Goal: Task Accomplishment & Management: Manage account settings

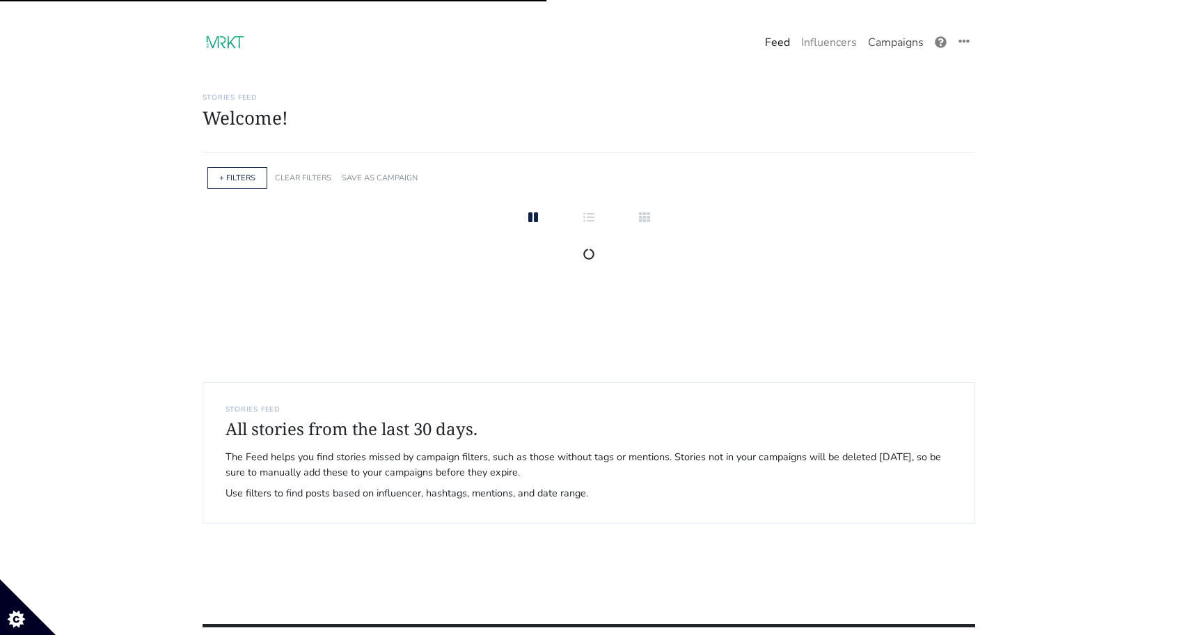
click at [892, 51] on link "Campaigns" at bounding box center [895, 43] width 67 height 28
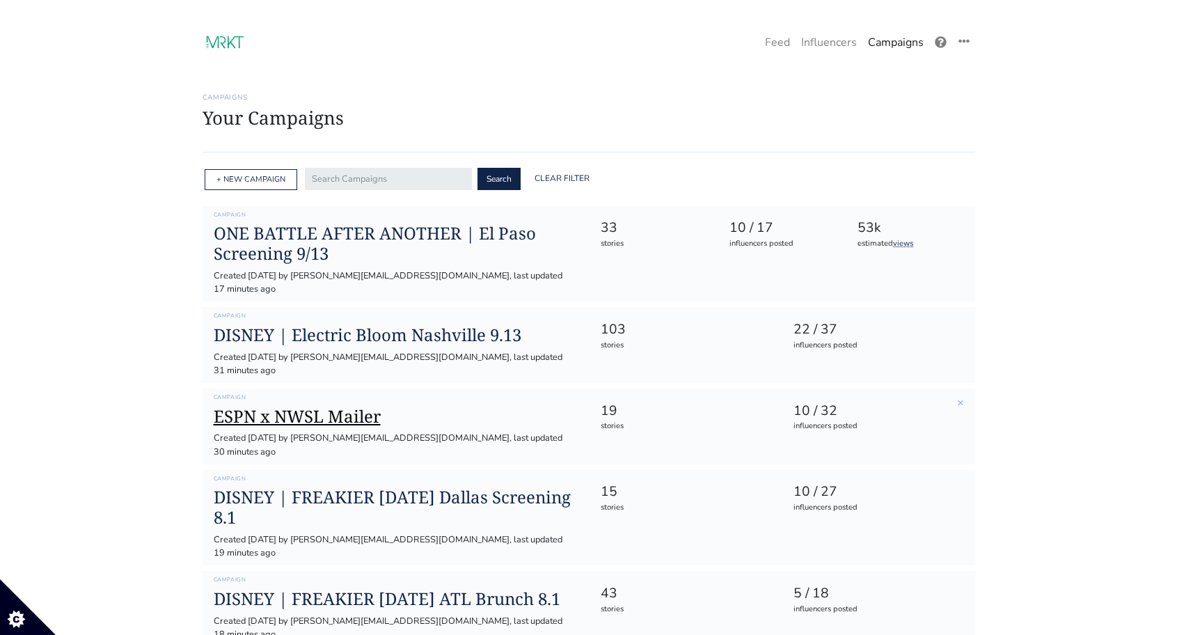
click at [319, 406] on h1 "ESPN x NWSL Mailer" at bounding box center [396, 416] width 365 height 20
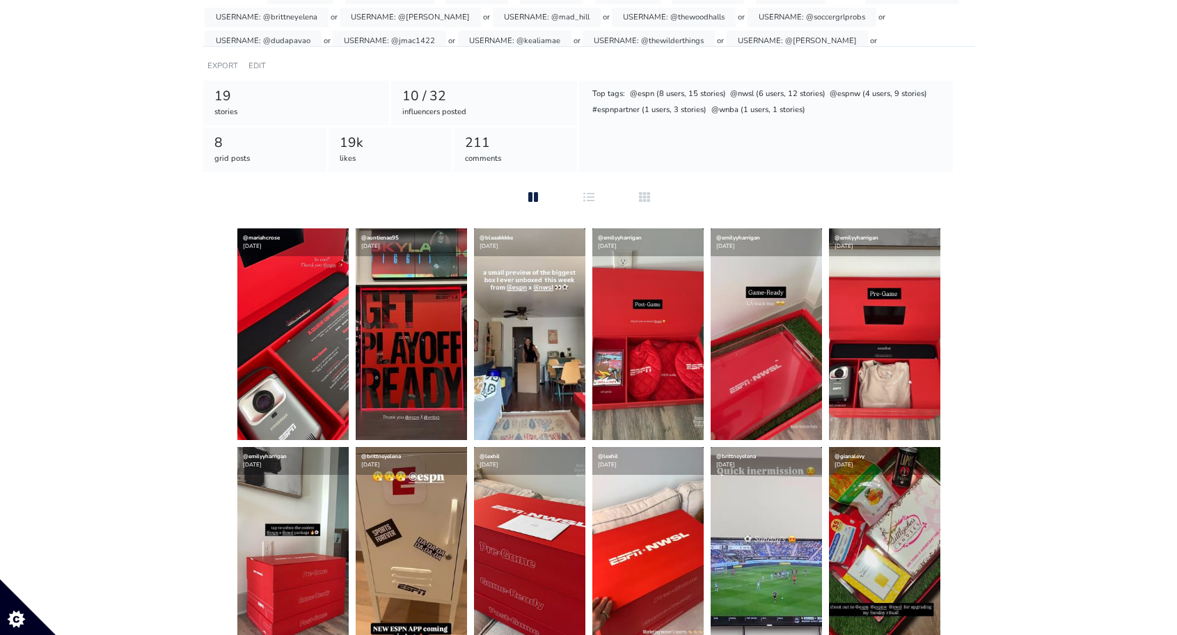
scroll to position [189, 0]
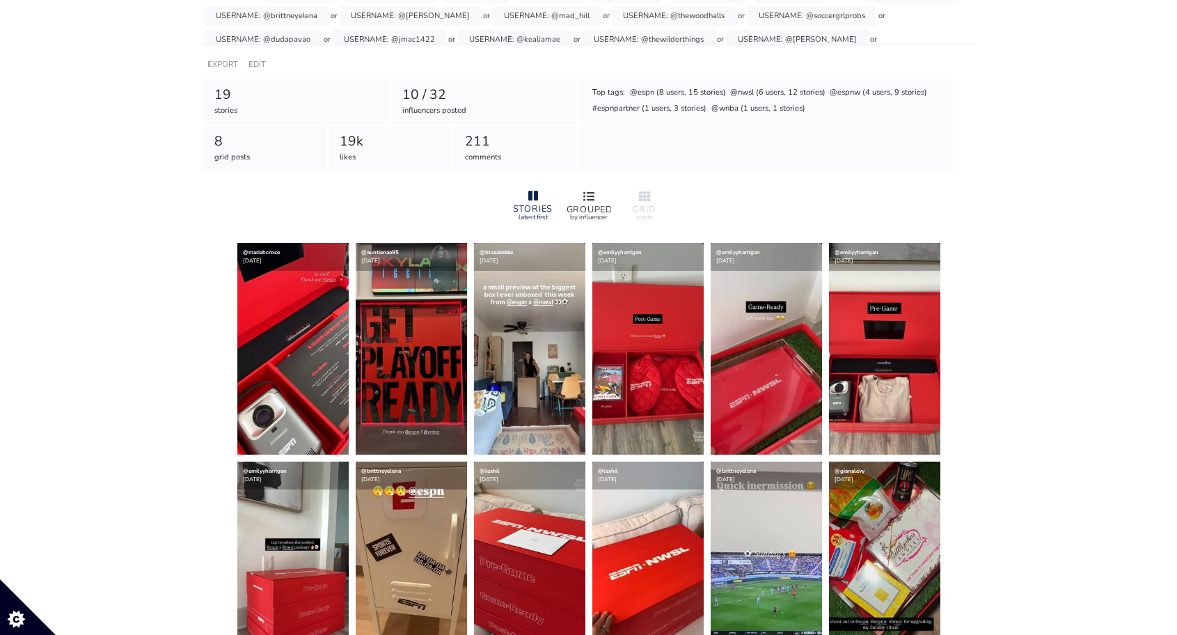
click at [595, 193] on div at bounding box center [588, 197] width 45 height 17
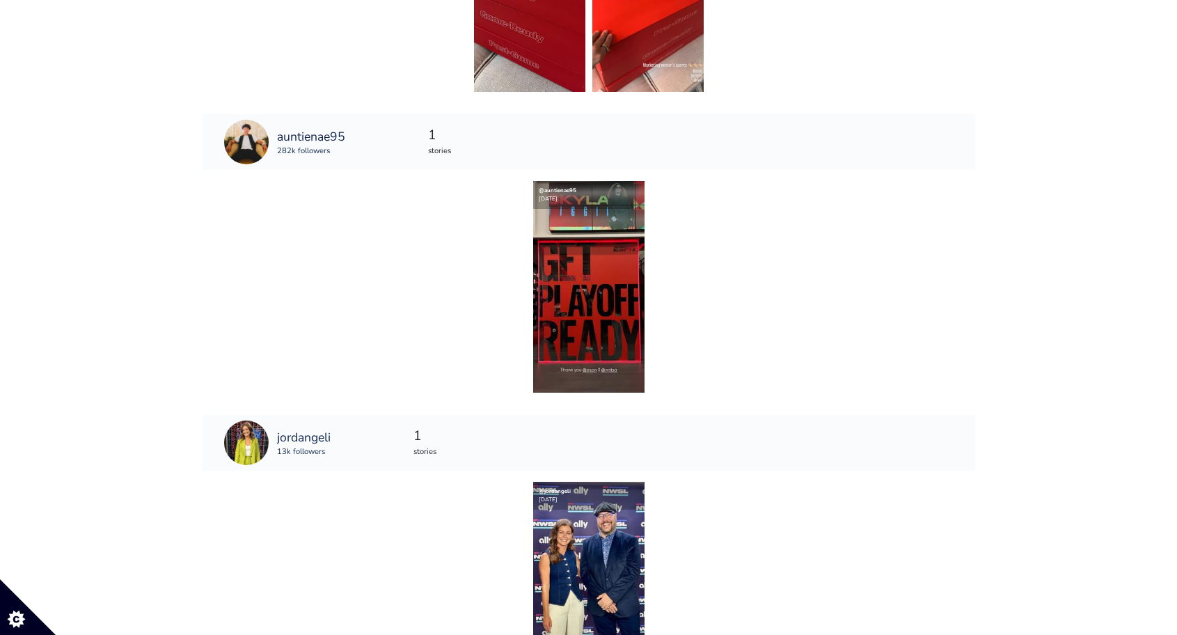
scroll to position [1795, 0]
click at [626, 327] on img at bounding box center [588, 286] width 111 height 212
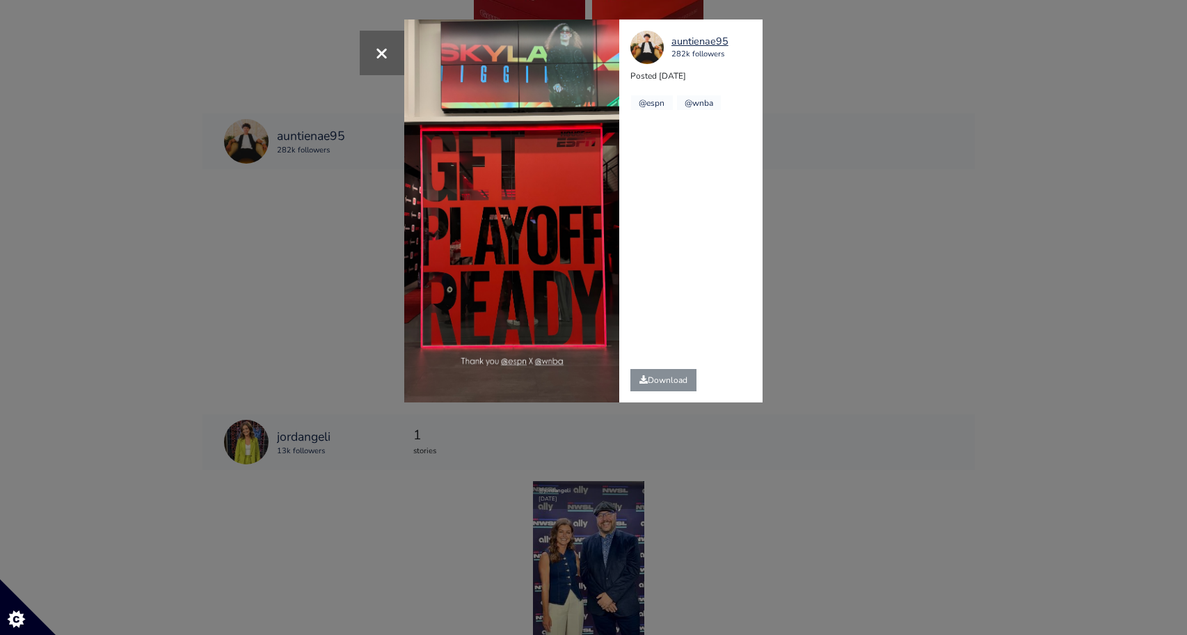
click at [848, 232] on div "× auntienae95 282k followers Posted 2025-09-13 @espn @wnba" at bounding box center [593, 317] width 1187 height 635
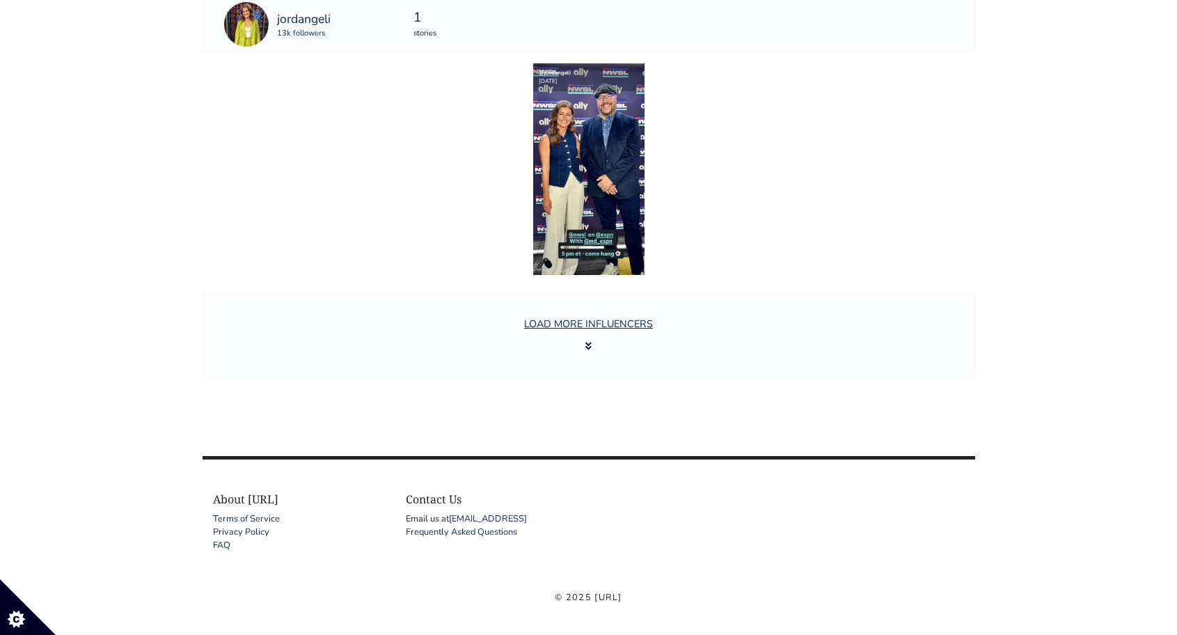
scroll to position [2239, 0]
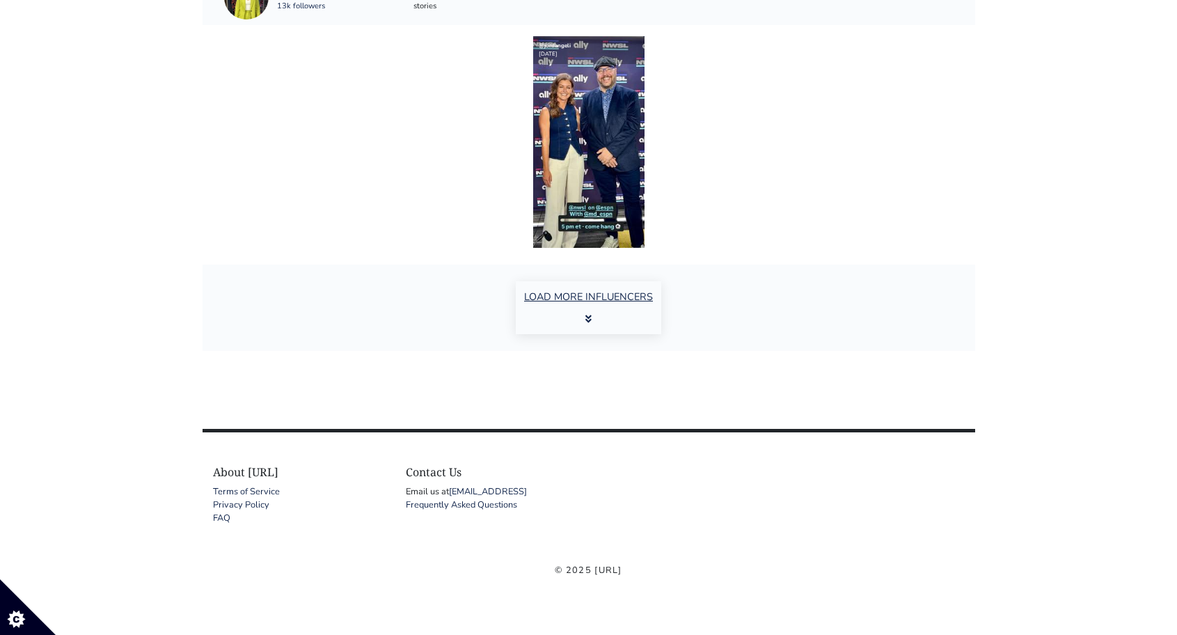
click at [573, 310] on button "LOAD MORE INFLUENCERS" at bounding box center [588, 307] width 145 height 53
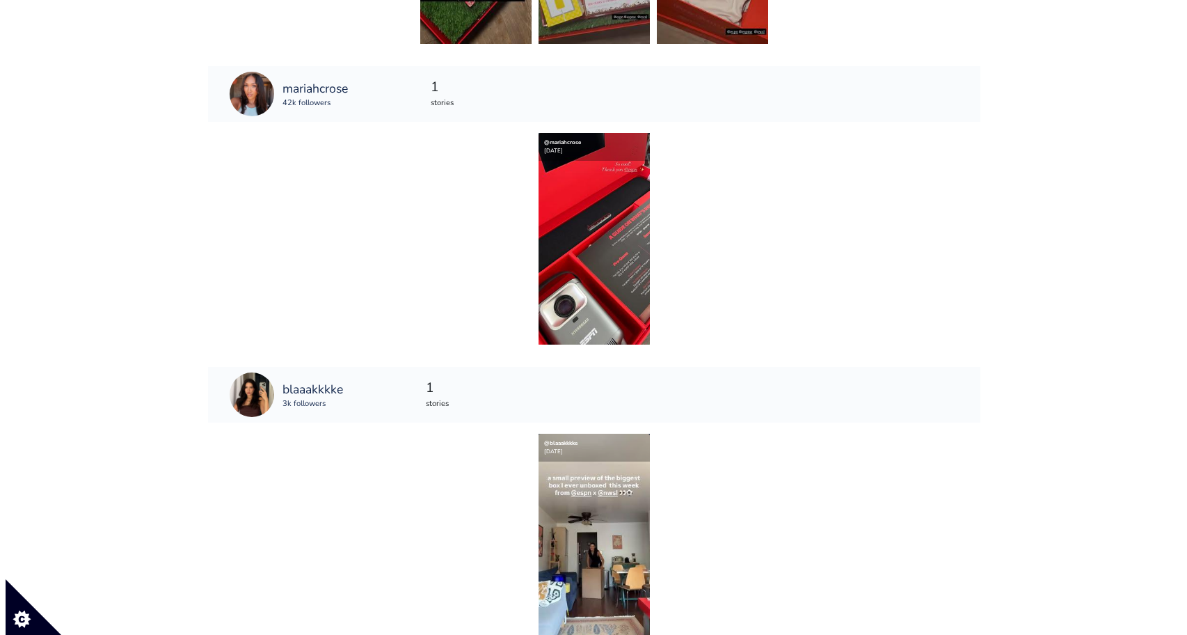
scroll to position [2743, 0]
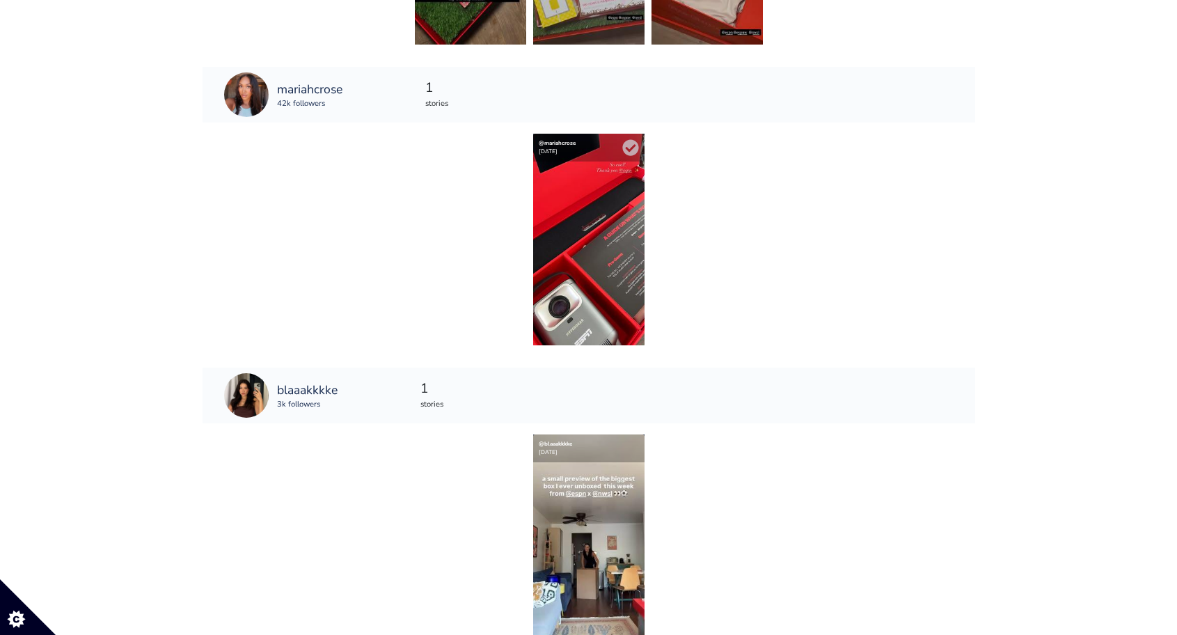
click at [553, 164] on img at bounding box center [588, 240] width 111 height 212
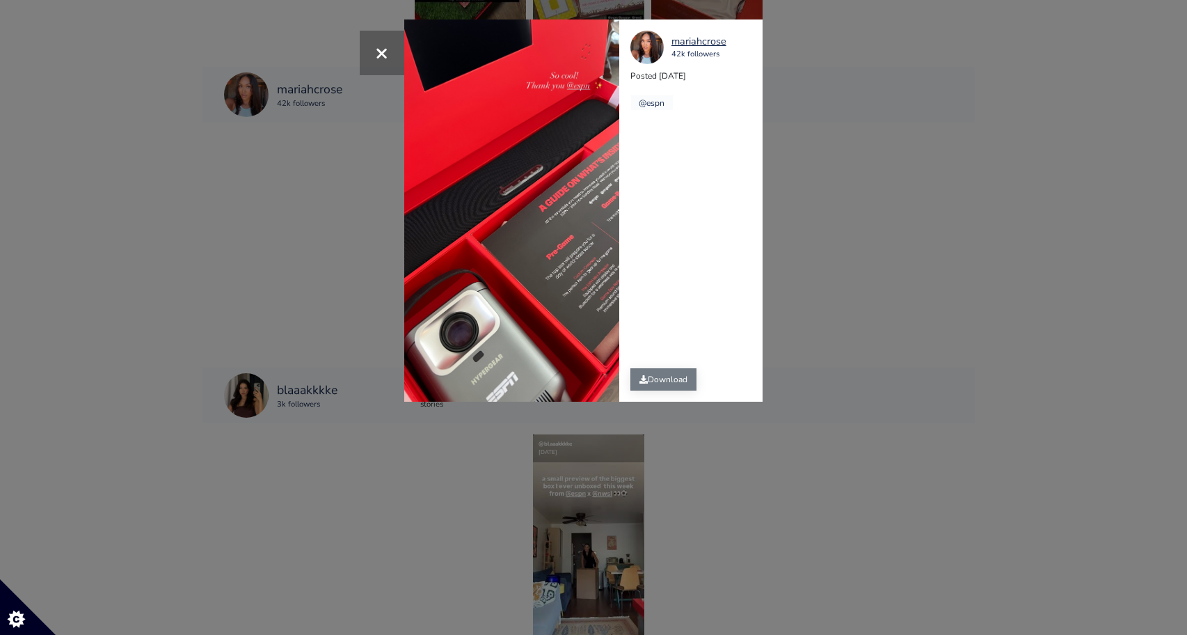
click at [668, 388] on link "Download" at bounding box center [663, 379] width 66 height 22
click at [697, 42] on div "mariahcrose" at bounding box center [699, 41] width 55 height 15
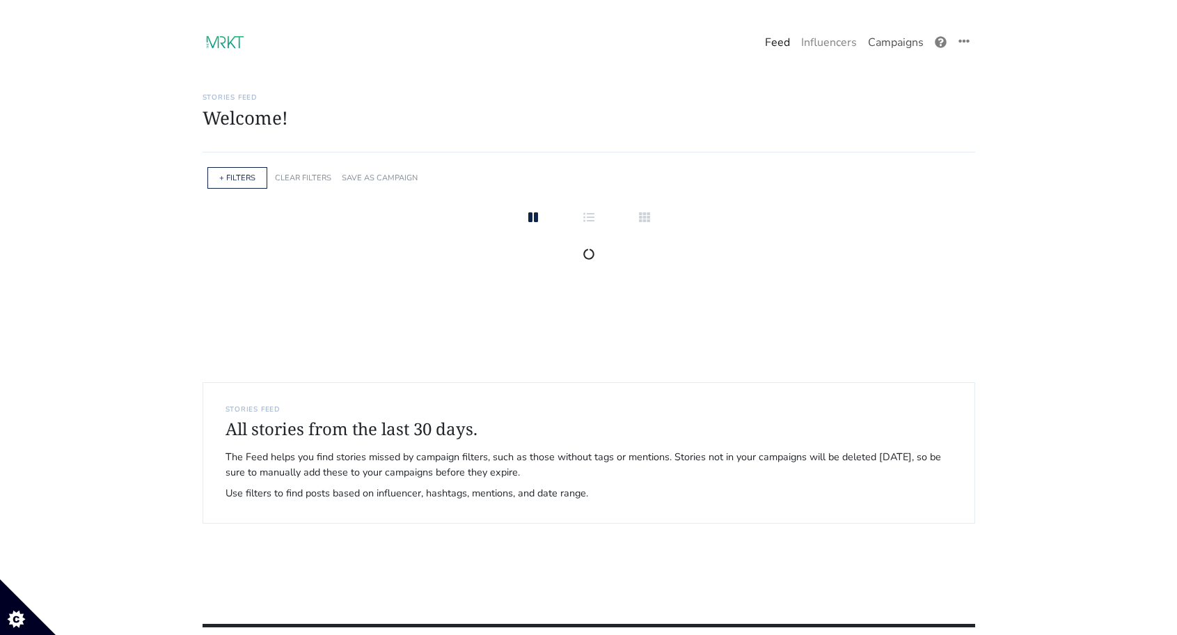
click at [890, 40] on link "Campaigns" at bounding box center [895, 43] width 67 height 28
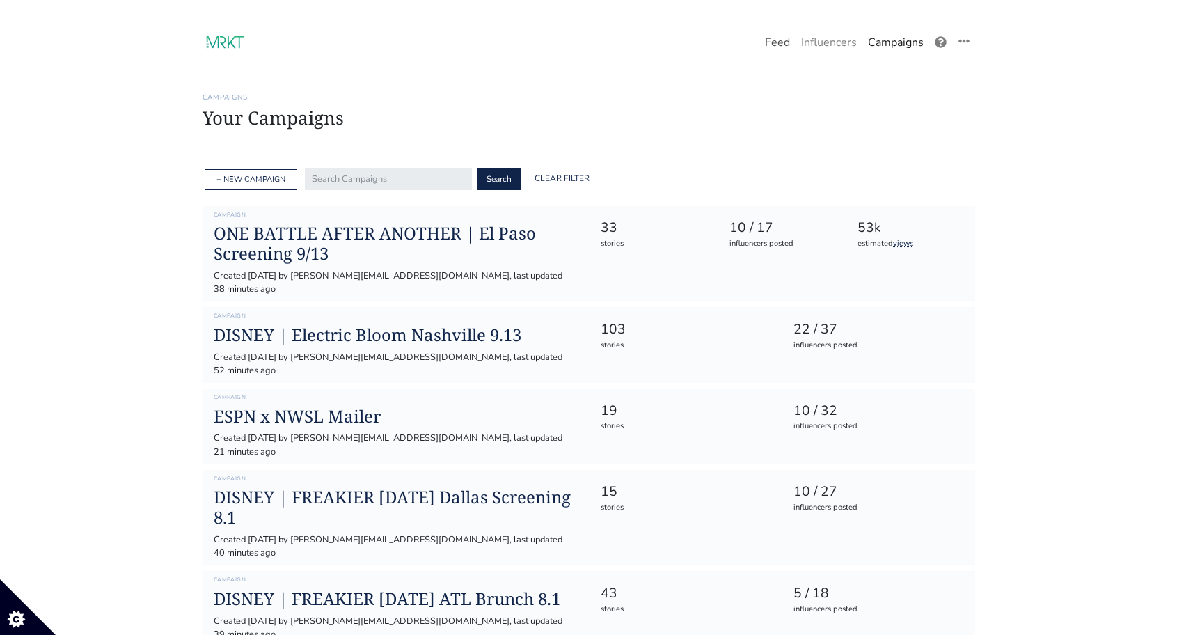
click at [774, 43] on link "Feed" at bounding box center [777, 43] width 36 height 28
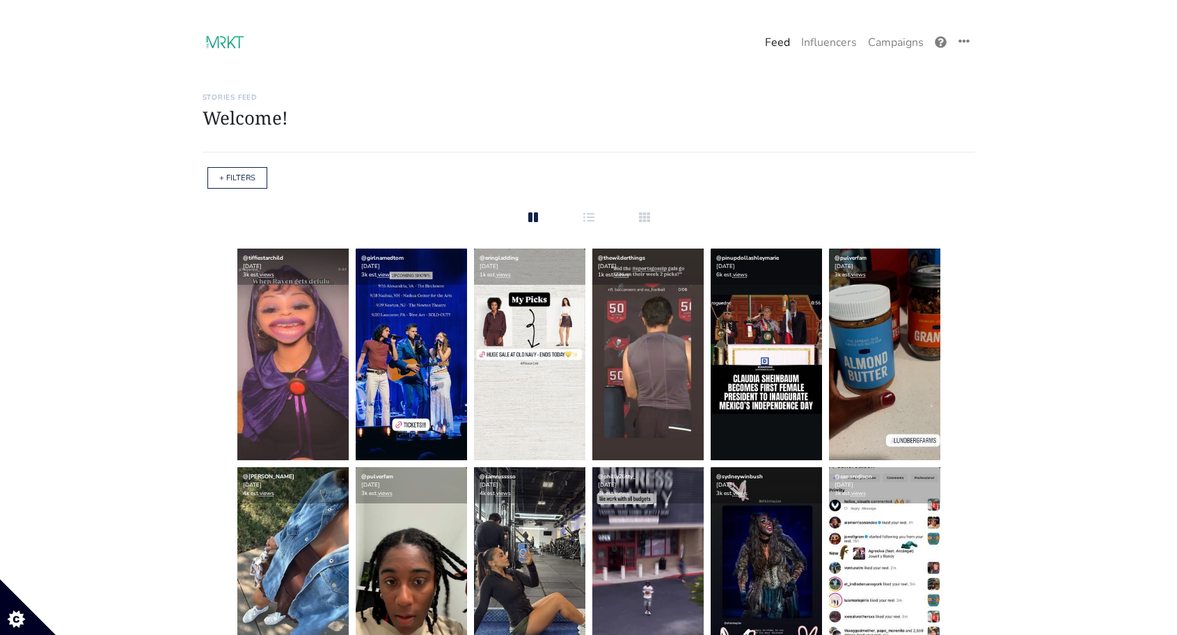
click at [240, 184] on div "+ FILTERS" at bounding box center [237, 178] width 60 height 22
click at [232, 180] on link "+ FILTERS" at bounding box center [237, 178] width 36 height 10
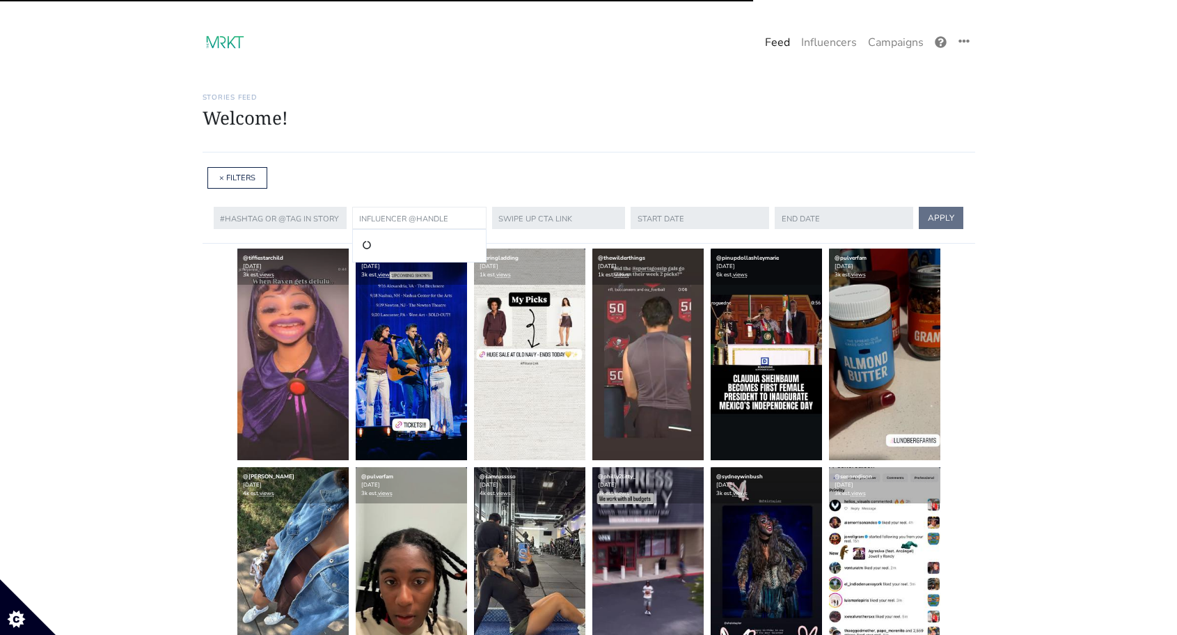
click at [378, 218] on input "text" at bounding box center [419, 218] width 134 height 22
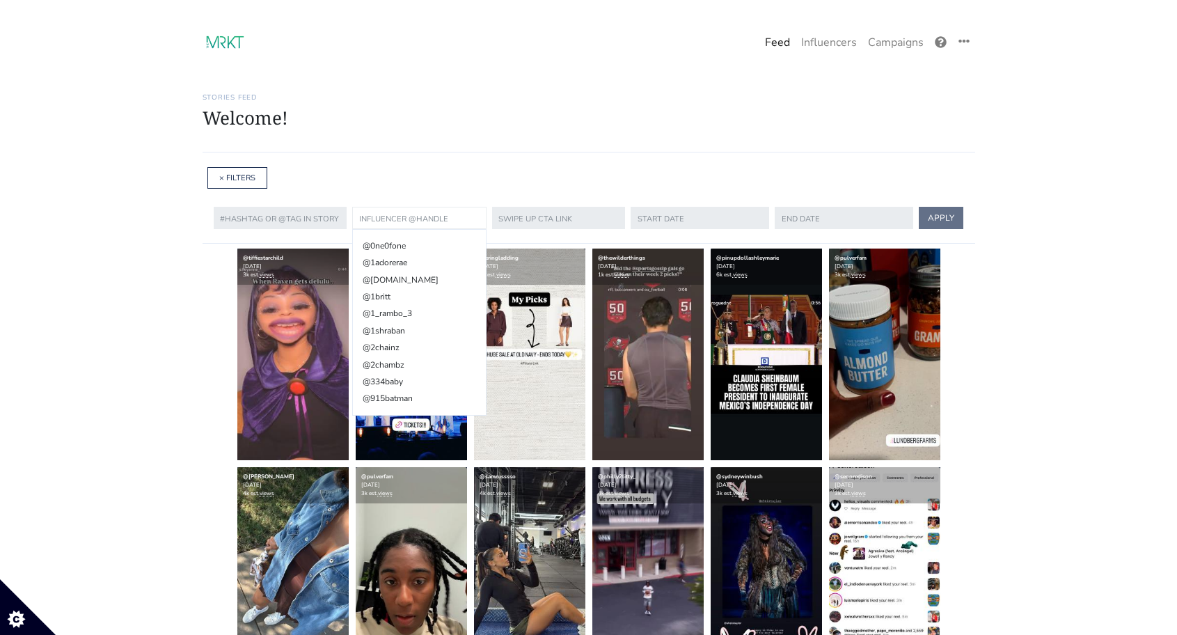
paste input "jessicamacrina"
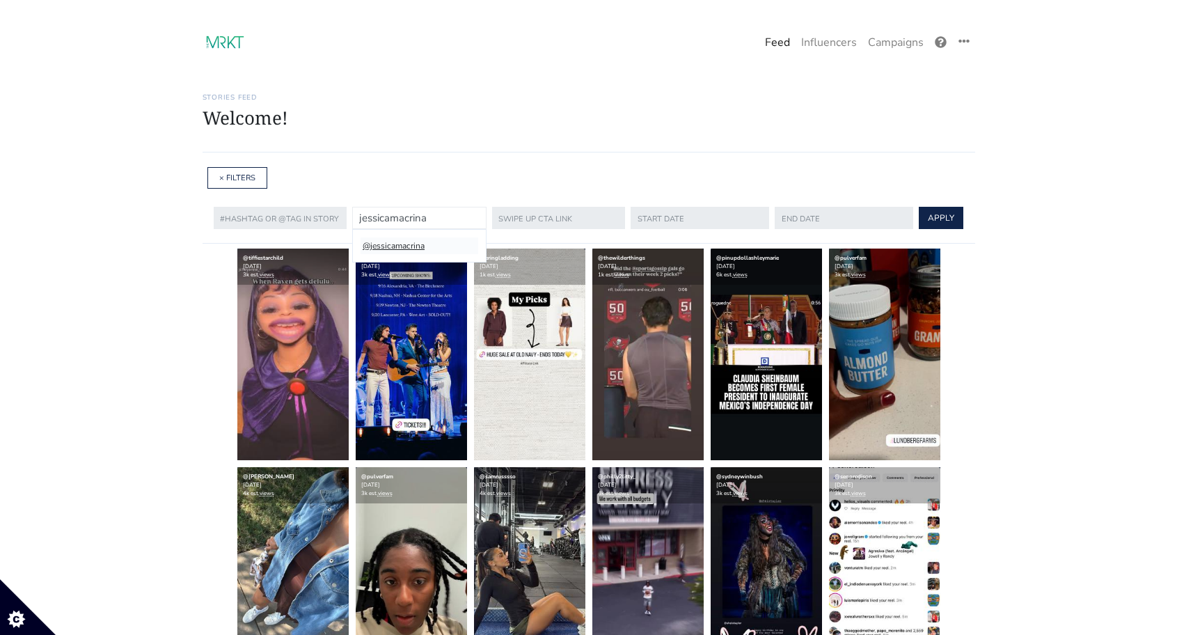
type input "jessicamacrina"
drag, startPoint x: 401, startPoint y: 247, endPoint x: 414, endPoint y: 246, distance: 13.2
click at [401, 248] on li "@jessicamacrina" at bounding box center [418, 245] width 116 height 17
click at [663, 220] on input "text" at bounding box center [699, 218] width 140 height 22
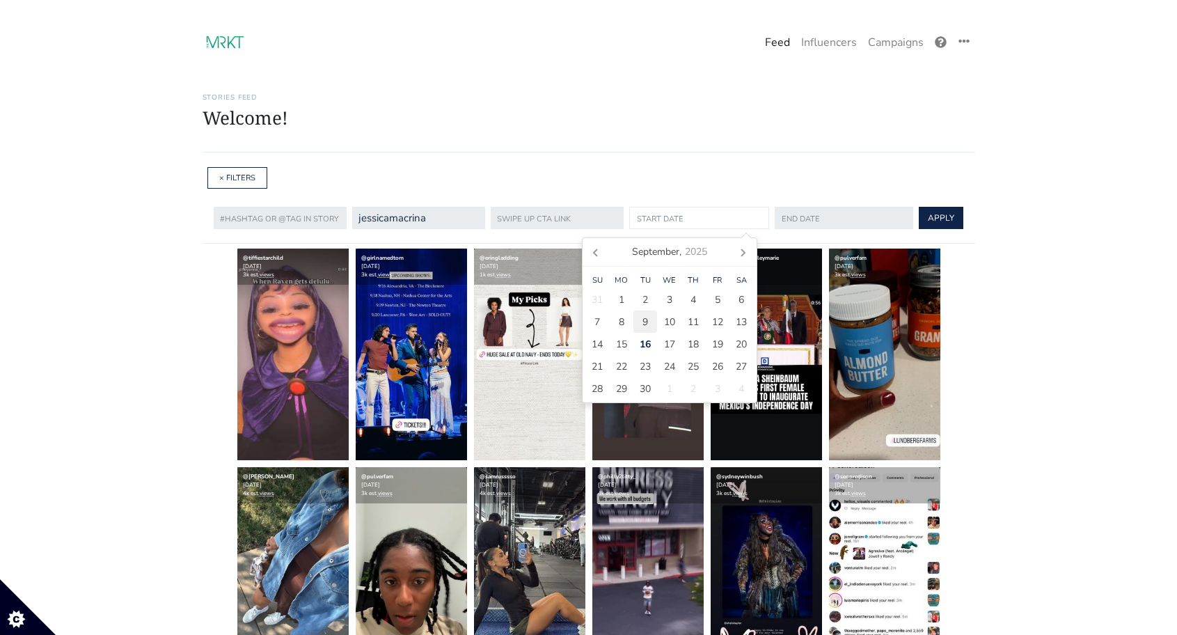
click at [647, 321] on span "9" at bounding box center [645, 322] width 6 height 15
type input "[DATE]"
drag, startPoint x: 820, startPoint y: 220, endPoint x: 736, endPoint y: 260, distance: 92.7
click at [820, 220] on input "text" at bounding box center [843, 218] width 140 height 22
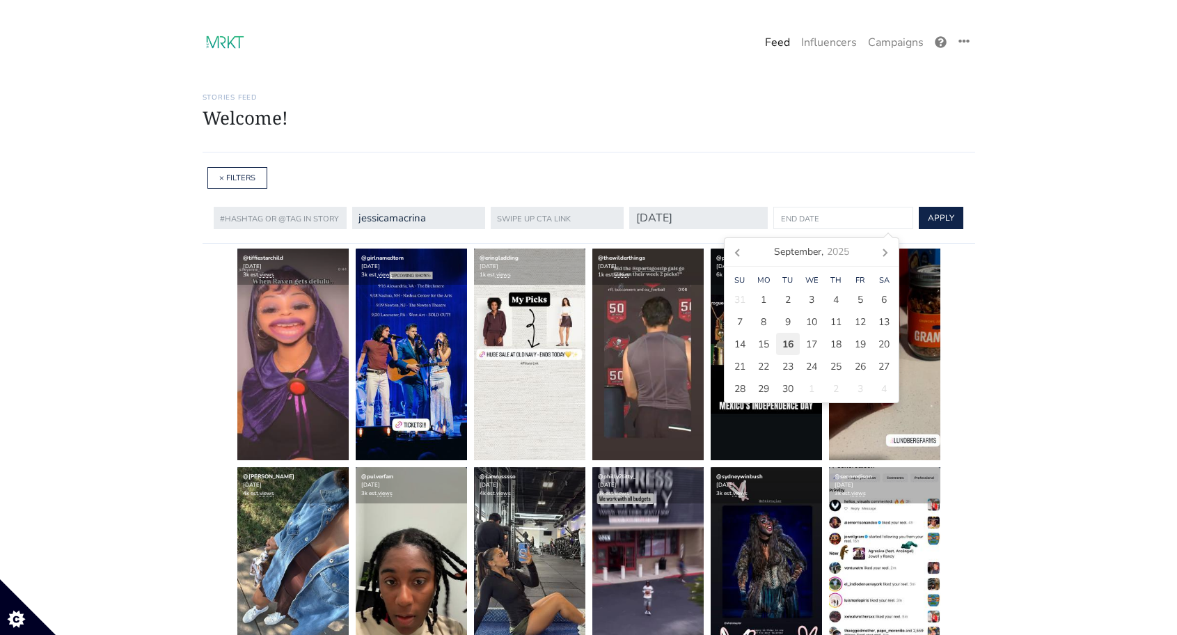
click at [784, 348] on span "16" at bounding box center [787, 344] width 11 height 15
type input "[DATE]"
click at [921, 217] on button "APPLY" at bounding box center [939, 218] width 45 height 22
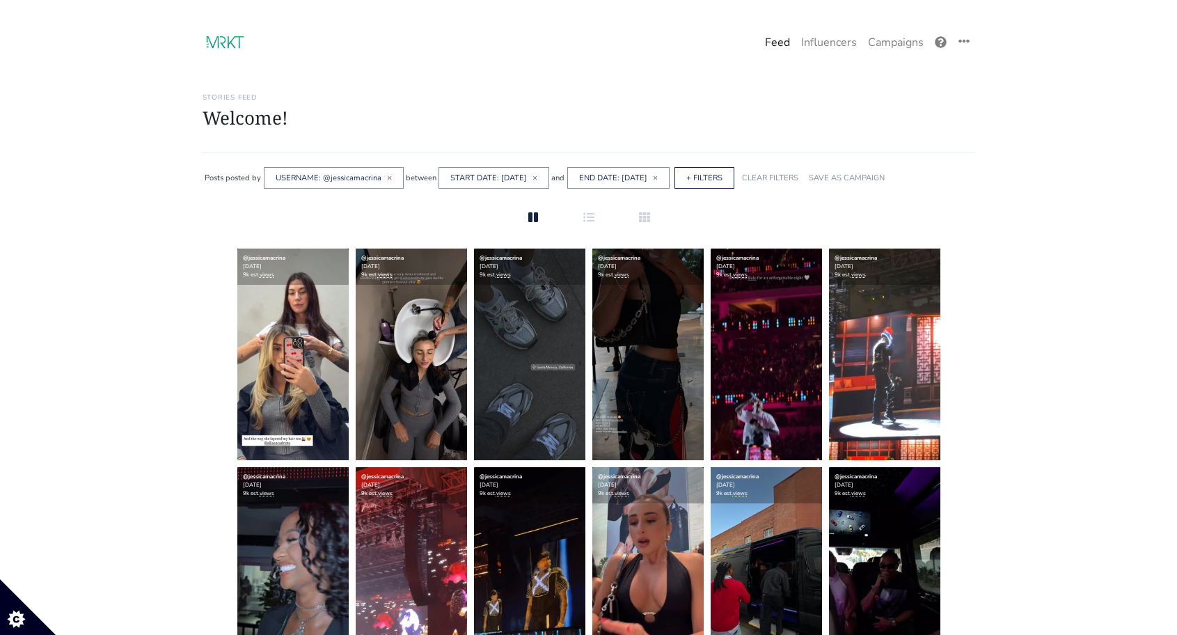
click at [779, 41] on link "Feed" at bounding box center [777, 43] width 36 height 28
click at [226, 42] on img at bounding box center [224, 43] width 44 height 24
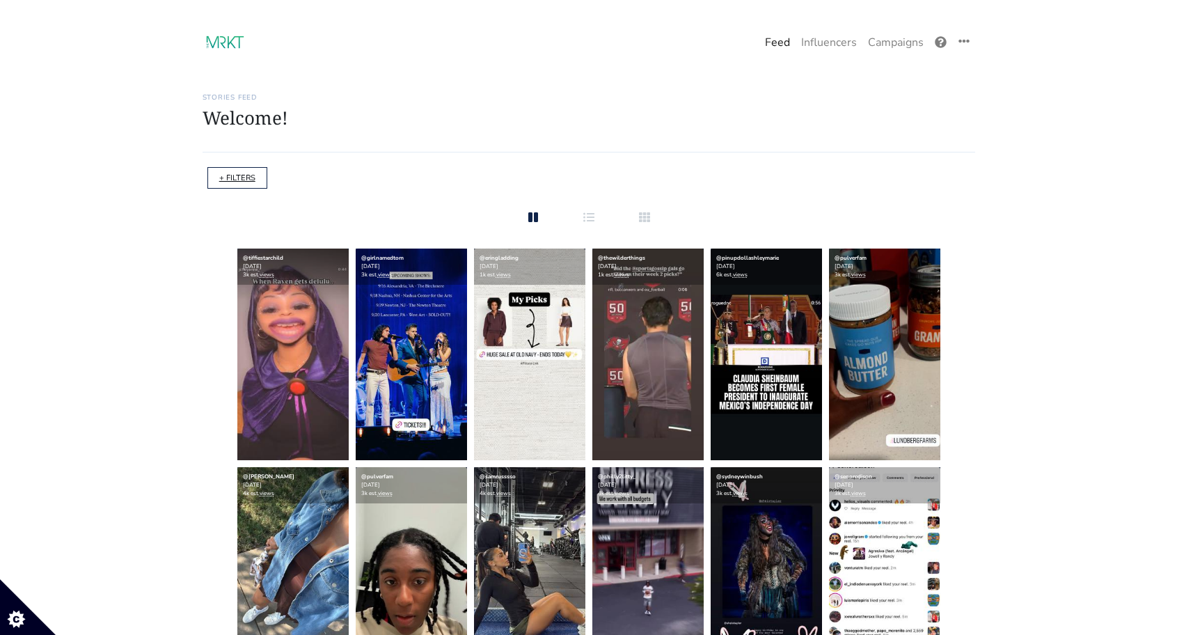
click at [245, 173] on link "+ FILTERS" at bounding box center [237, 178] width 36 height 10
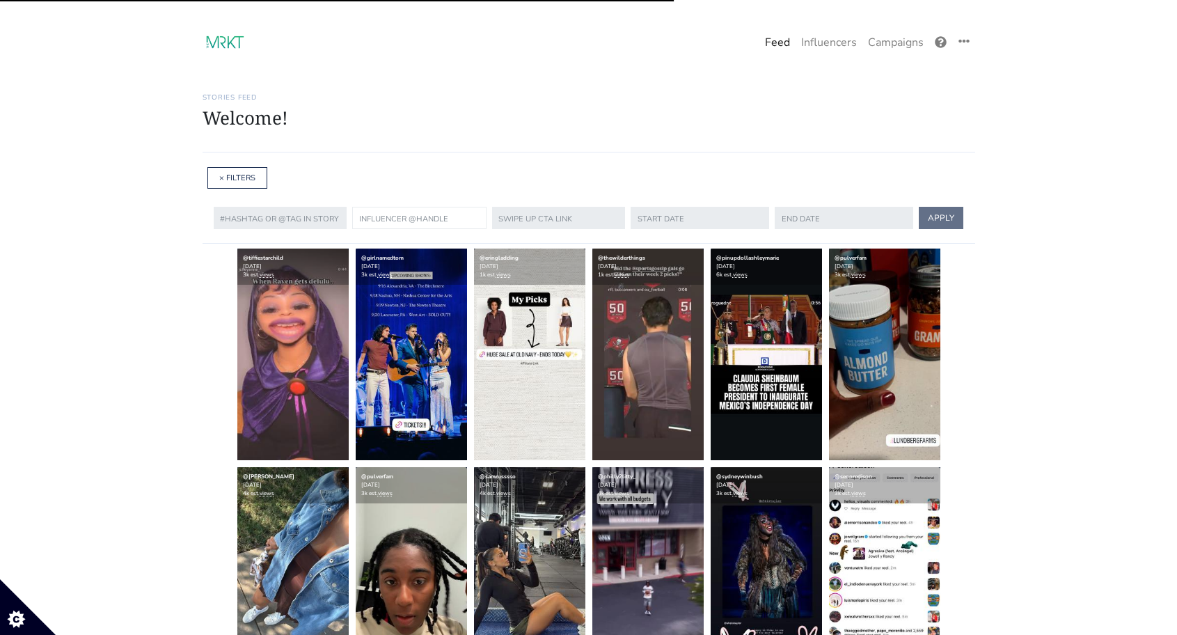
click at [381, 214] on input "text" at bounding box center [419, 218] width 134 height 22
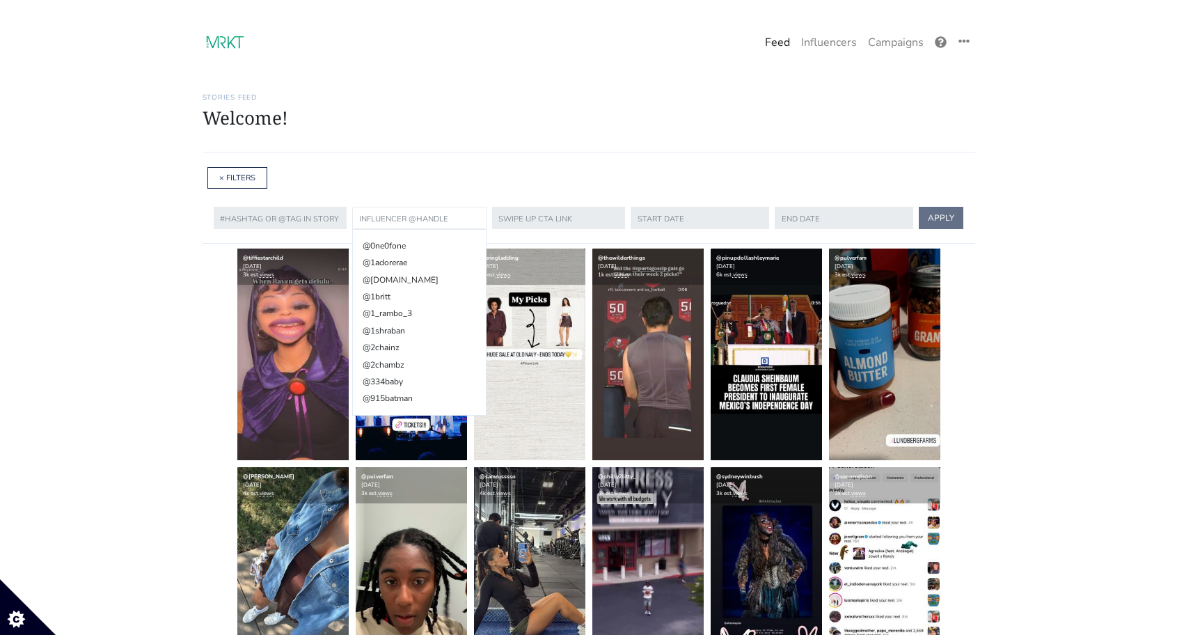
paste input "[PERSON_NAME]"
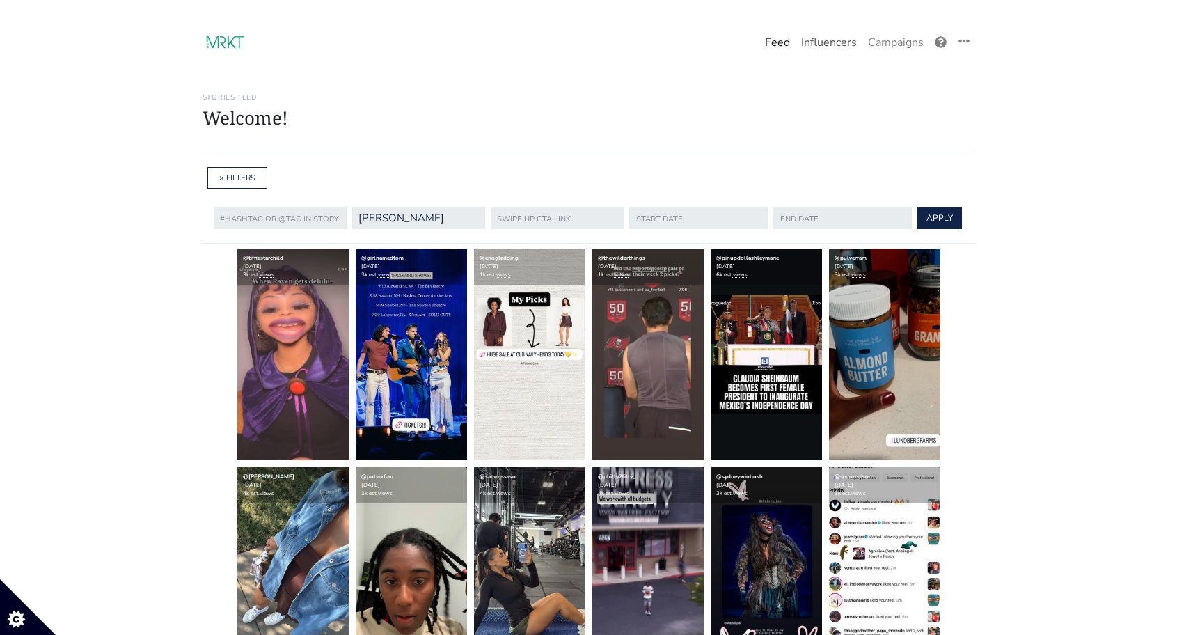
click at [832, 44] on link "Influencers" at bounding box center [828, 43] width 67 height 28
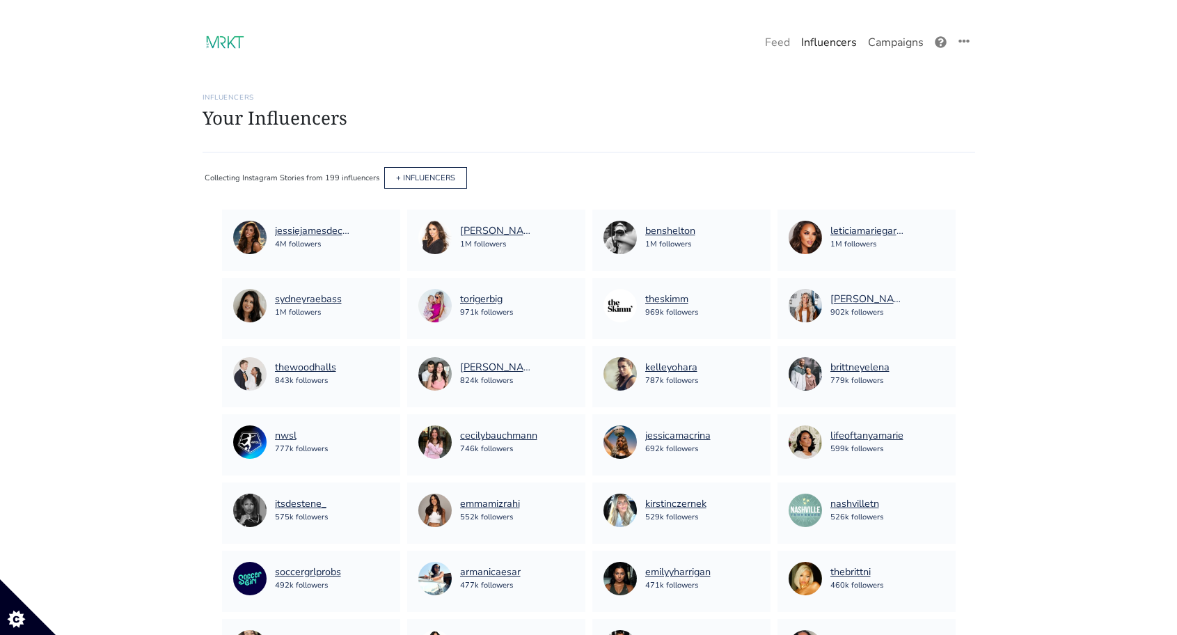
click at [915, 45] on link "Campaigns" at bounding box center [895, 43] width 67 height 28
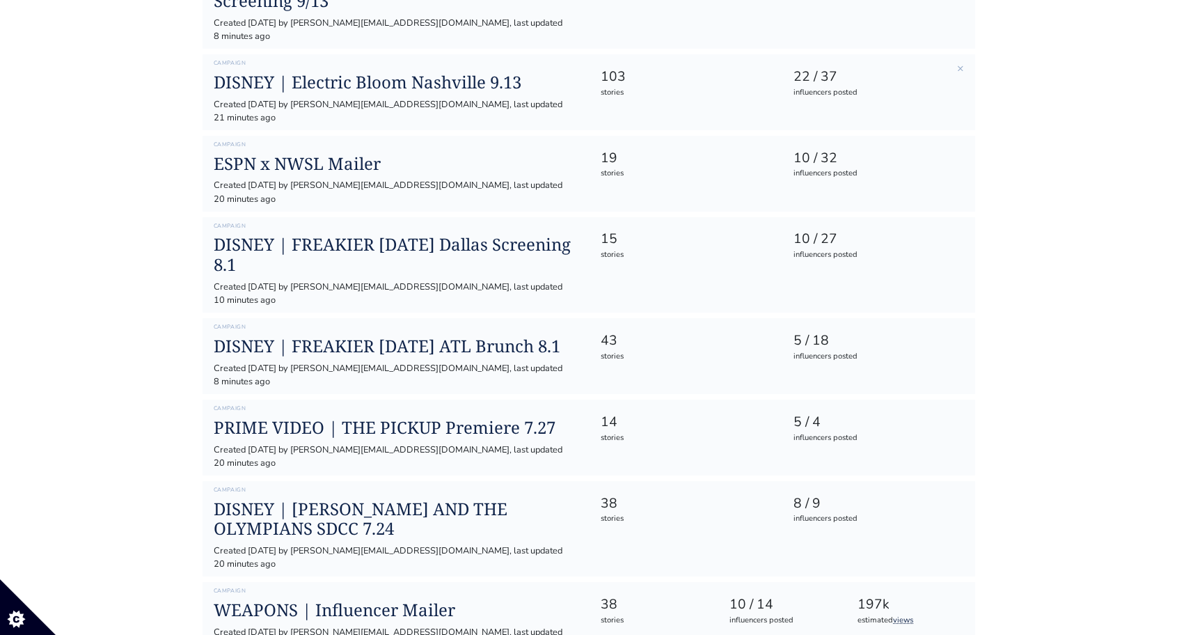
scroll to position [264, 0]
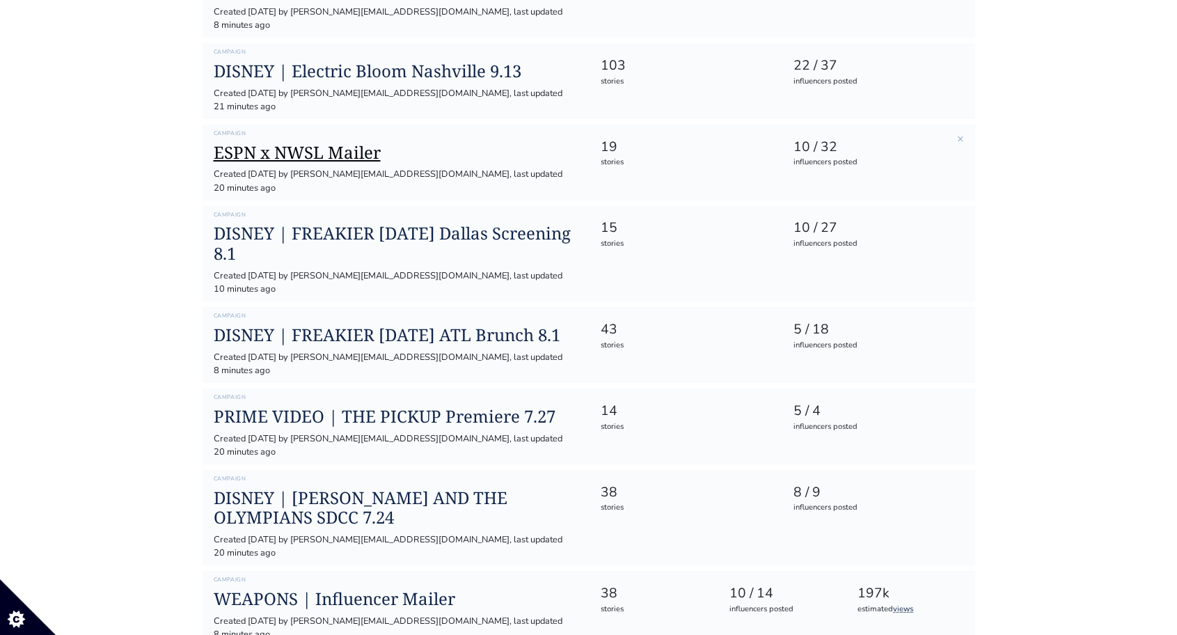
click at [317, 143] on h1 "ESPN x NWSL Mailer" at bounding box center [396, 153] width 365 height 20
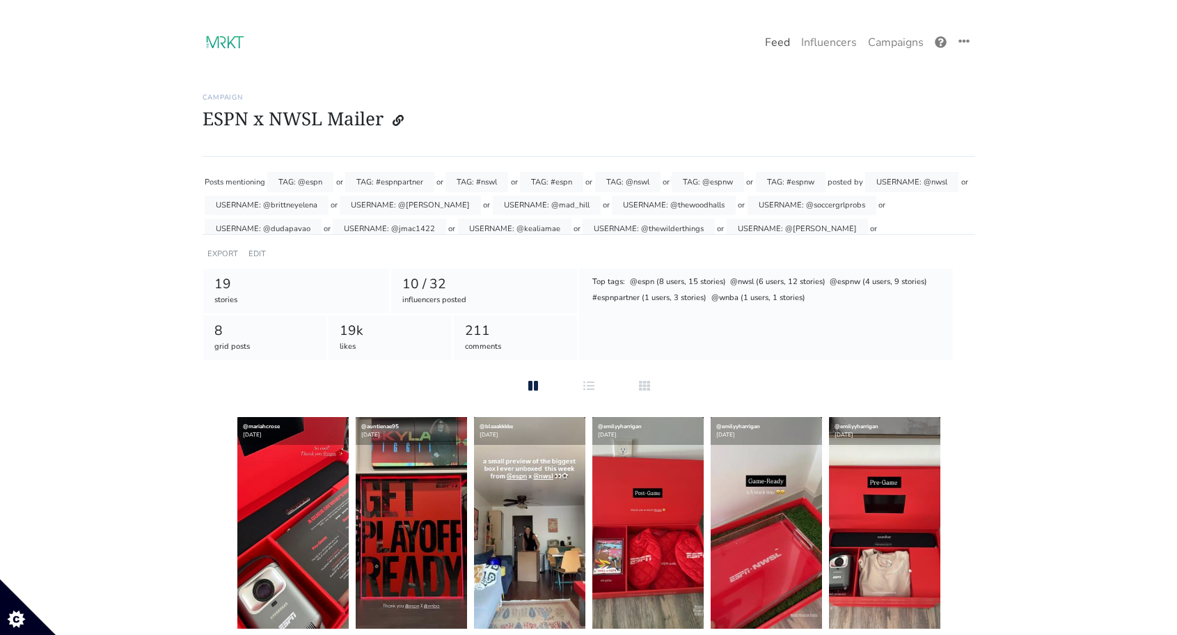
click at [777, 45] on link "Feed" at bounding box center [777, 43] width 36 height 28
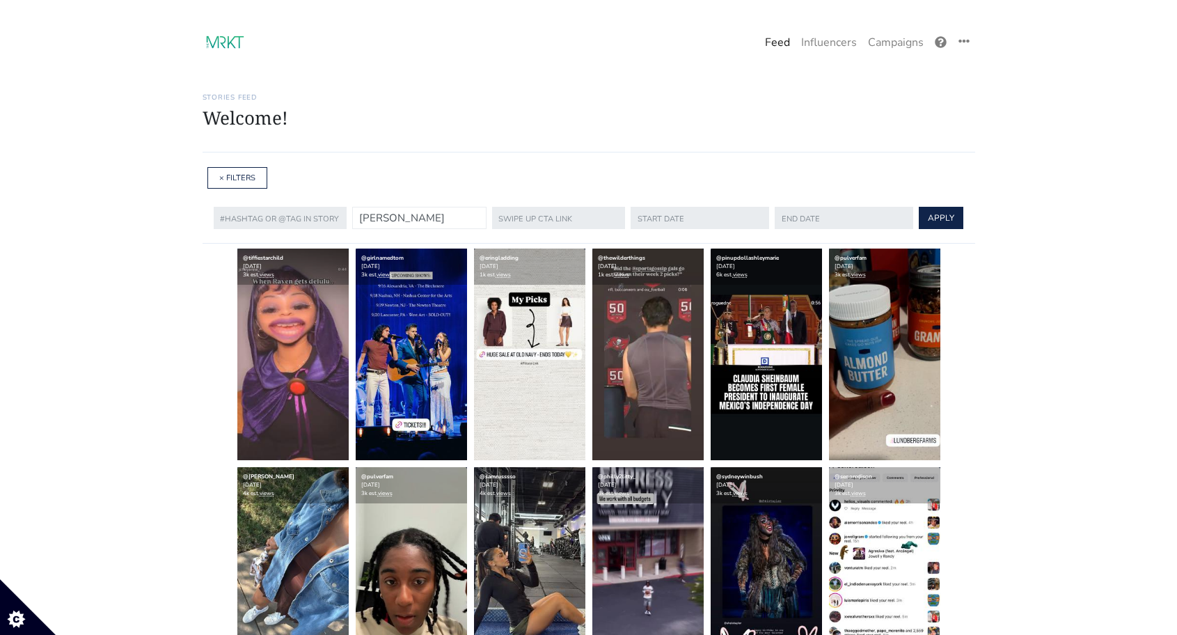
click at [443, 214] on input "[PERSON_NAME]" at bounding box center [419, 218] width 134 height 22
click at [356, 221] on input "[PERSON_NAME]" at bounding box center [419, 218] width 134 height 22
drag, startPoint x: 431, startPoint y: 215, endPoint x: 347, endPoint y: 215, distance: 83.5
click at [347, 215] on form "not tracking "@@emilyleibert" @emilyleibert APPLY" at bounding box center [589, 218] width 750 height 28
paste input "ngomsi"
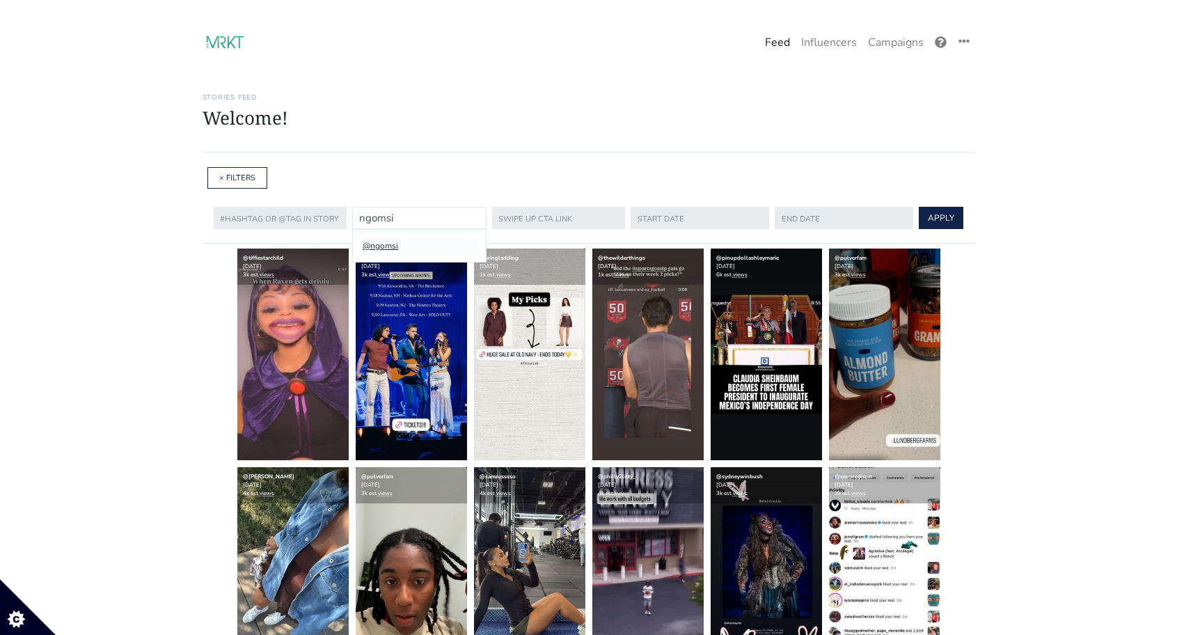
type input "ngomsi"
click at [387, 246] on li "@ngomsi" at bounding box center [418, 245] width 116 height 17
click at [660, 213] on input "text" at bounding box center [699, 218] width 140 height 22
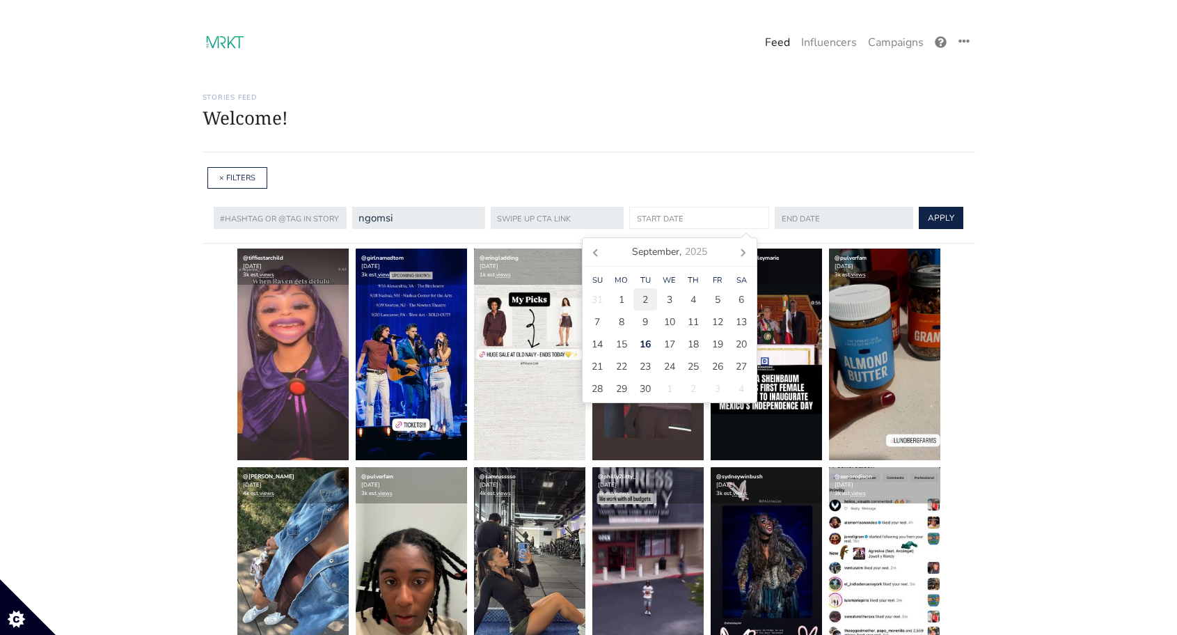
click at [644, 300] on span "2" at bounding box center [645, 299] width 6 height 15
type input "2025-09-02"
drag, startPoint x: 820, startPoint y: 215, endPoint x: 732, endPoint y: 264, distance: 100.9
click at [820, 215] on input "text" at bounding box center [843, 218] width 140 height 22
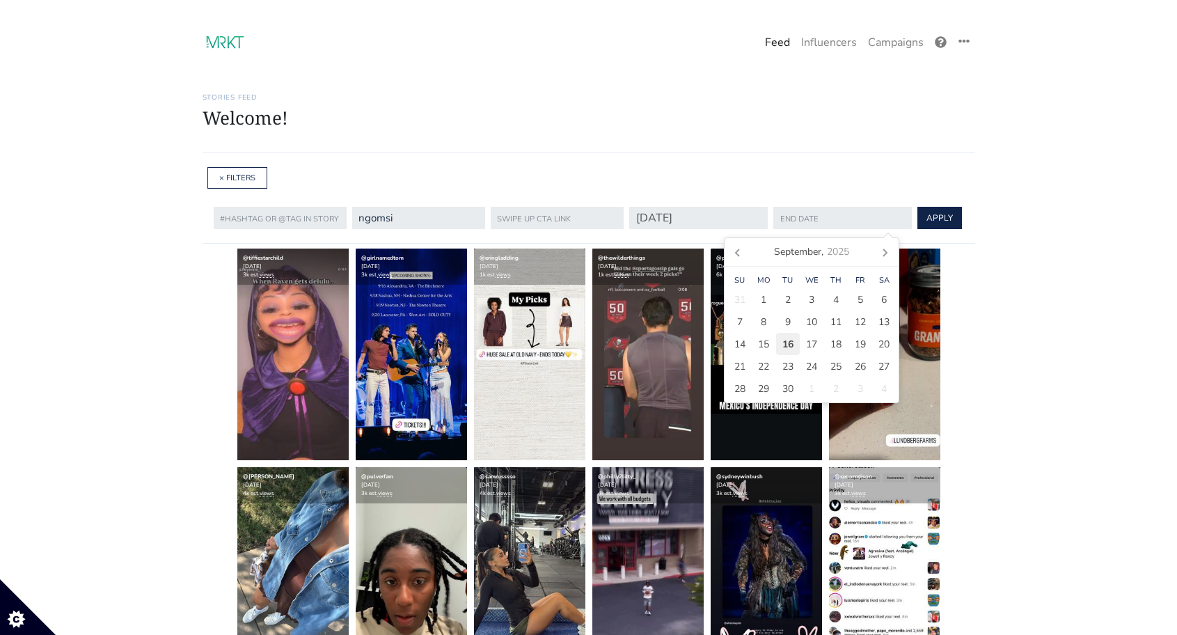
click at [782, 349] on span "16" at bounding box center [787, 344] width 11 height 15
type input "[DATE]"
click at [932, 217] on button "APPLY" at bounding box center [939, 218] width 45 height 22
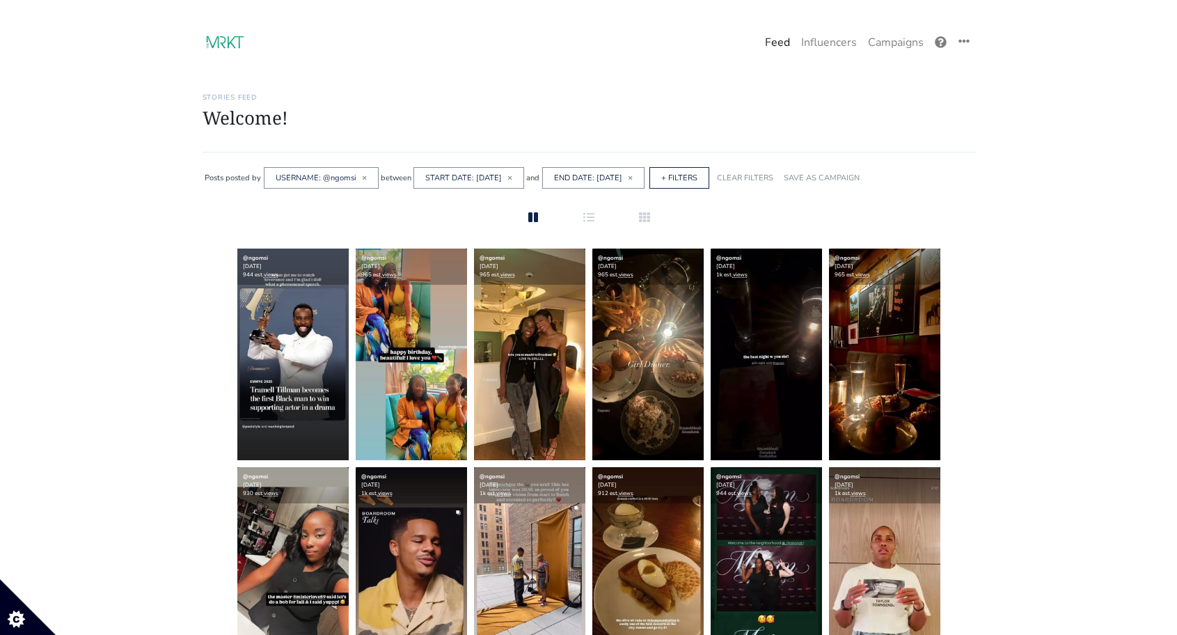
click at [365, 177] on div "USERNAME: @ngomsi ×" at bounding box center [321, 178] width 115 height 22
click at [773, 180] on link "CLEAR FILTERS" at bounding box center [745, 178] width 56 height 10
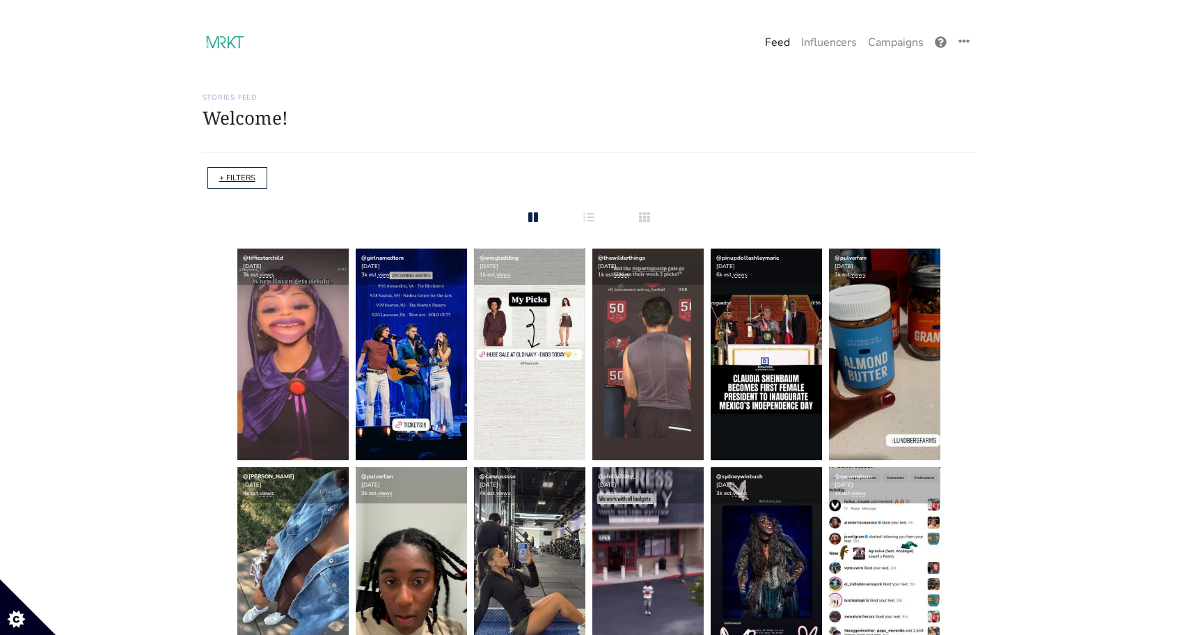
click at [227, 178] on link "+ FILTERS" at bounding box center [237, 178] width 36 height 10
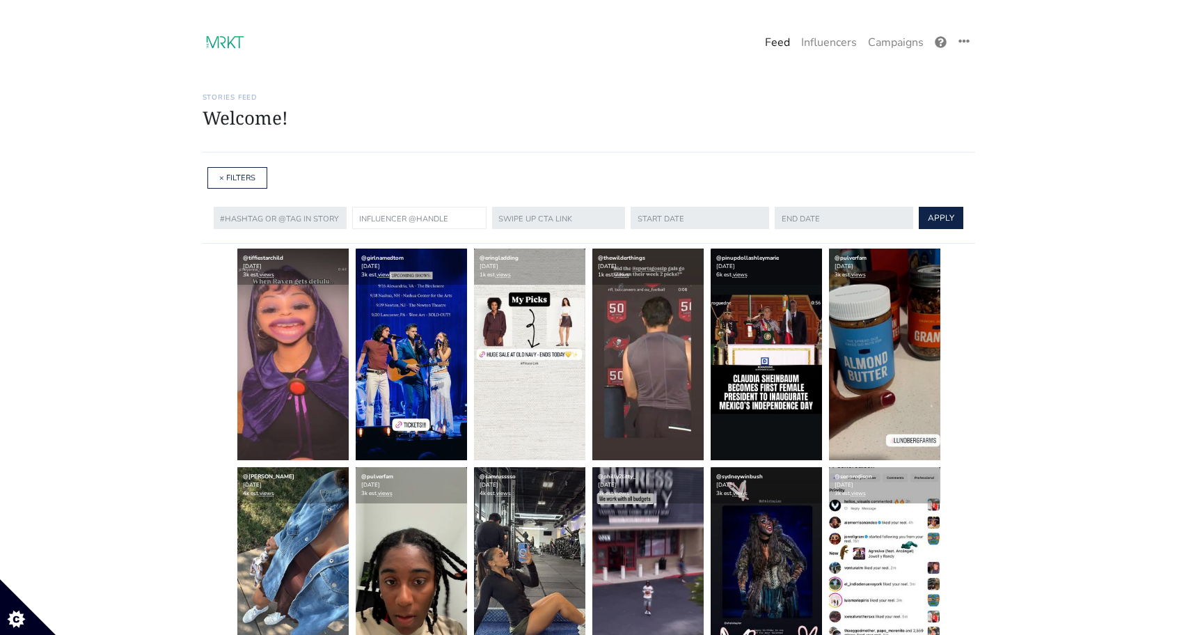
click at [370, 223] on input "text" at bounding box center [419, 218] width 134 height 22
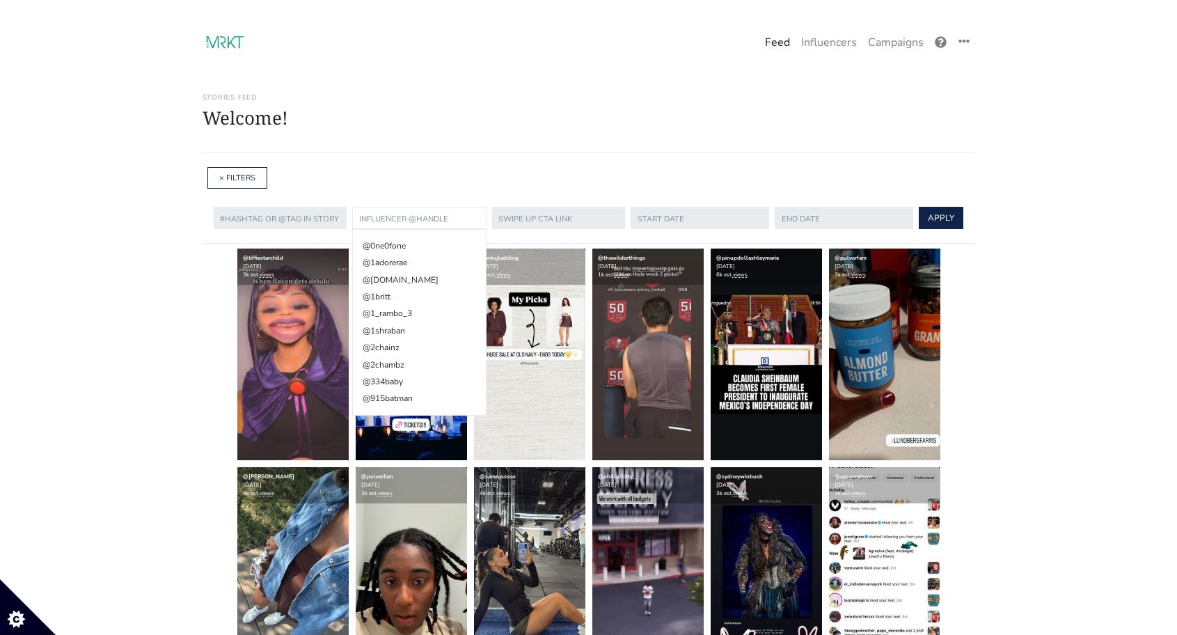
paste input "GianaLevy"
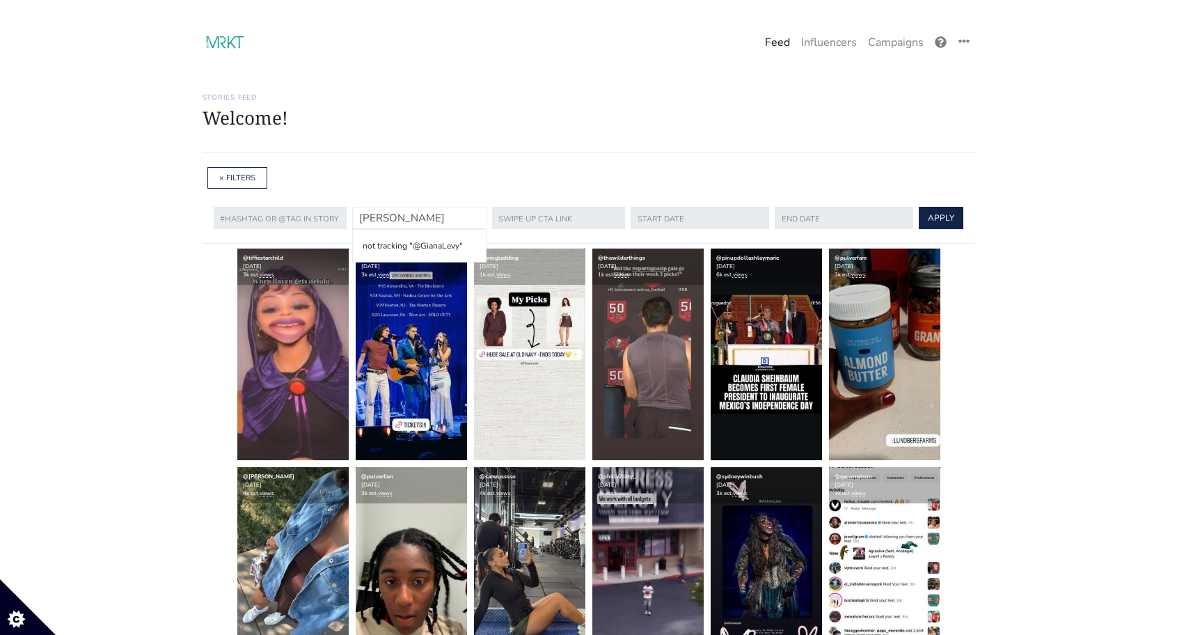
type input "GianaLevy"
click at [898, 45] on link "Campaigns" at bounding box center [895, 43] width 67 height 28
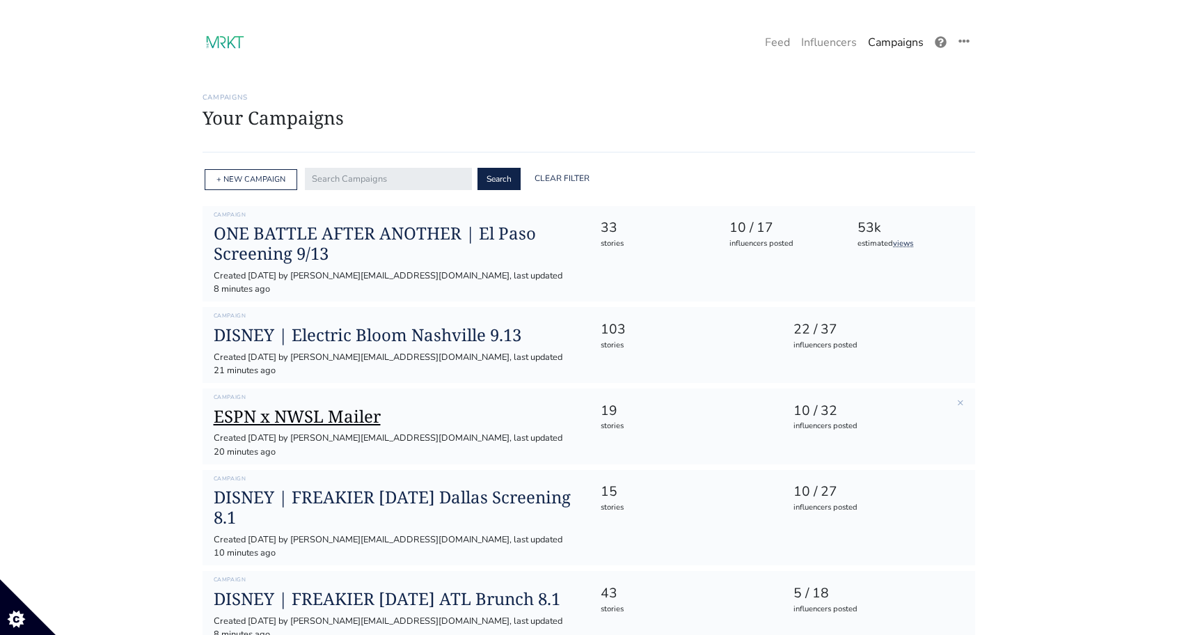
click at [310, 406] on h1 "ESPN x NWSL Mailer" at bounding box center [396, 416] width 365 height 20
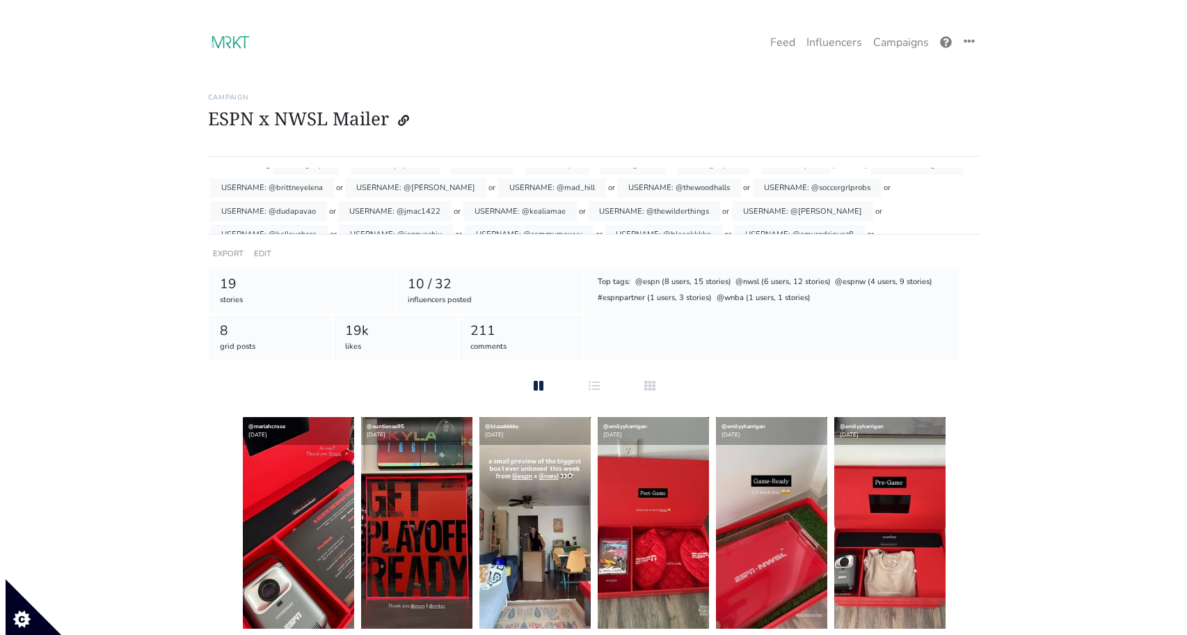
scroll to position [18, 0]
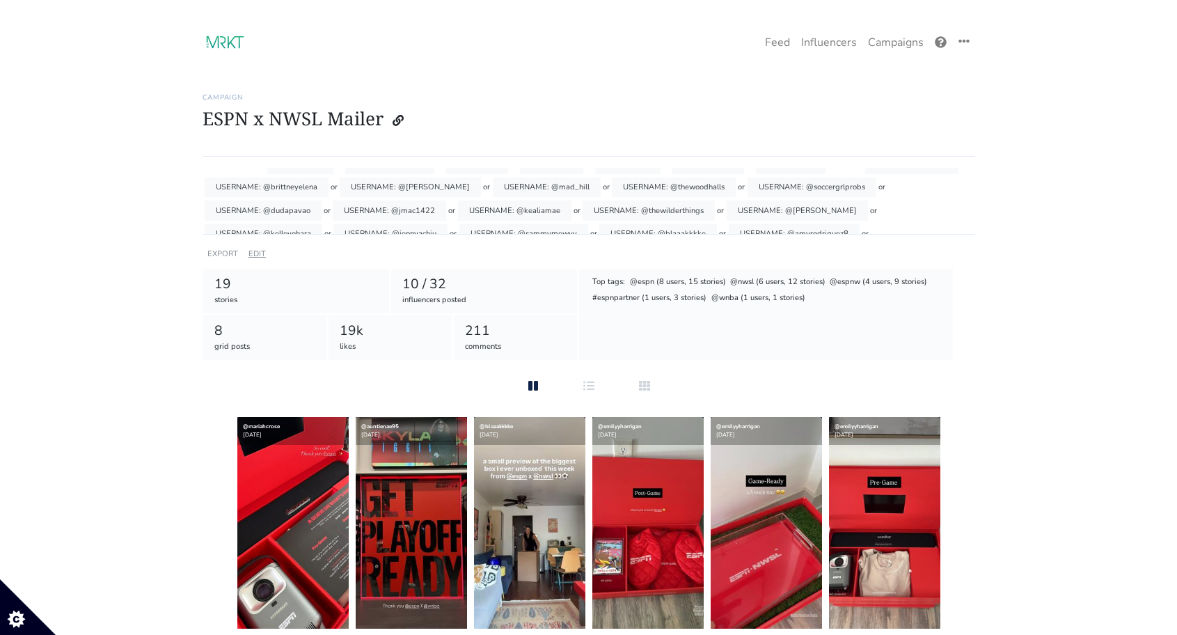
click at [257, 256] on link "EDIT" at bounding box center [256, 253] width 17 height 10
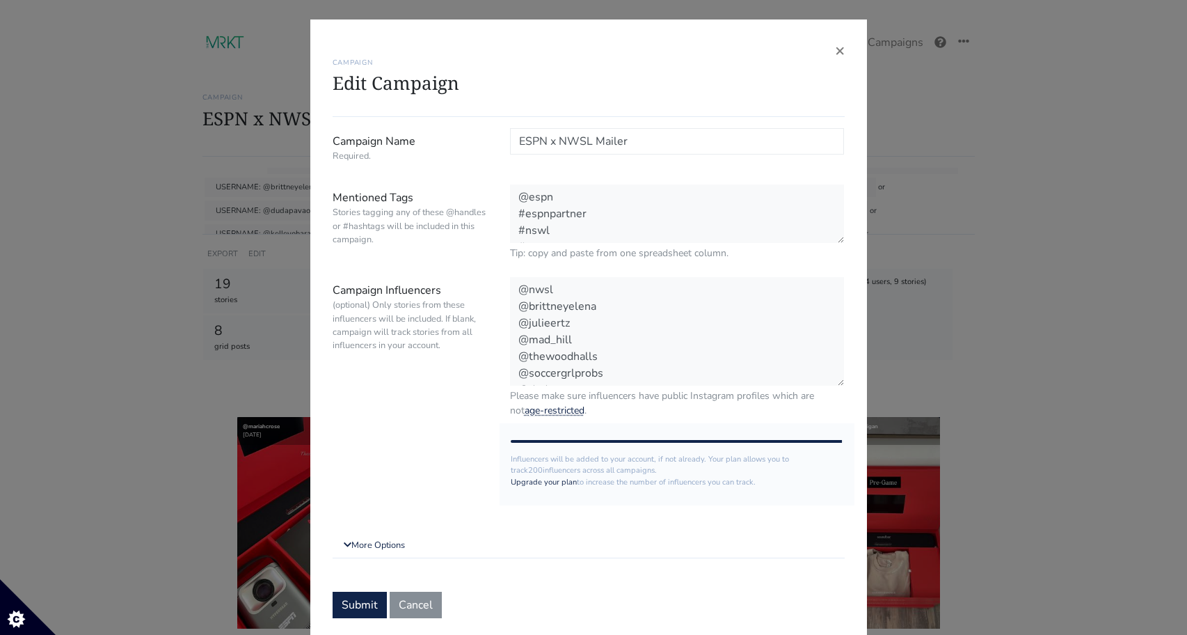
scroll to position [434, 0]
click at [602, 367] on textarea "@nwsl @brittneyelena @julieertz @mad_hill @thewoodhalls @soccergrlprobs @dudapa…" at bounding box center [677, 332] width 335 height 110
paste textarea "mrapinoe atouchmore gianalevy thecut emilyleibert christenpress tobinheath re__…"
type textarea "@nwsl @brittneyelena @julieertz @mad_hill @thewoodhalls @soccergrlprobs @dudapa…"
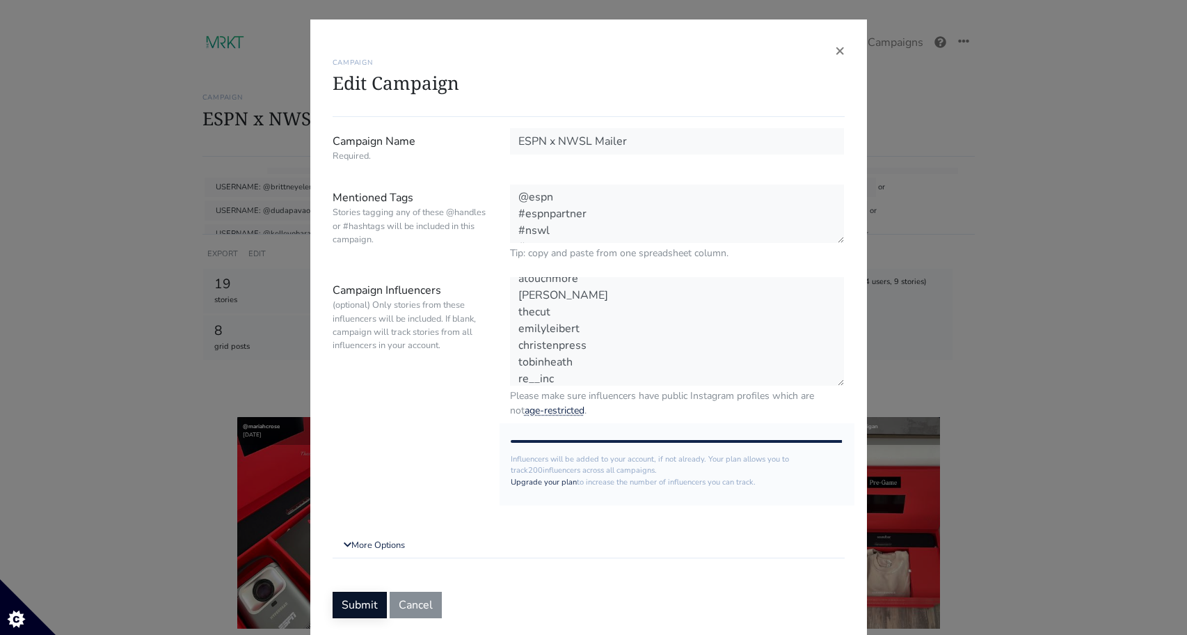
click at [362, 599] on button "Submit" at bounding box center [360, 604] width 54 height 26
click at [349, 606] on button "Submit" at bounding box center [360, 604] width 54 height 26
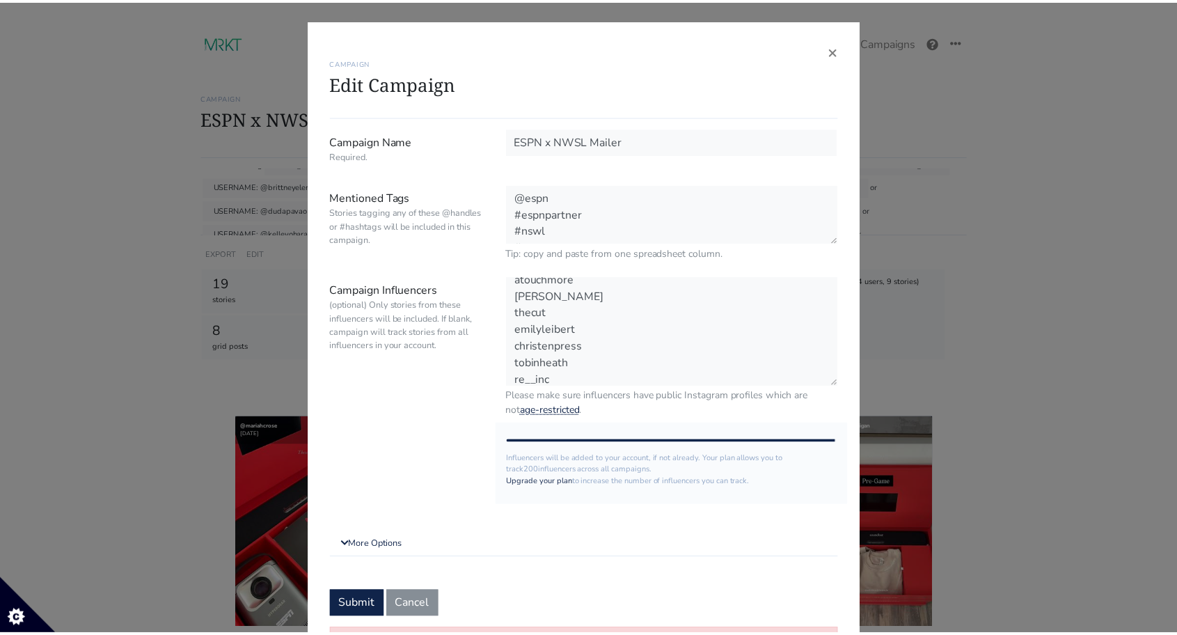
scroll to position [118, 0]
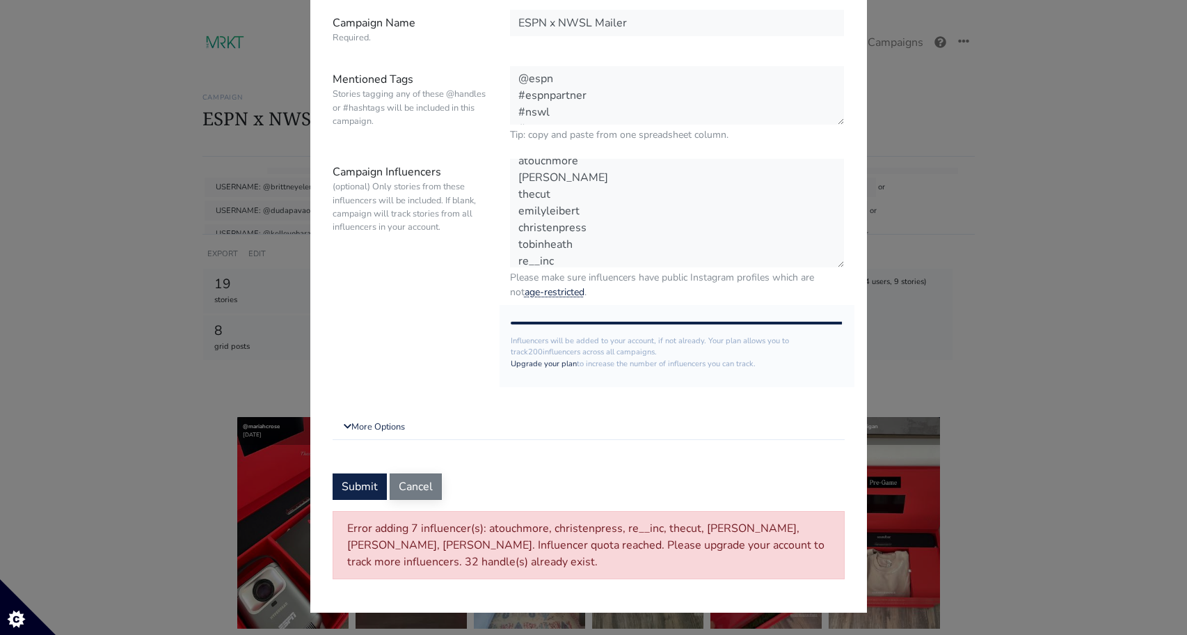
click at [411, 486] on button "Cancel" at bounding box center [416, 486] width 52 height 26
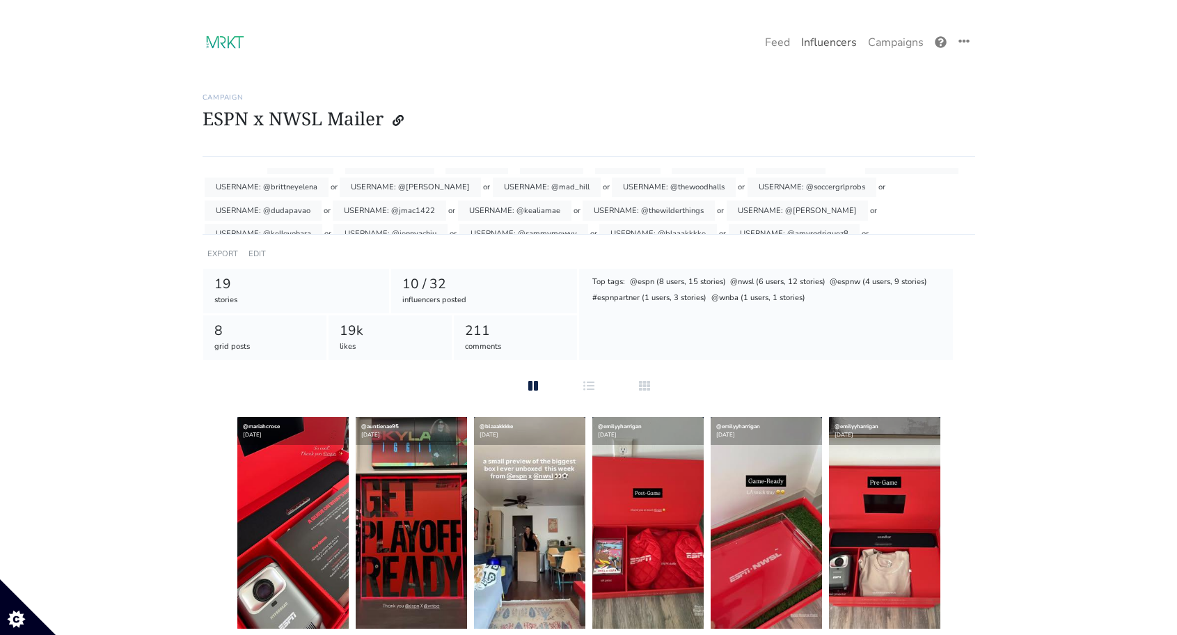
click at [835, 33] on link "Influencers" at bounding box center [828, 43] width 67 height 28
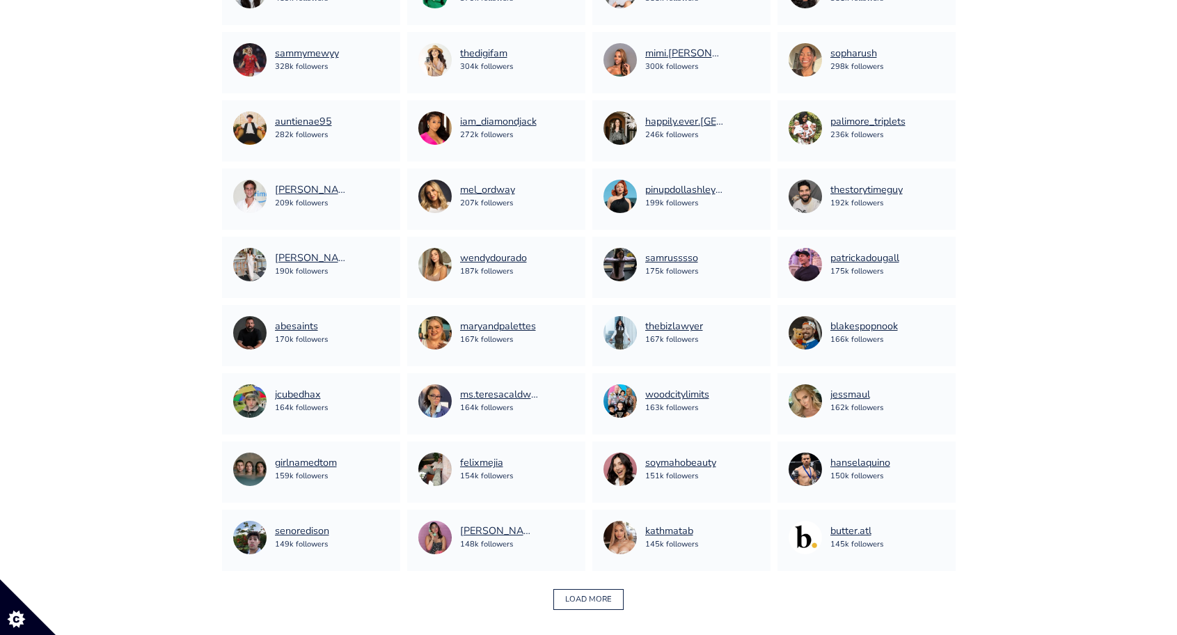
scroll to position [941, 0]
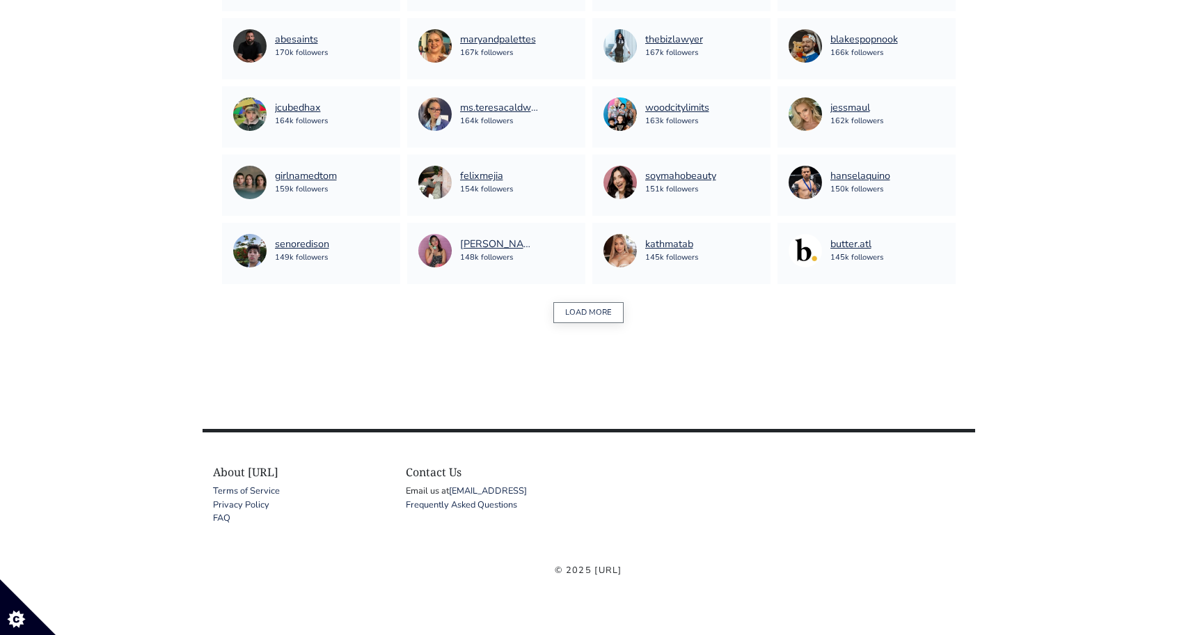
click at [582, 308] on button "LOAD MORE" at bounding box center [588, 313] width 70 height 22
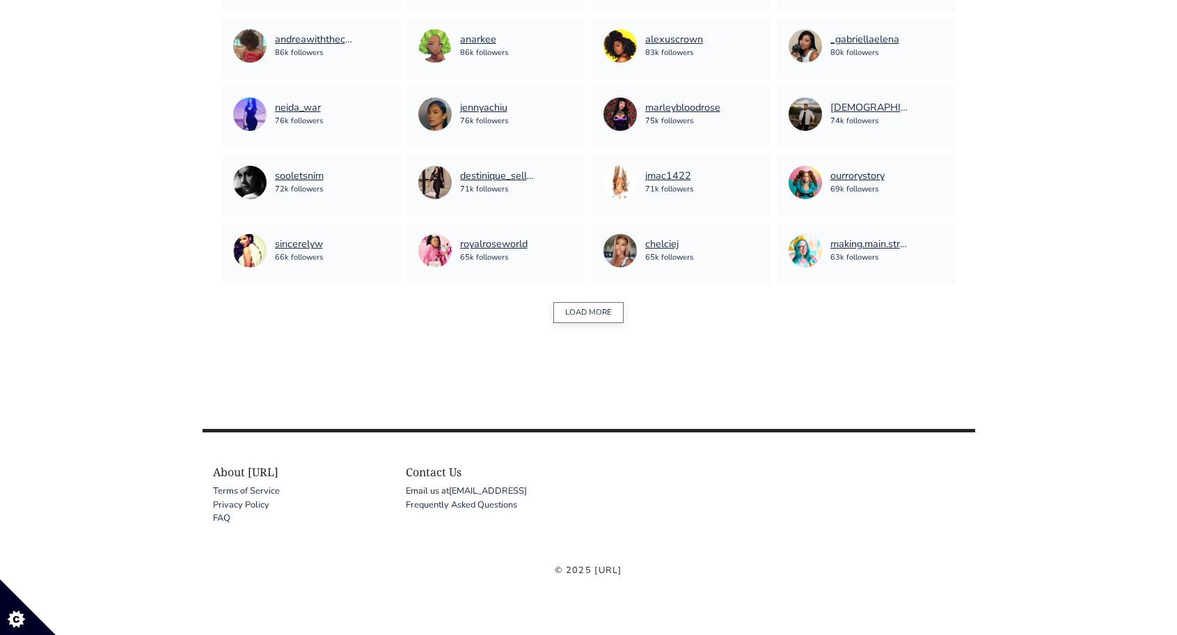
click at [588, 312] on button "LOAD MORE" at bounding box center [588, 313] width 70 height 22
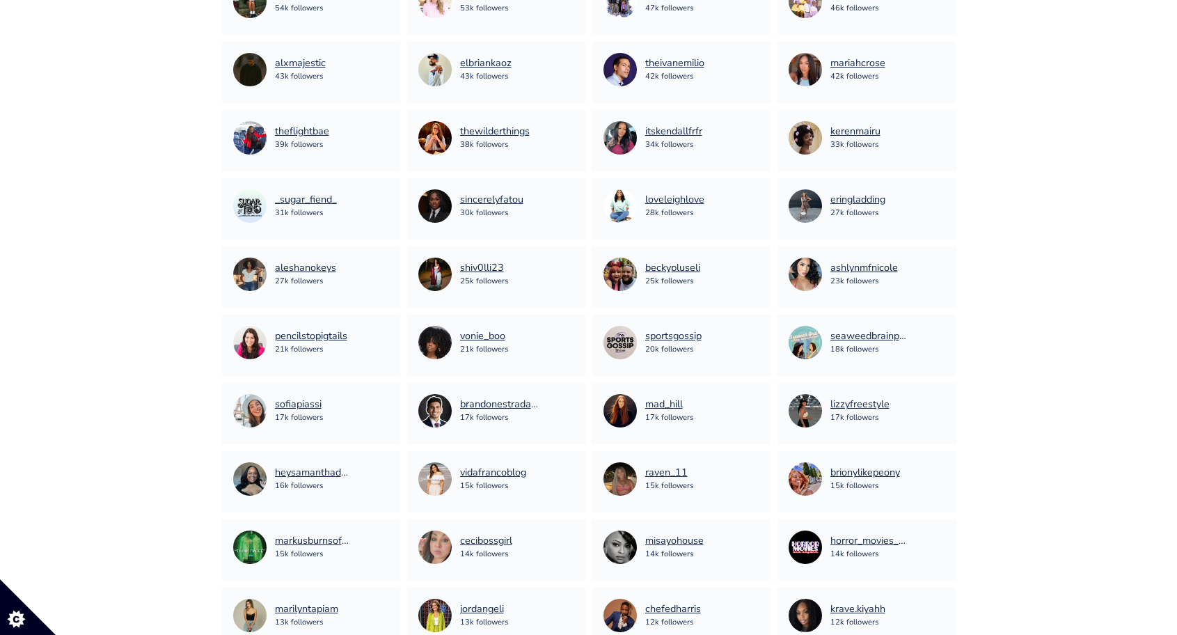
scroll to position [2948, 0]
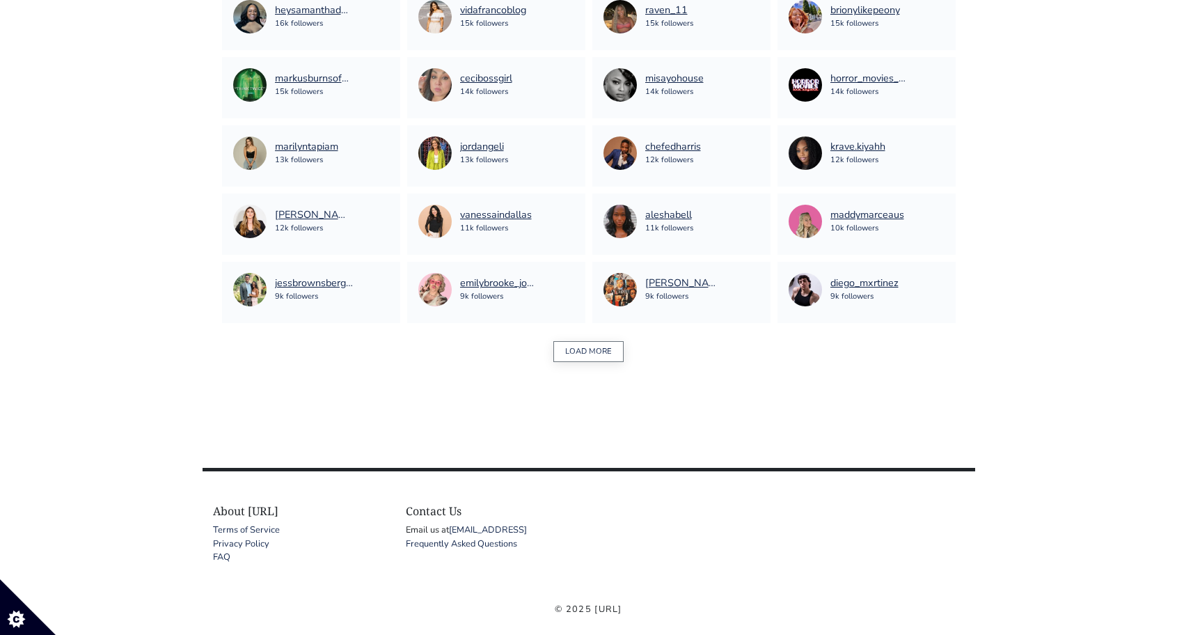
click at [594, 343] on button "LOAD MORE" at bounding box center [588, 352] width 70 height 22
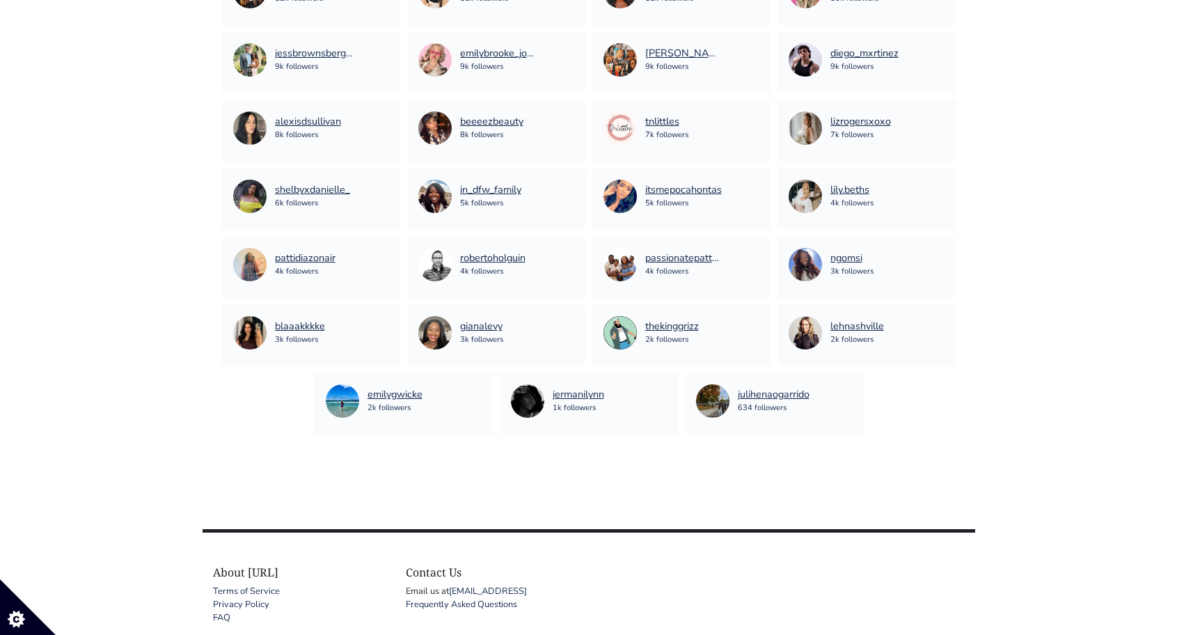
scroll to position [3277, 0]
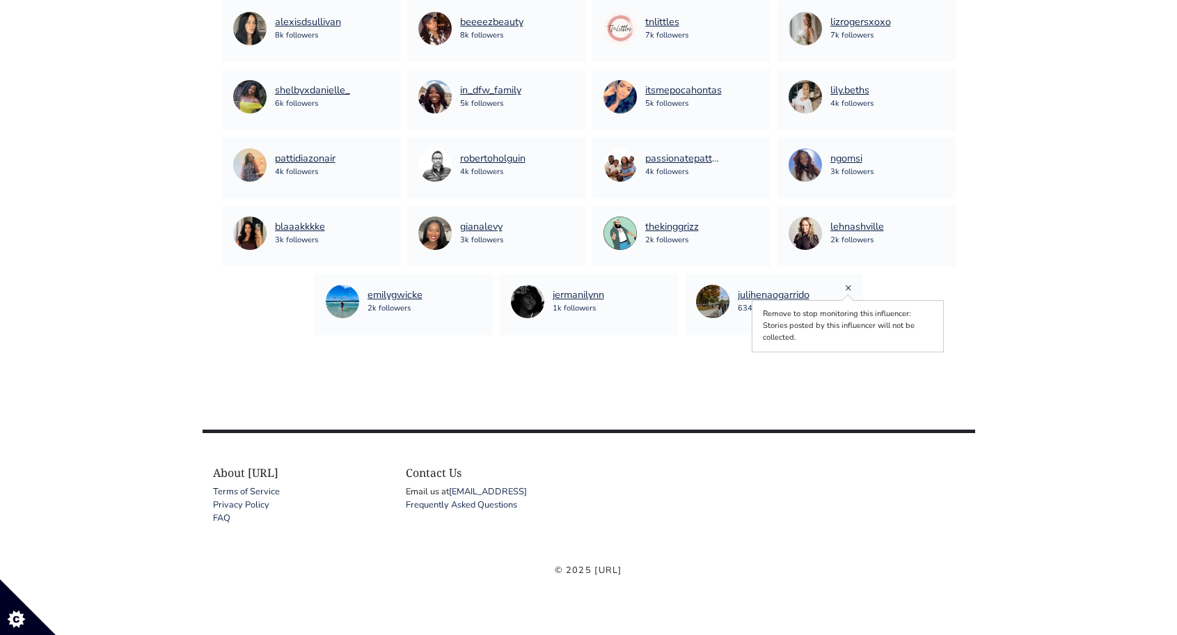
click at [844, 289] on div "julihenaogarrido 634 followers ×" at bounding box center [774, 303] width 178 height 61
click at [848, 287] on link "×" at bounding box center [848, 287] width 7 height 15
click at [664, 286] on link "×" at bounding box center [663, 287] width 7 height 15
click at [477, 288] on link "×" at bounding box center [478, 287] width 7 height 15
click at [386, 83] on link "×" at bounding box center [385, 82] width 7 height 15
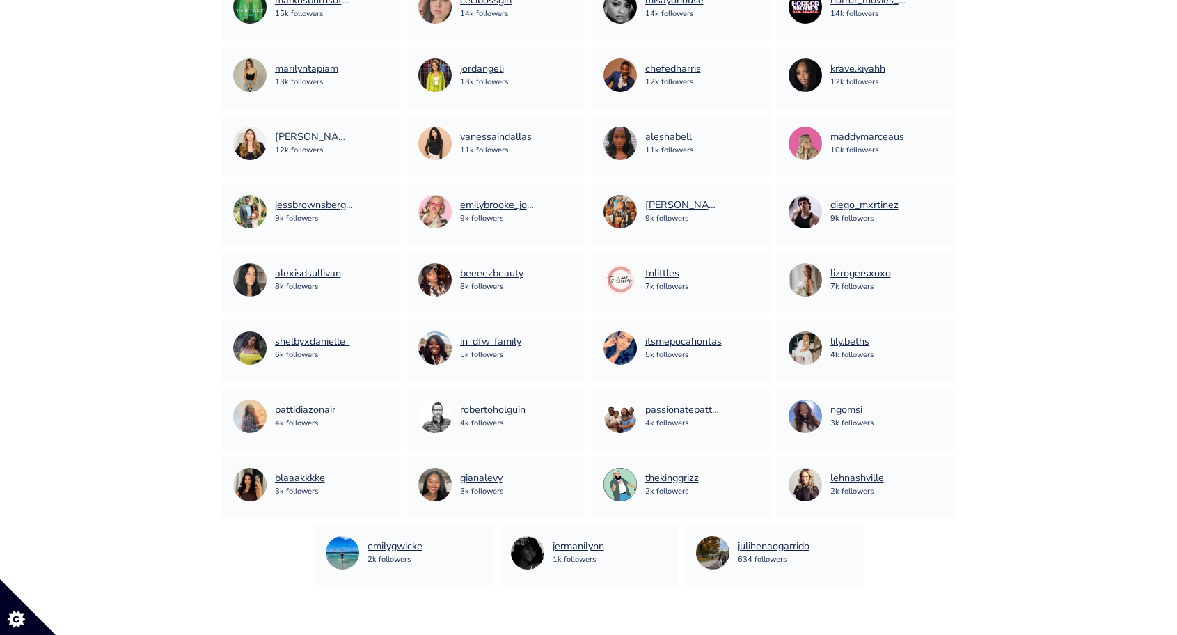
scroll to position [3006, 0]
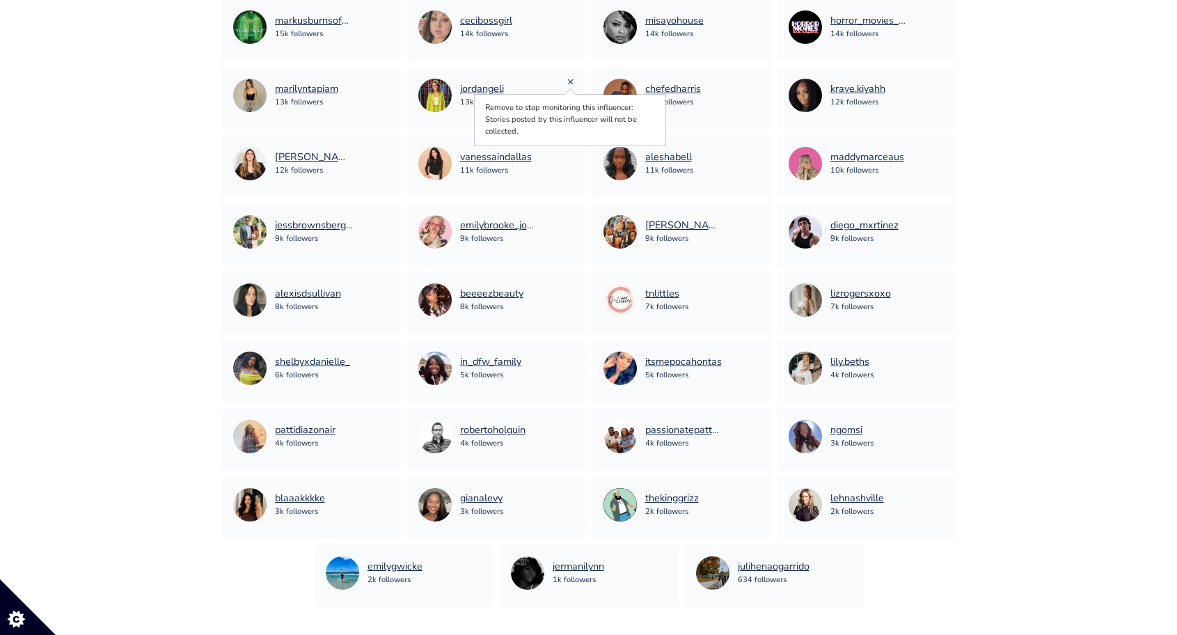
click at [569, 81] on link "×" at bounding box center [570, 81] width 7 height 15
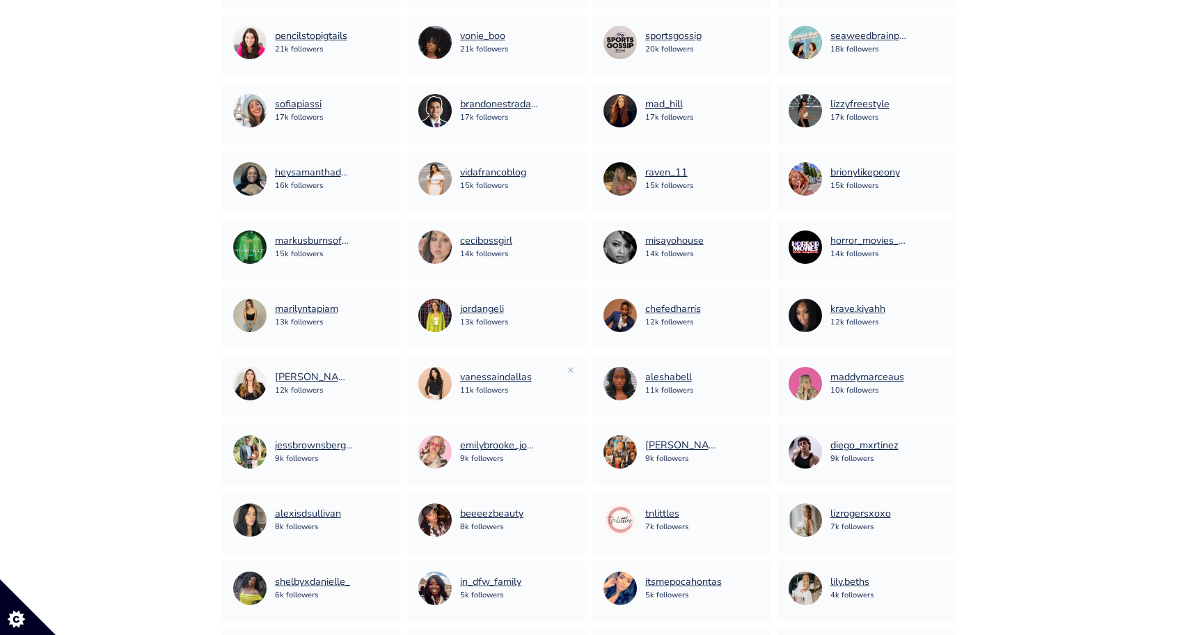
scroll to position [2777, 0]
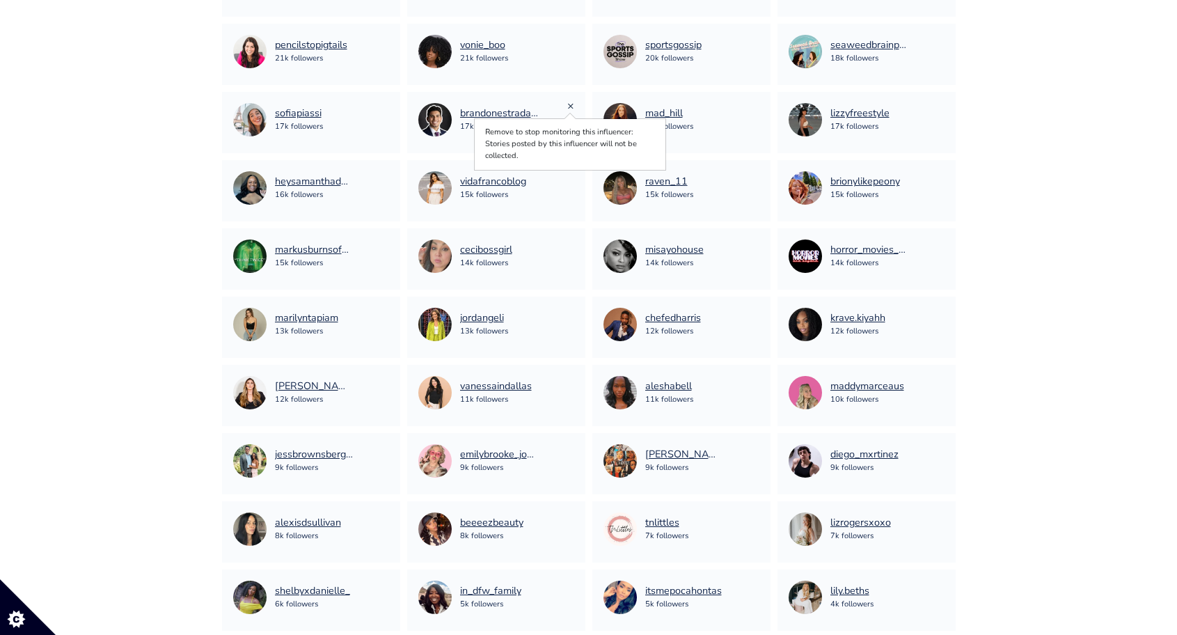
click at [569, 105] on link "×" at bounding box center [570, 105] width 7 height 15
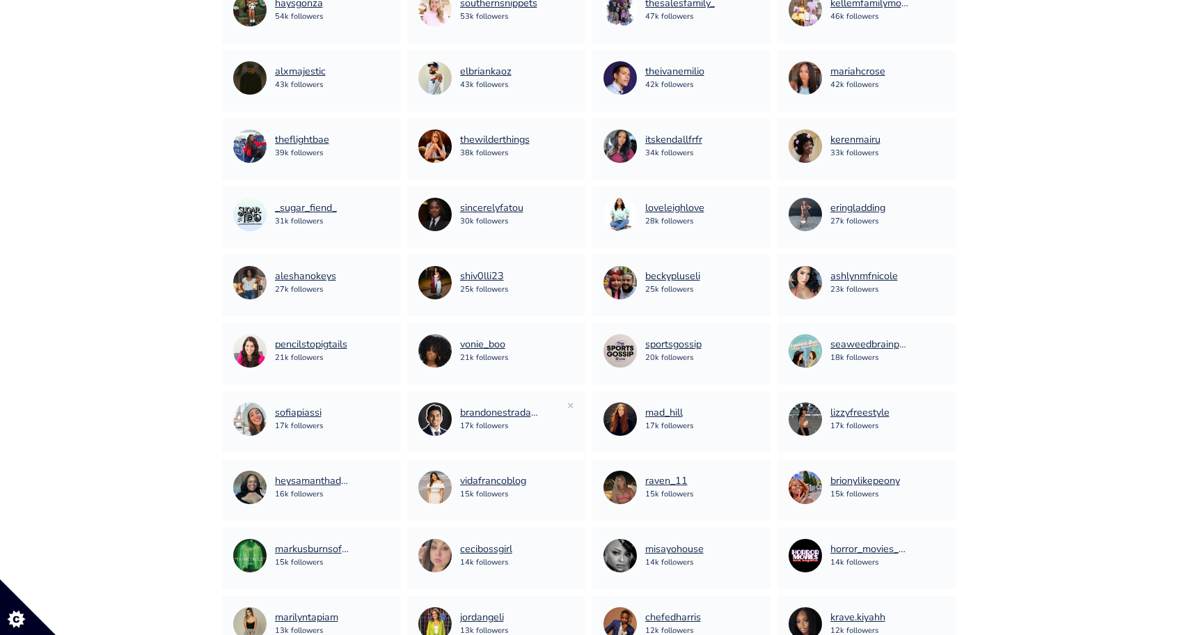
scroll to position [2448, 0]
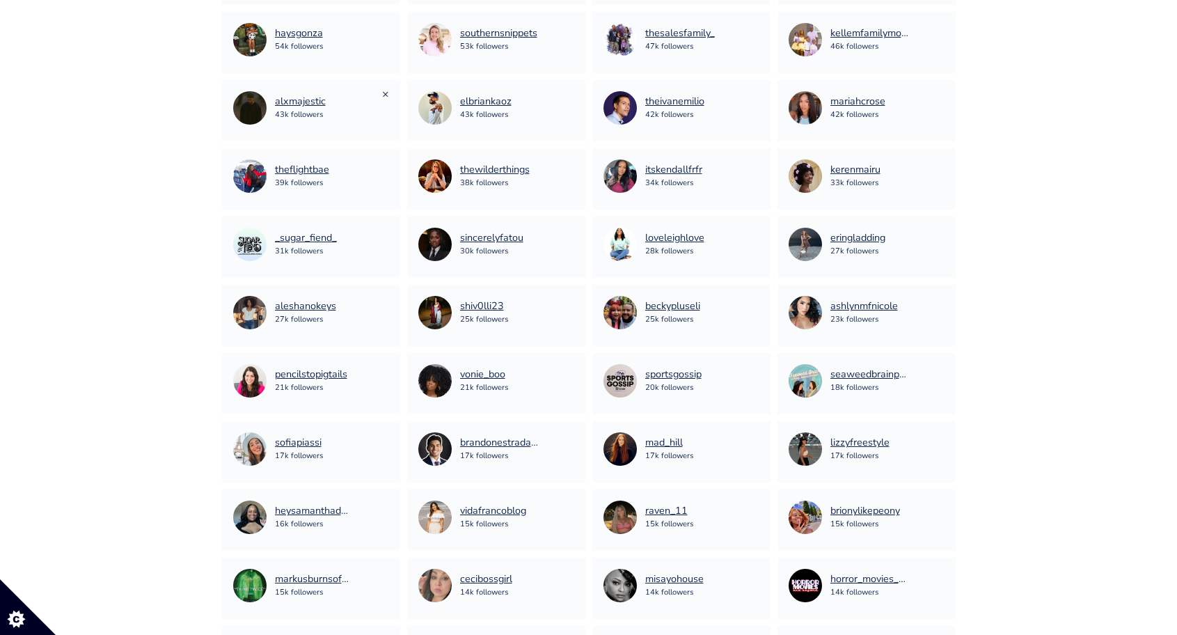
click at [383, 96] on link "×" at bounding box center [385, 93] width 7 height 15
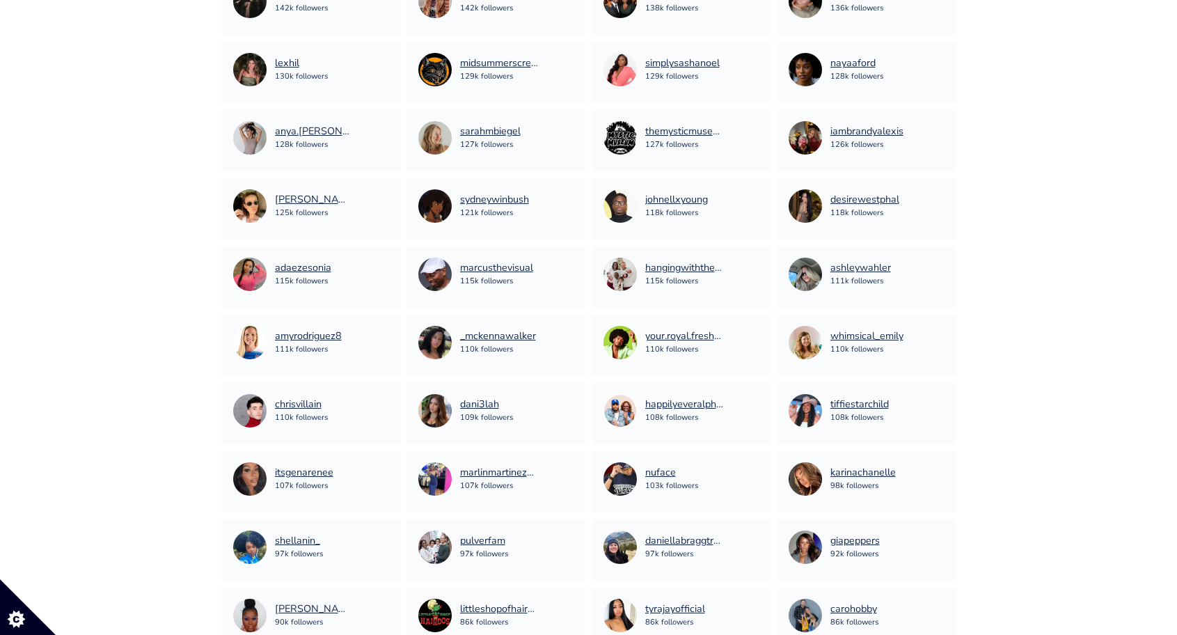
scroll to position [1067, 0]
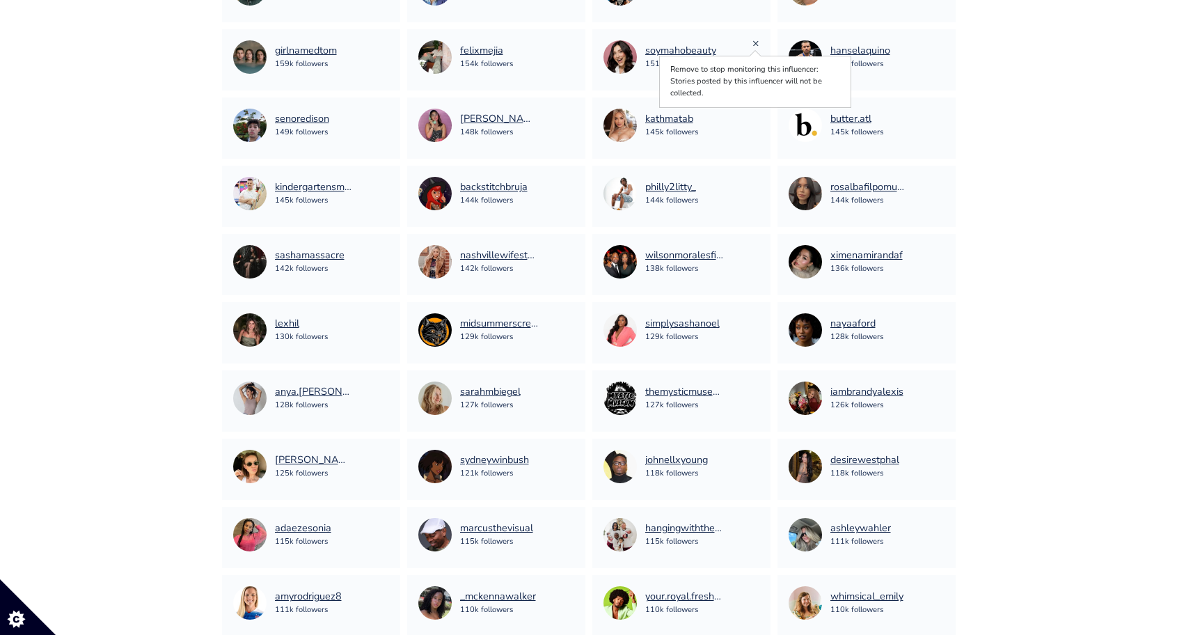
click at [754, 44] on link "×" at bounding box center [755, 42] width 7 height 15
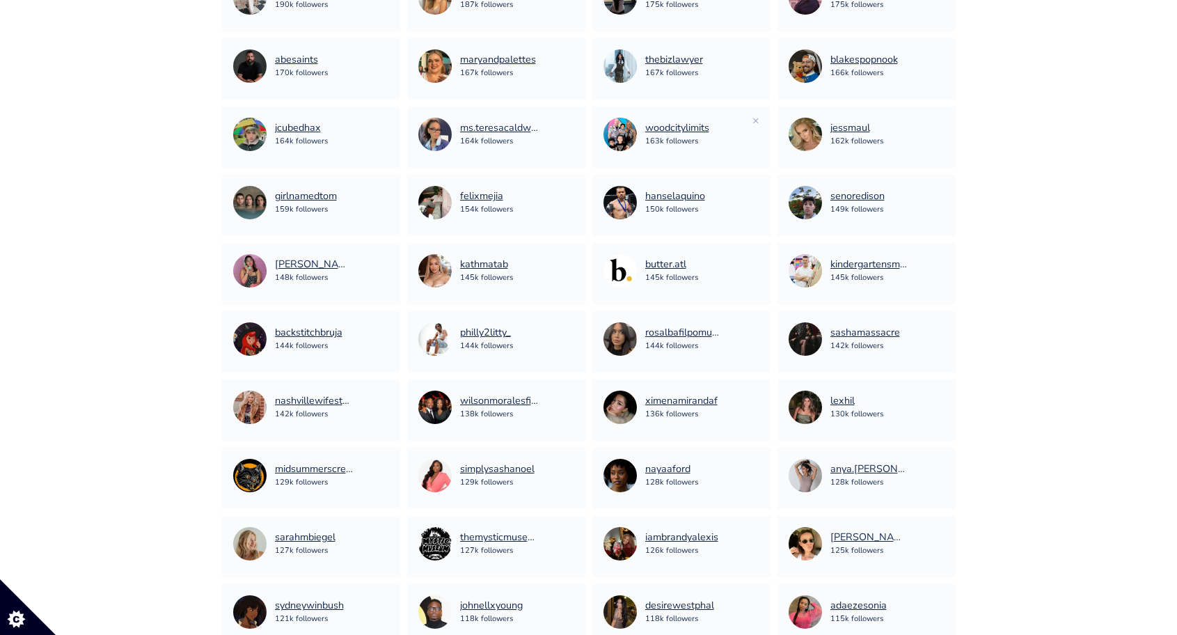
scroll to position [919, 0]
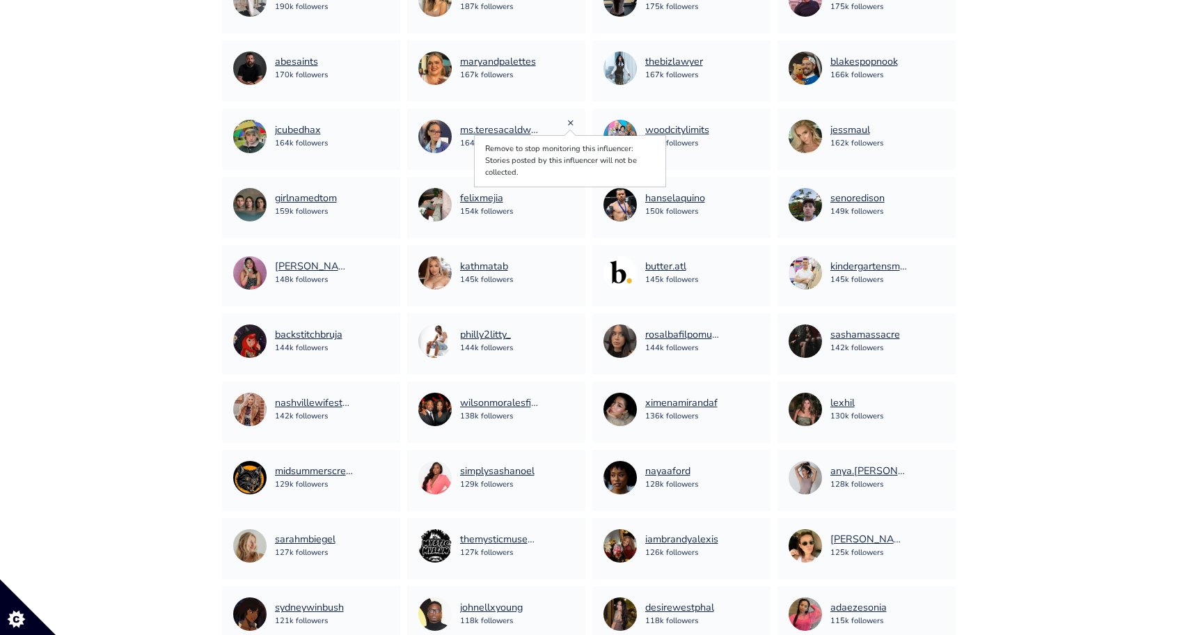
click at [568, 121] on link "×" at bounding box center [570, 122] width 7 height 15
click at [571, 189] on link "×" at bounding box center [570, 190] width 7 height 15
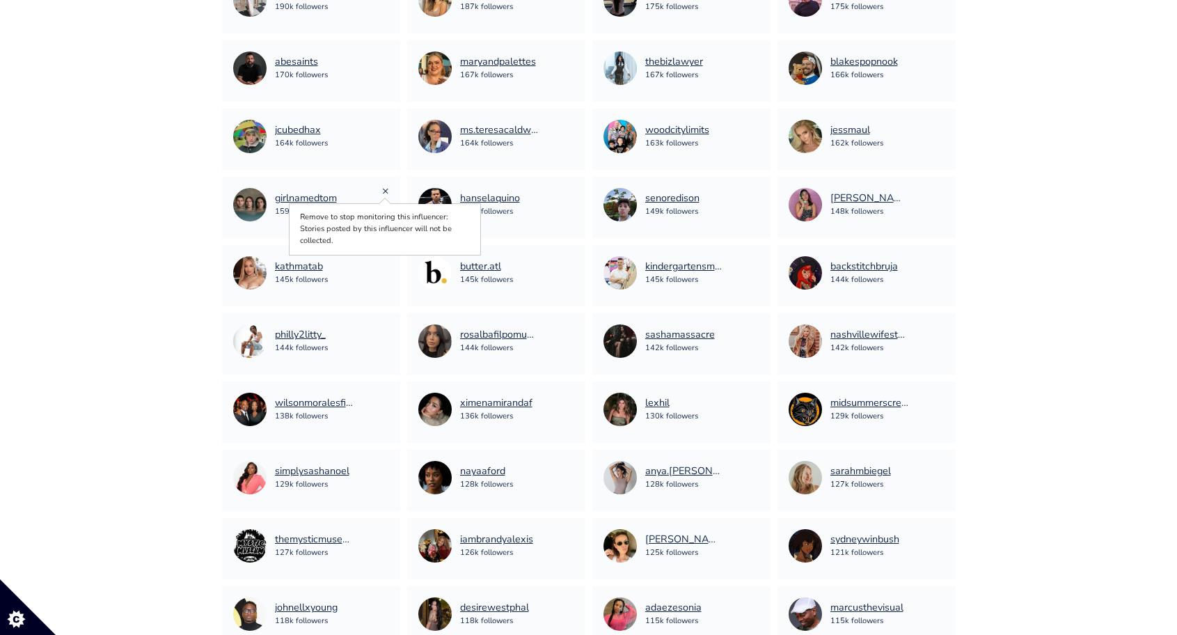
click at [383, 189] on link "×" at bounding box center [385, 190] width 7 height 15
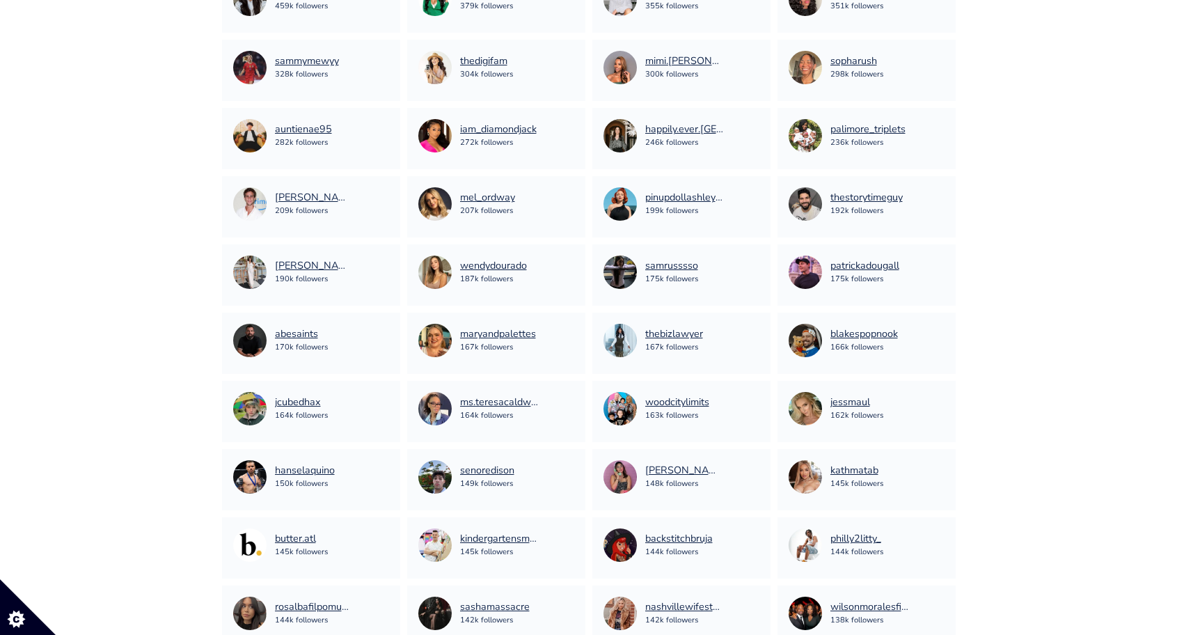
scroll to position [621, 0]
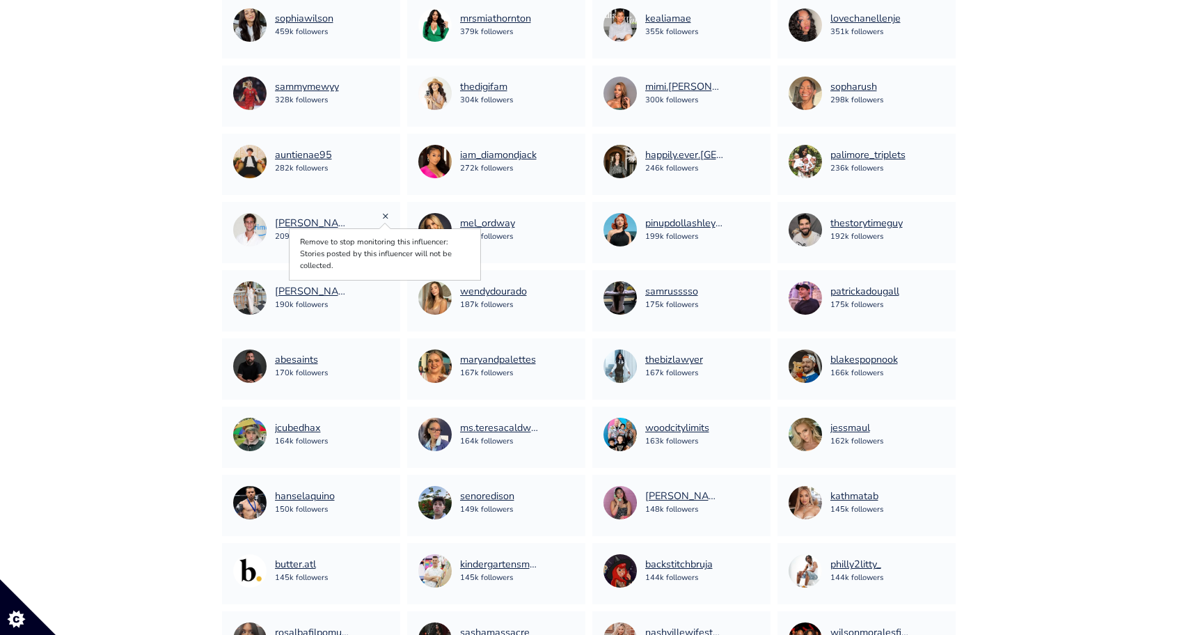
click at [386, 216] on link "×" at bounding box center [385, 215] width 7 height 15
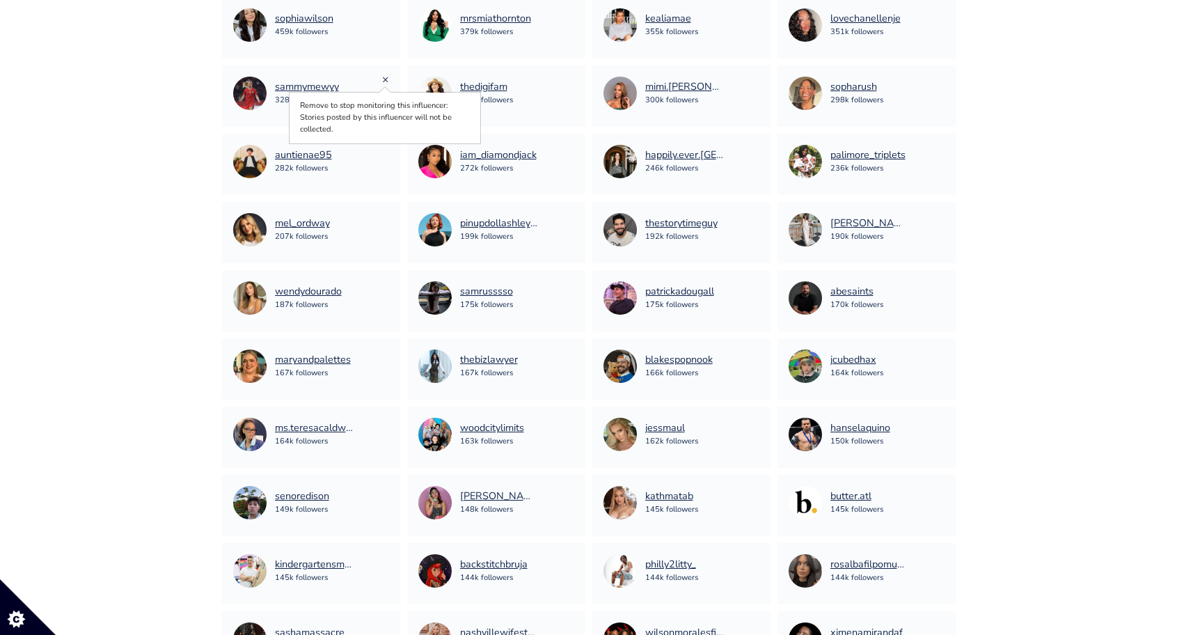
click at [382, 79] on link "×" at bounding box center [385, 79] width 7 height 15
click at [756, 13] on link "×" at bounding box center [755, 10] width 7 height 15
click at [943, 13] on link "×" at bounding box center [940, 10] width 7 height 15
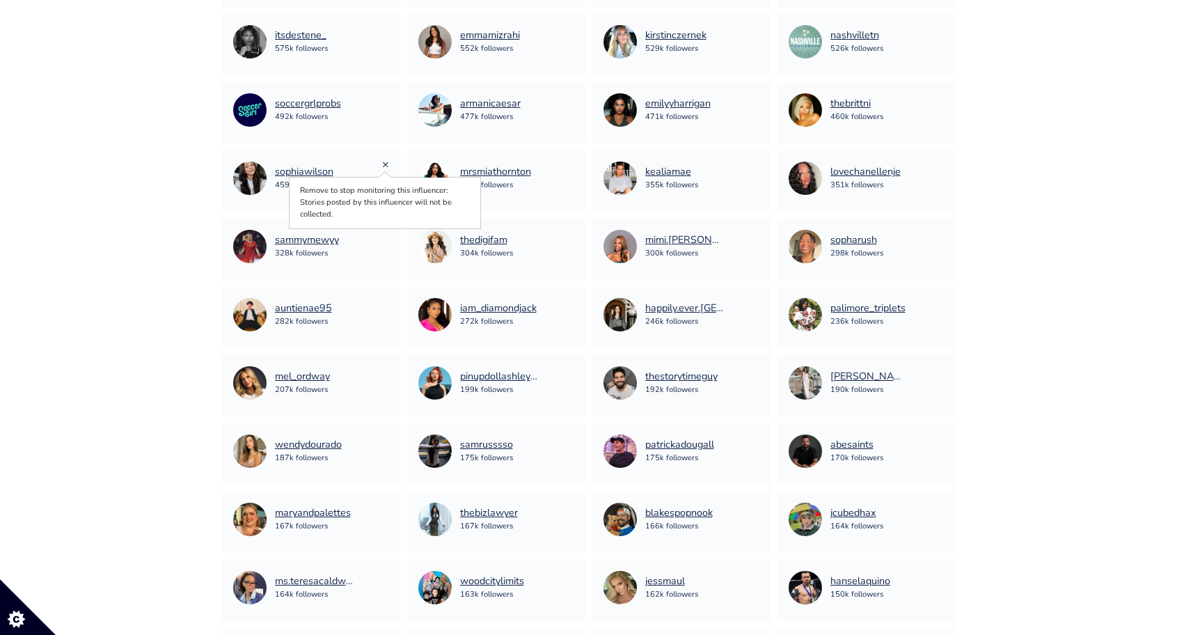
scroll to position [463, 0]
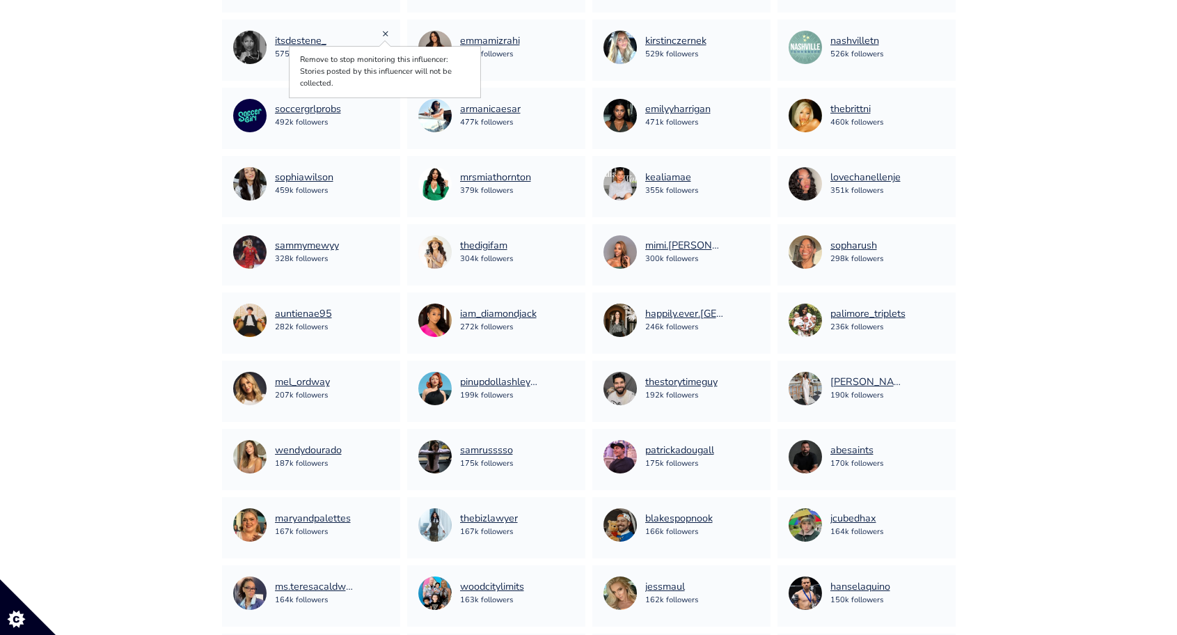
click at [383, 33] on link "×" at bounding box center [385, 33] width 7 height 15
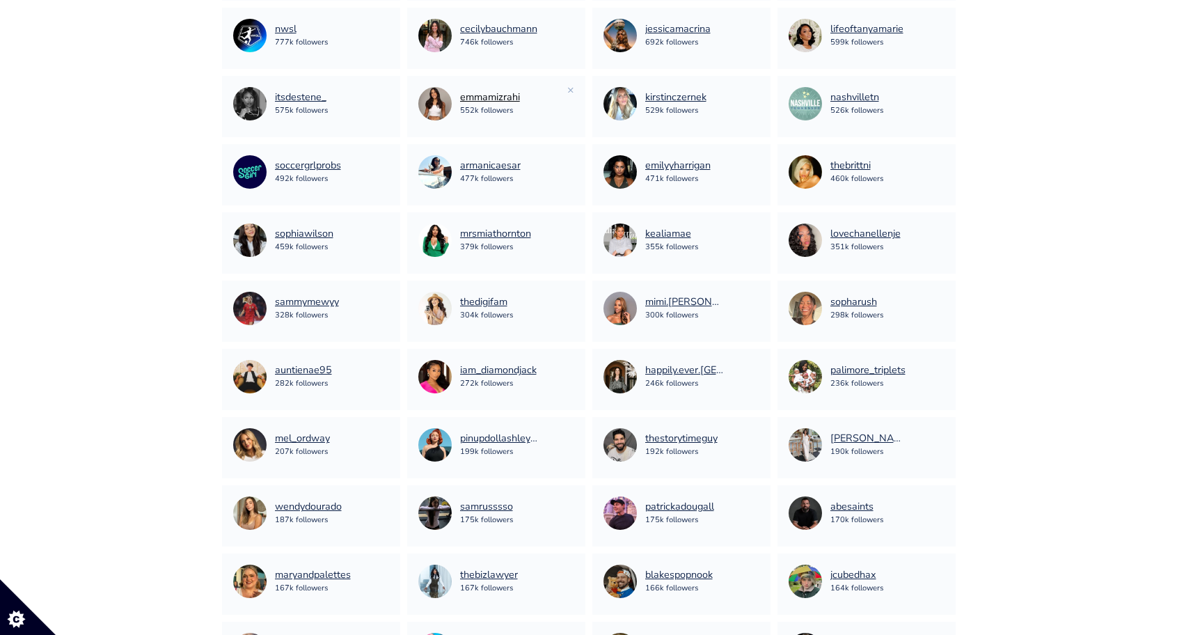
scroll to position [398, 0]
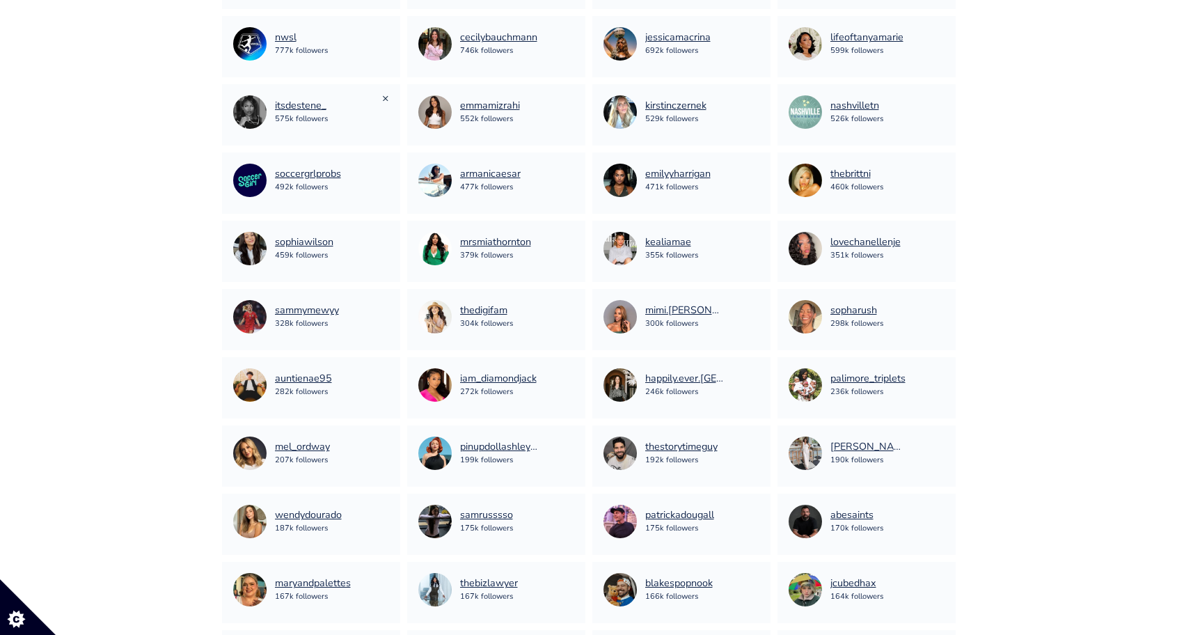
click at [383, 96] on link "×" at bounding box center [385, 97] width 7 height 15
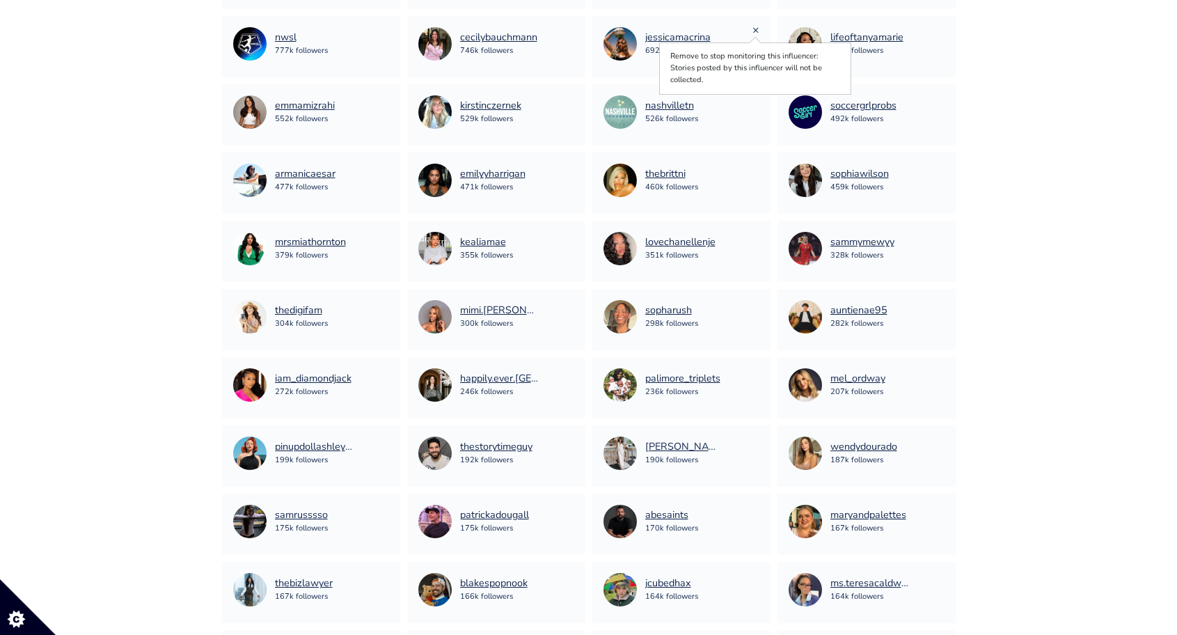
click at [753, 30] on link "×" at bounding box center [755, 29] width 7 height 15
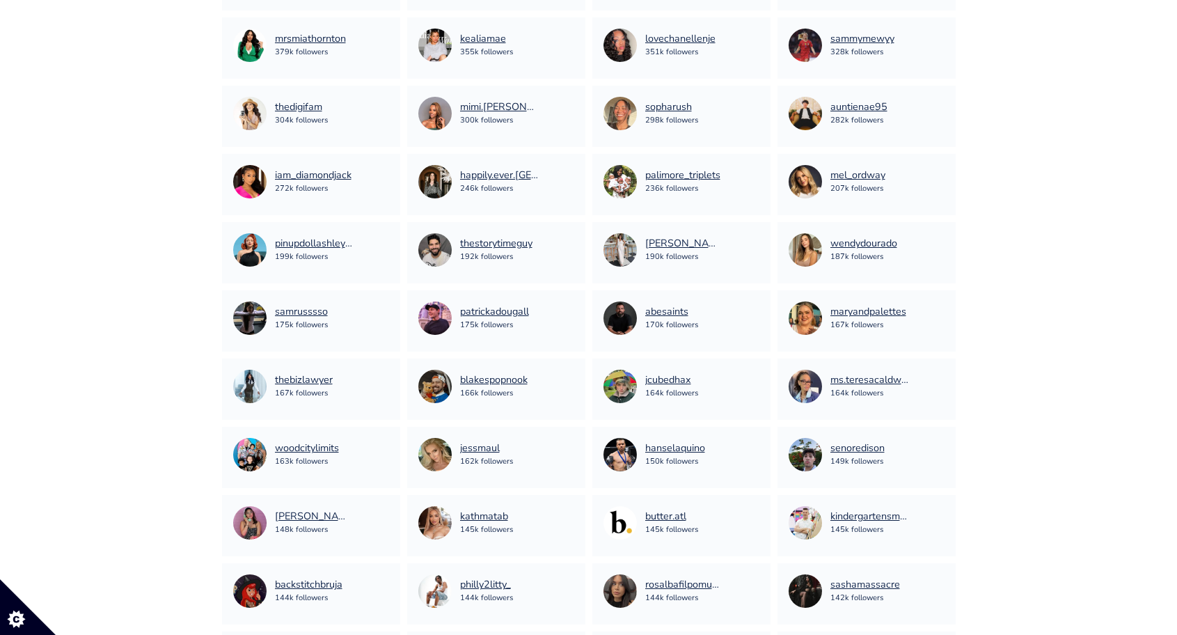
scroll to position [1070, 0]
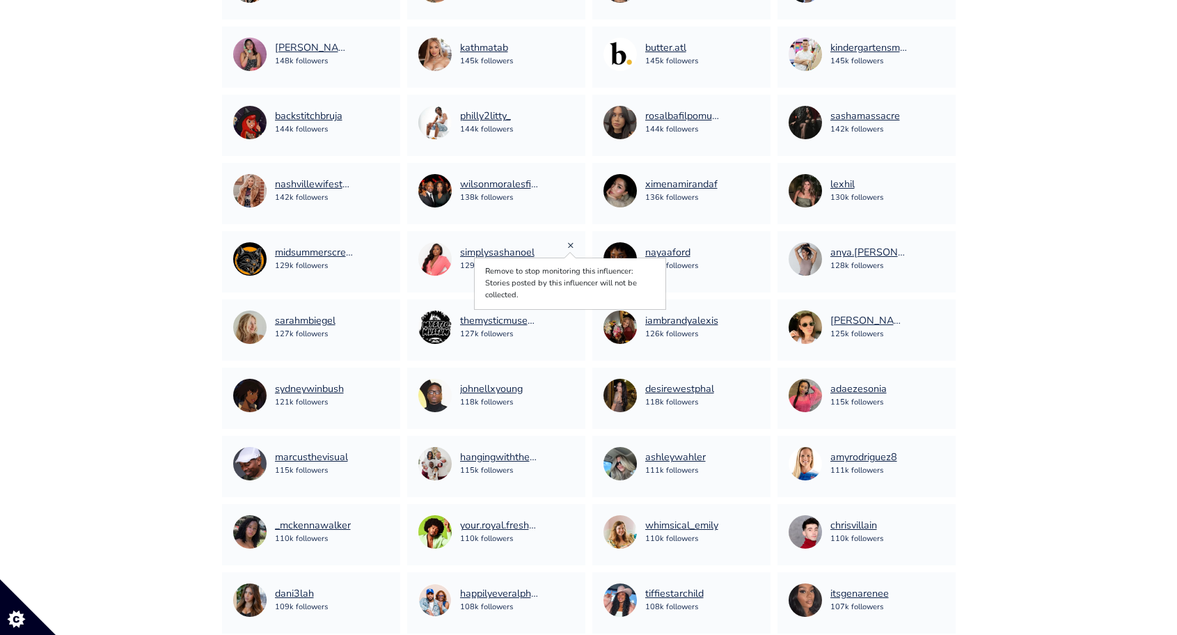
click at [569, 244] on link "×" at bounding box center [570, 244] width 7 height 15
click at [569, 246] on link "×" at bounding box center [570, 244] width 7 height 15
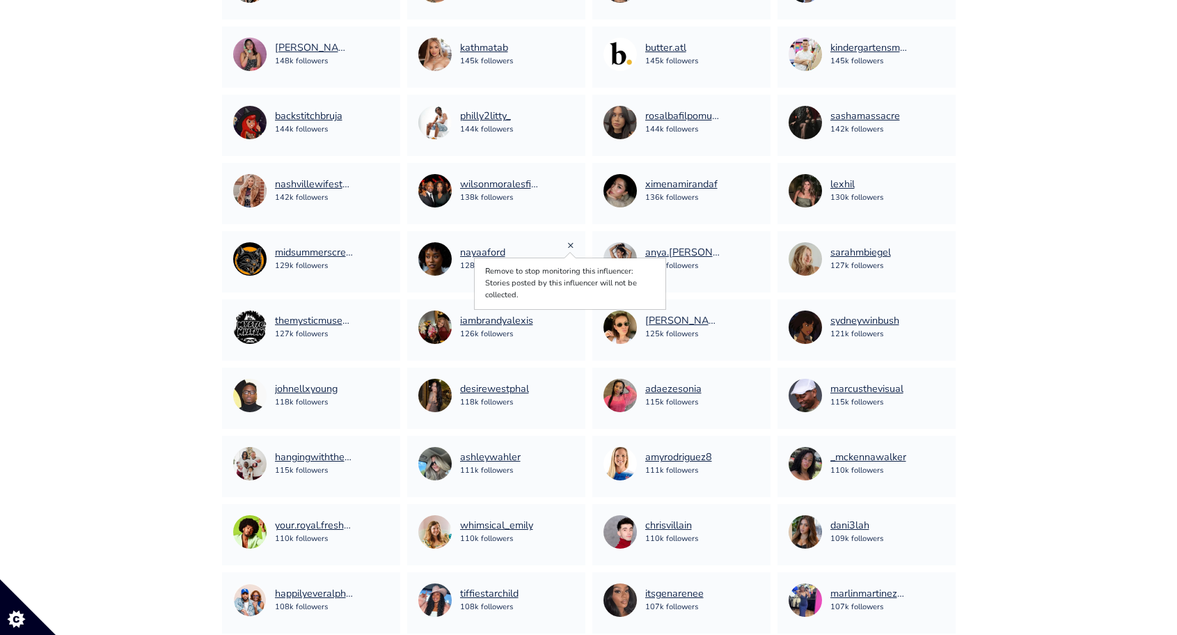
click at [569, 246] on link "×" at bounding box center [570, 244] width 7 height 15
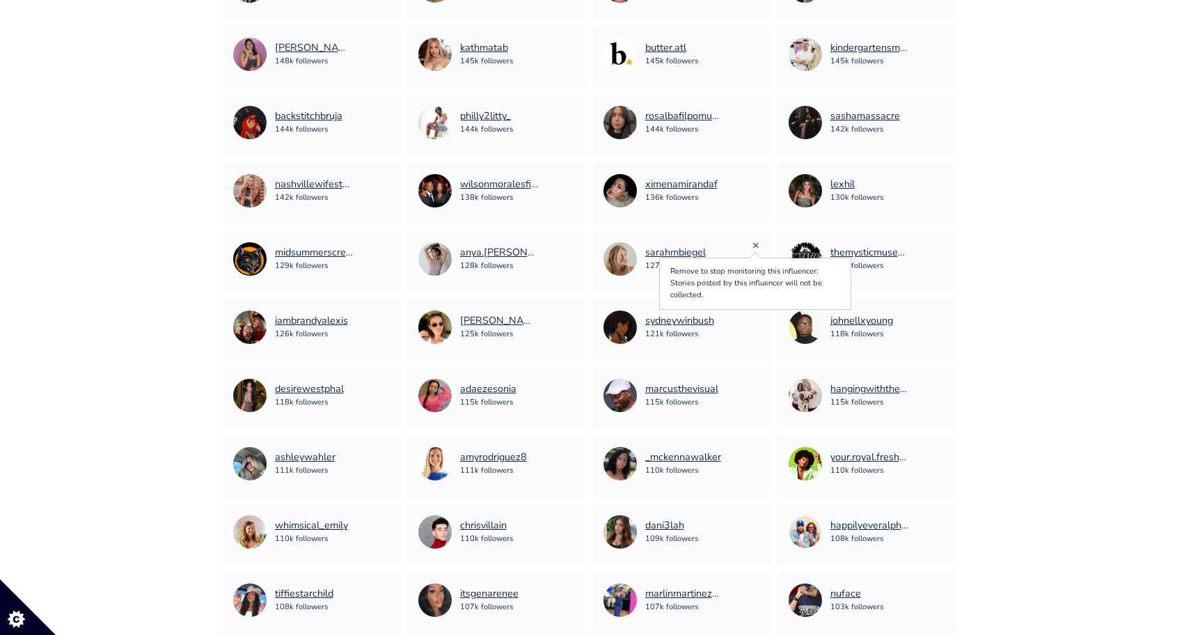
click at [755, 244] on link "×" at bounding box center [755, 244] width 7 height 15
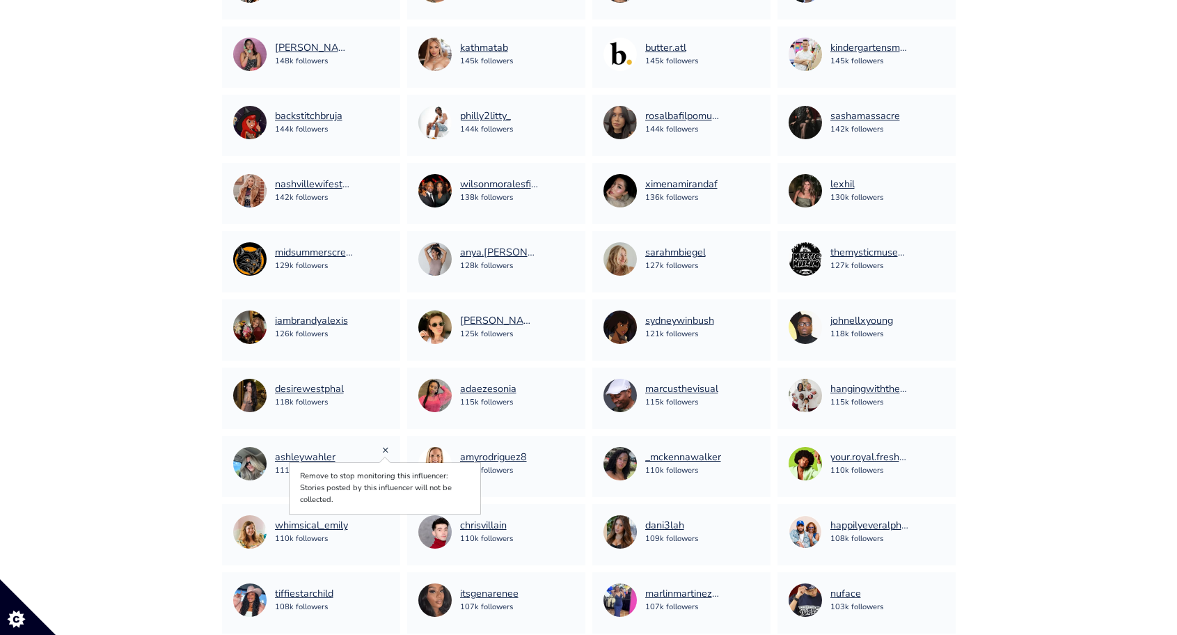
click at [385, 450] on link "×" at bounding box center [385, 449] width 7 height 15
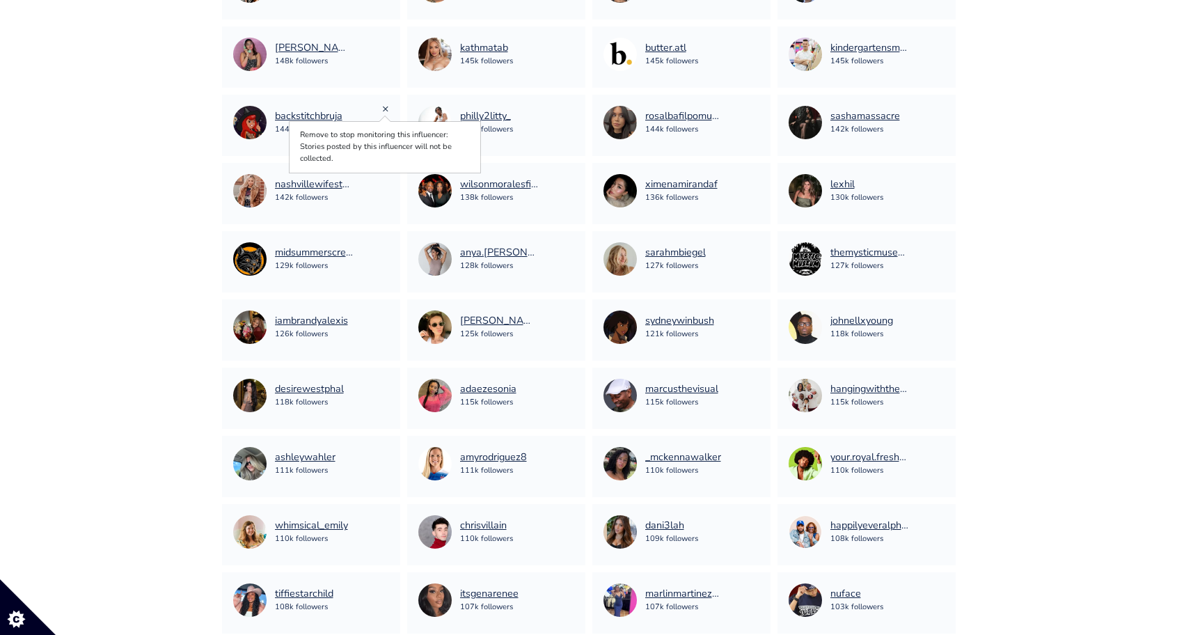
click at [383, 106] on link "×" at bounding box center [385, 108] width 7 height 15
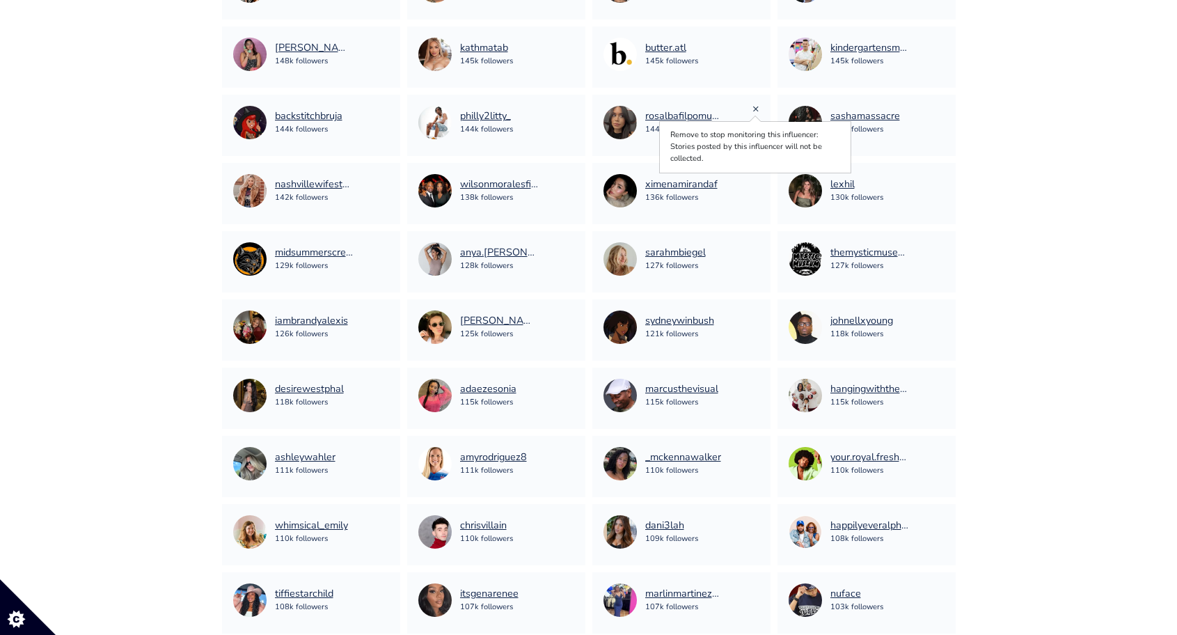
click at [754, 109] on link "×" at bounding box center [755, 108] width 7 height 15
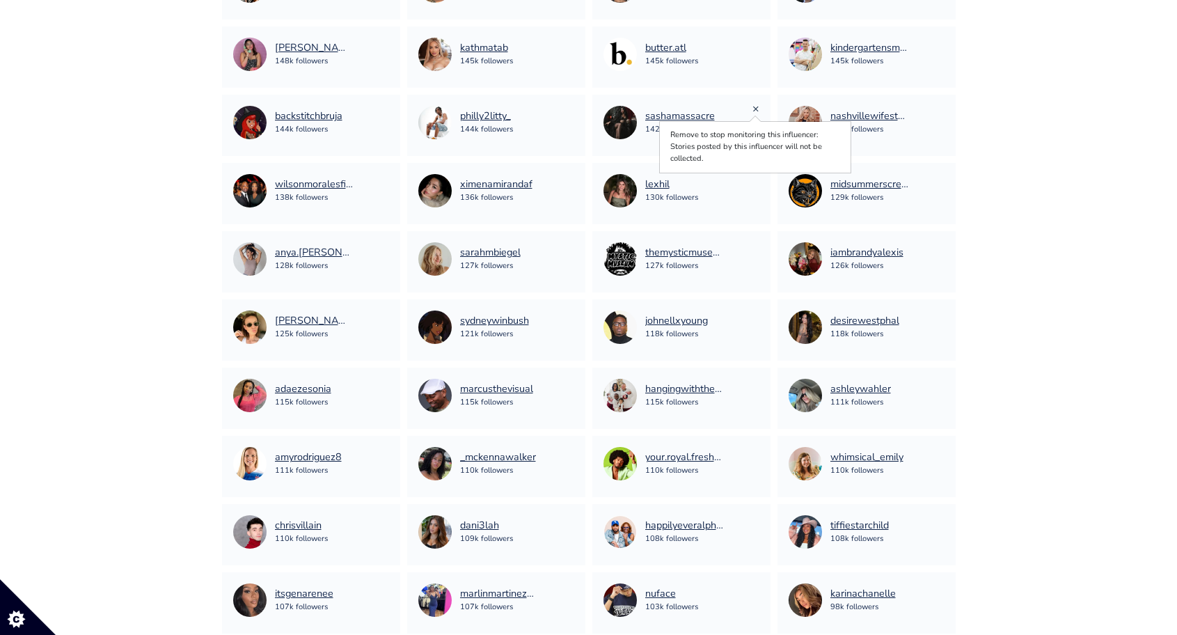
click at [754, 107] on link "×" at bounding box center [755, 108] width 7 height 15
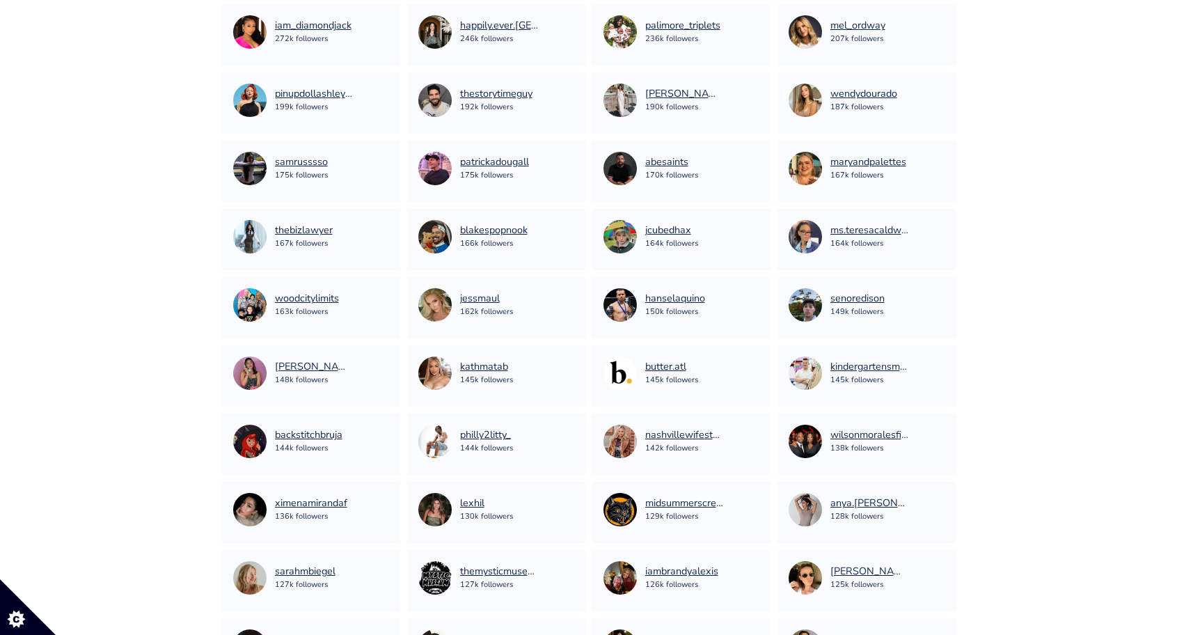
scroll to position [0, 0]
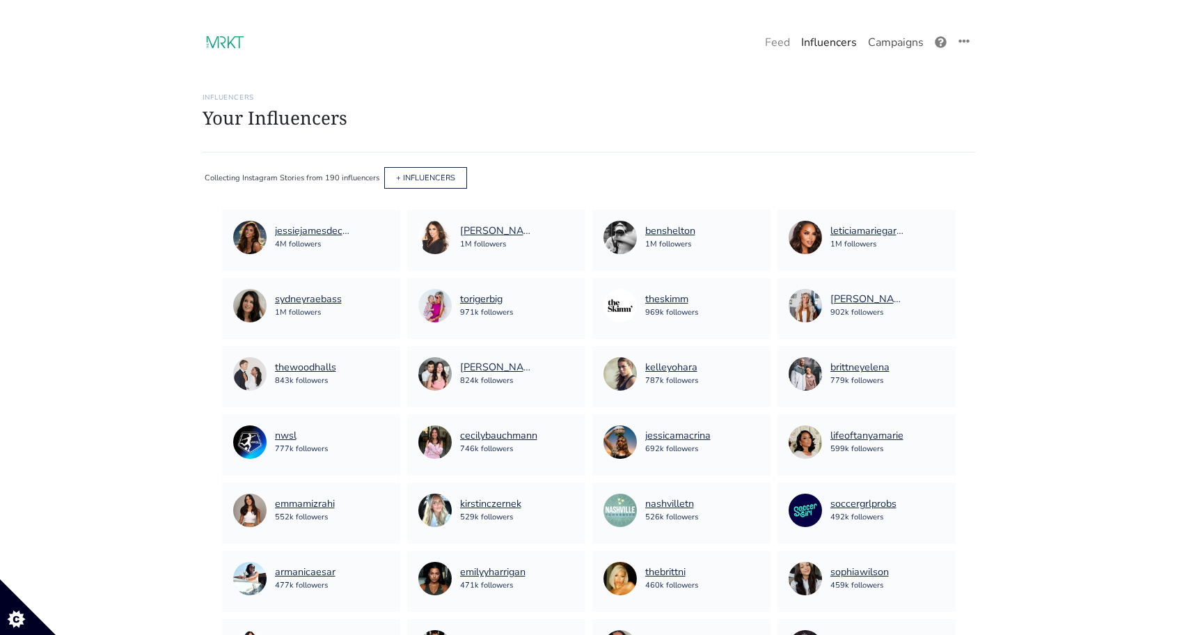
click at [883, 45] on link "Campaigns" at bounding box center [895, 43] width 67 height 28
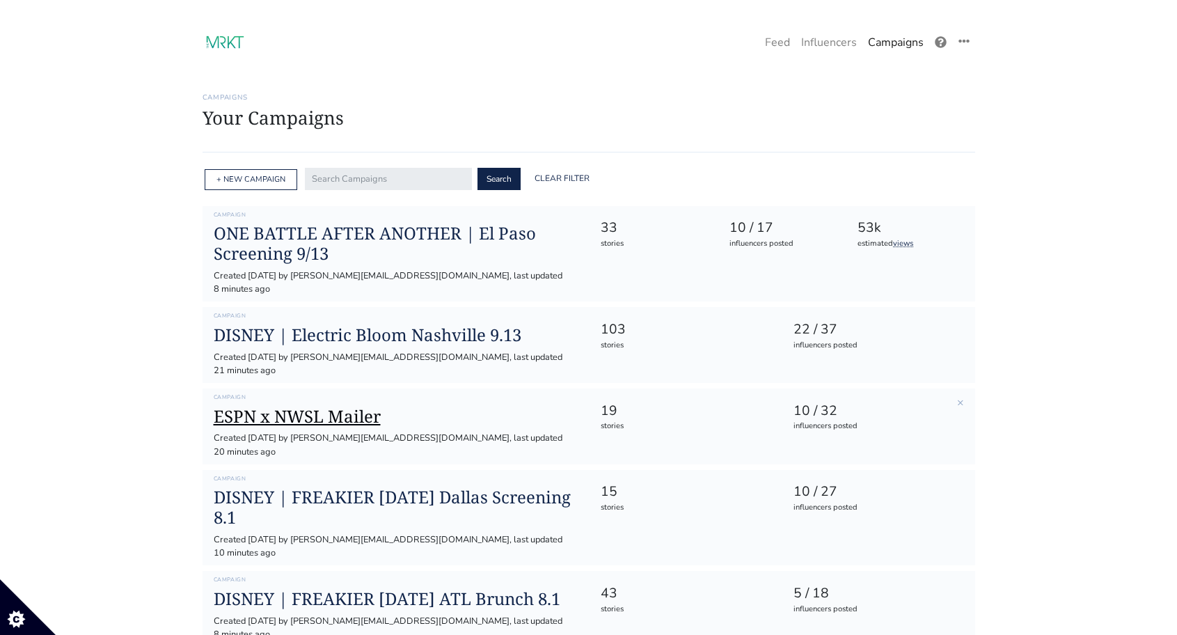
click at [341, 406] on h1 "ESPN x NWSL Mailer" at bounding box center [396, 416] width 365 height 20
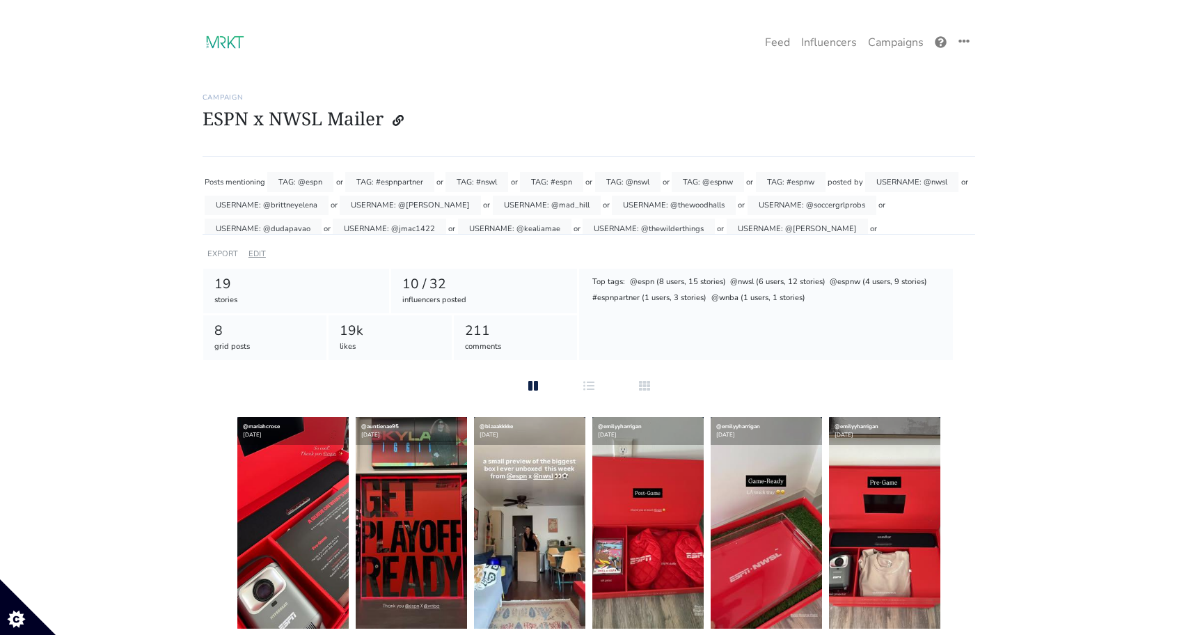
click at [255, 252] on link "EDIT" at bounding box center [256, 253] width 17 height 10
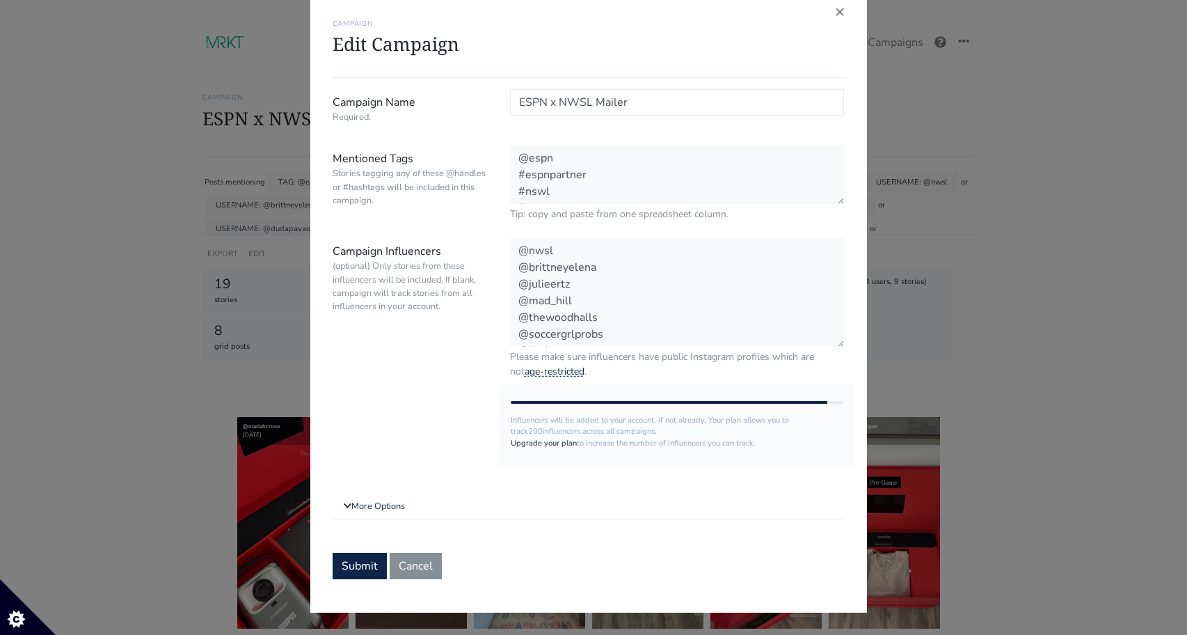
scroll to position [434, 0]
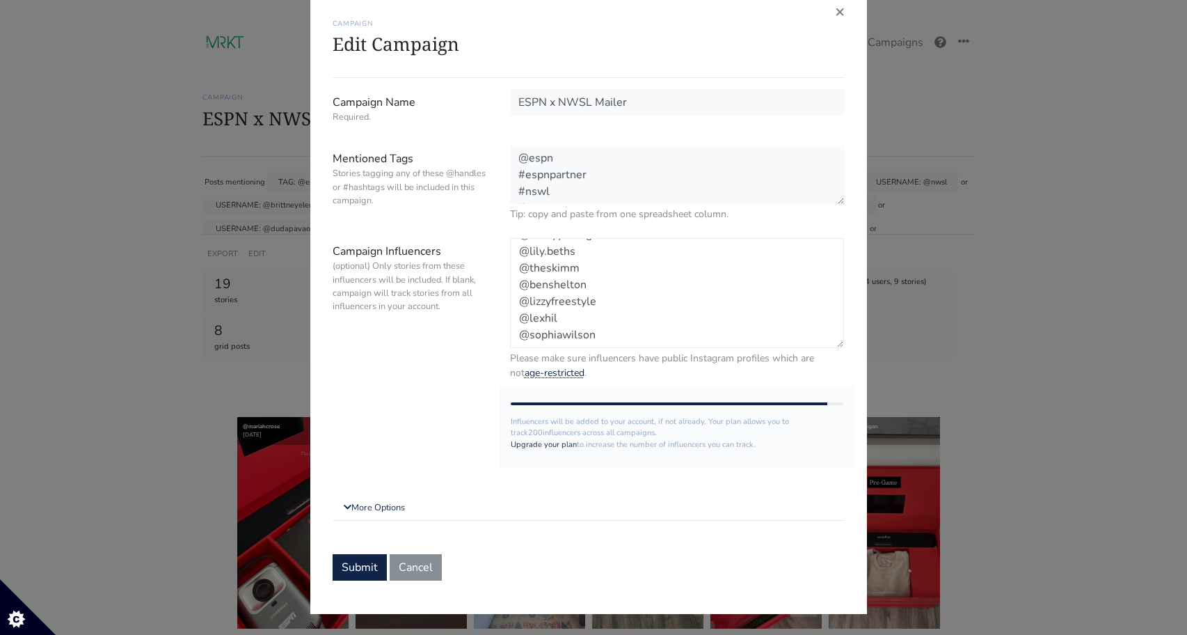
click at [614, 340] on textarea "@nwsl @brittneyelena @julieertz @mad_hill @thewoodhalls @soccergrlprobs @dudapa…" at bounding box center [677, 293] width 335 height 110
paste textarea "mrapinoe atouchmore gianalevy thecut emilyleibert christenpress tobinheath re__…"
type textarea "@nwsl @brittneyelena @julieertz @mad_hill @thewoodhalls @soccergrlprobs @dudapa…"
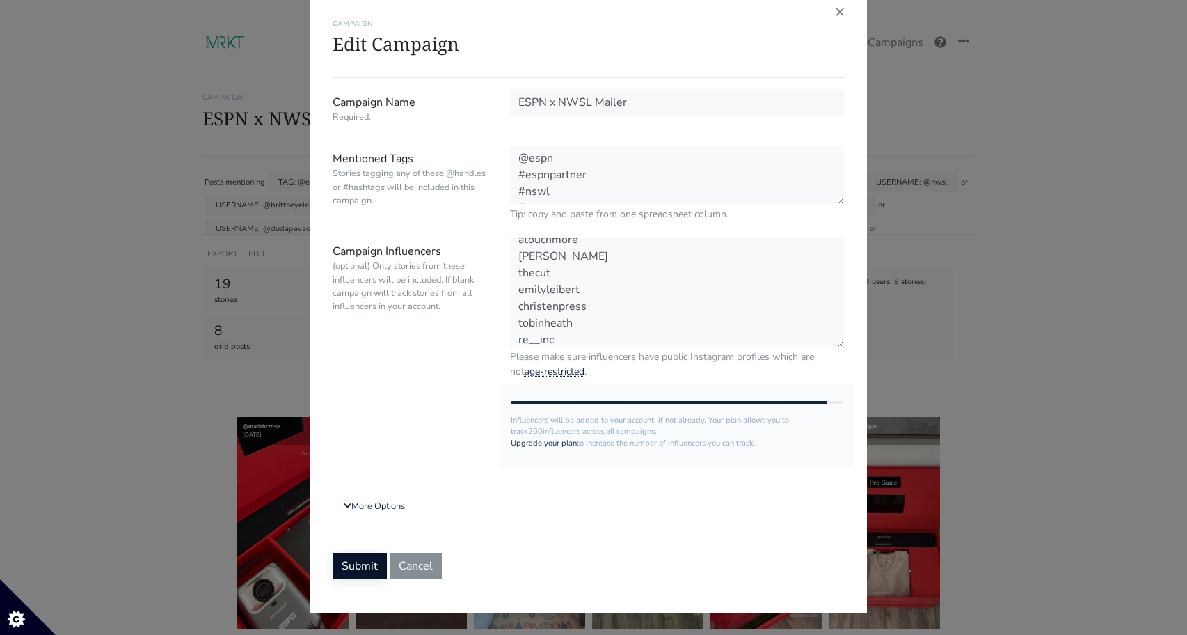
click at [347, 571] on button "Submit" at bounding box center [360, 566] width 54 height 26
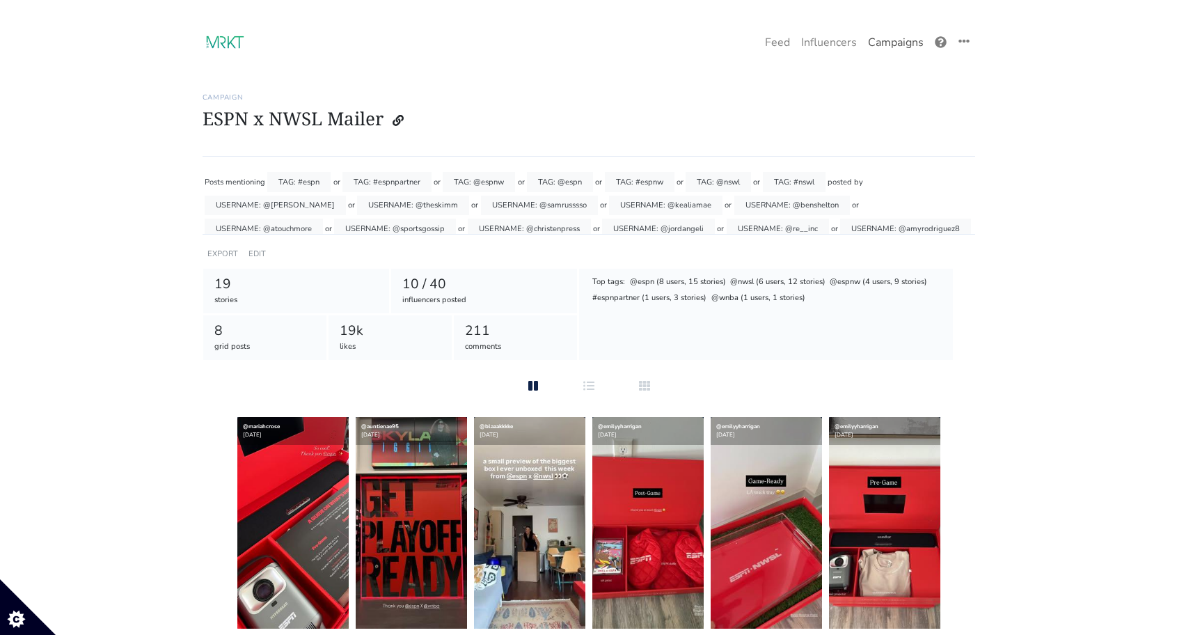
click at [885, 40] on link "Campaigns" at bounding box center [895, 43] width 67 height 28
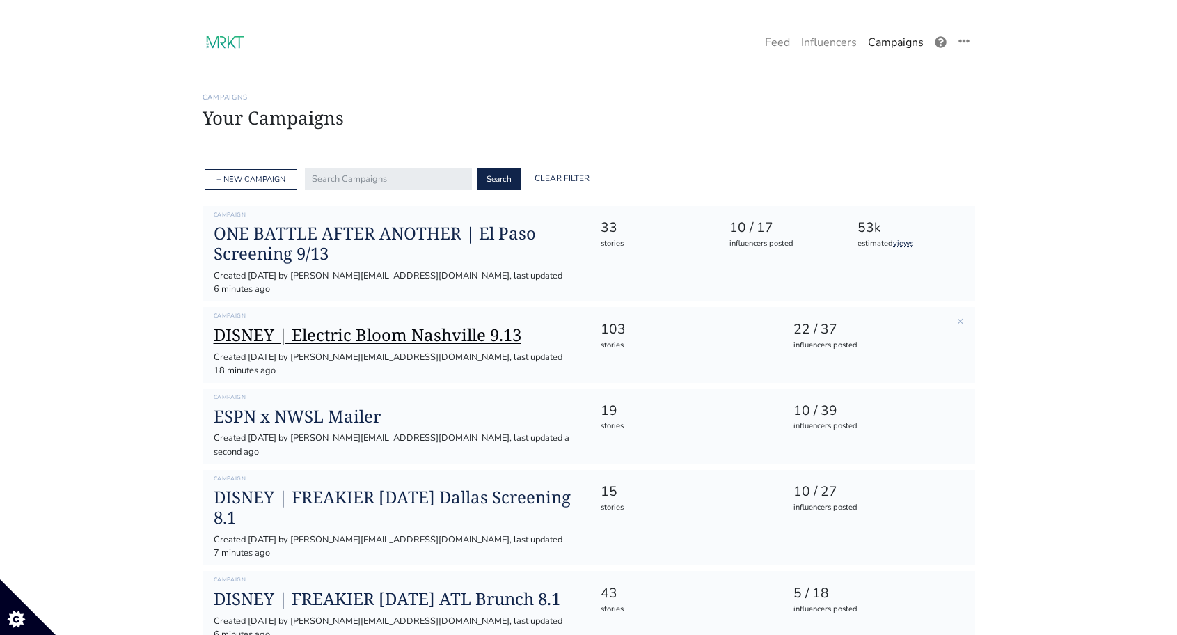
click at [326, 325] on h1 "DISNEY | Electric Bloom Nashville 9.13" at bounding box center [396, 335] width 365 height 20
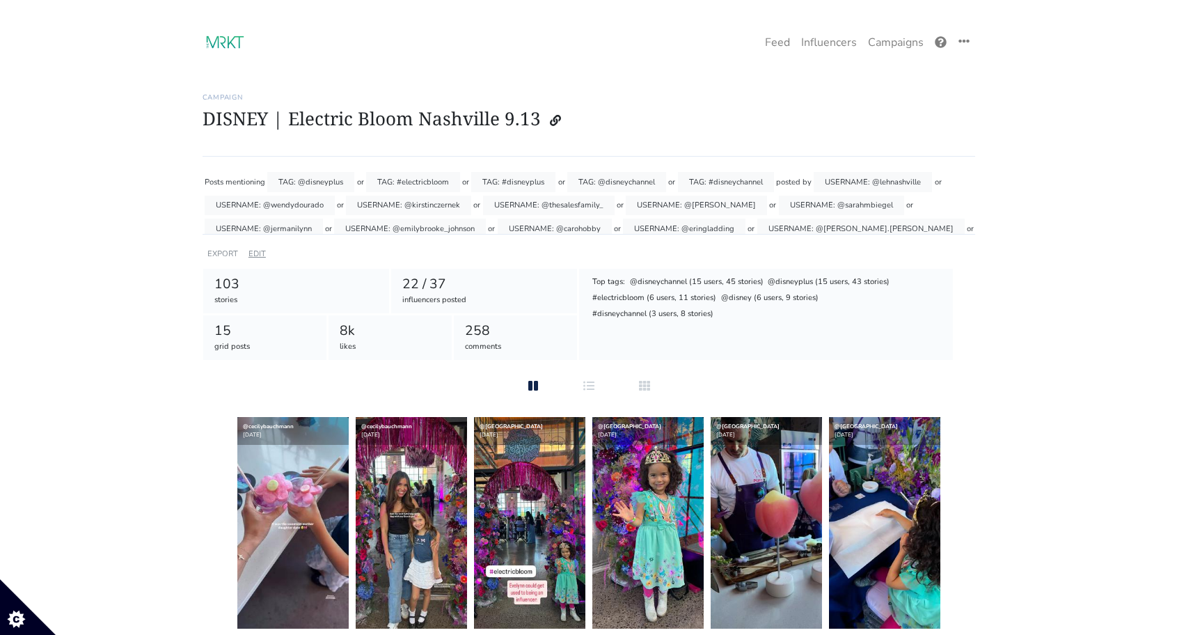
click at [259, 257] on link "EDIT" at bounding box center [256, 253] width 17 height 10
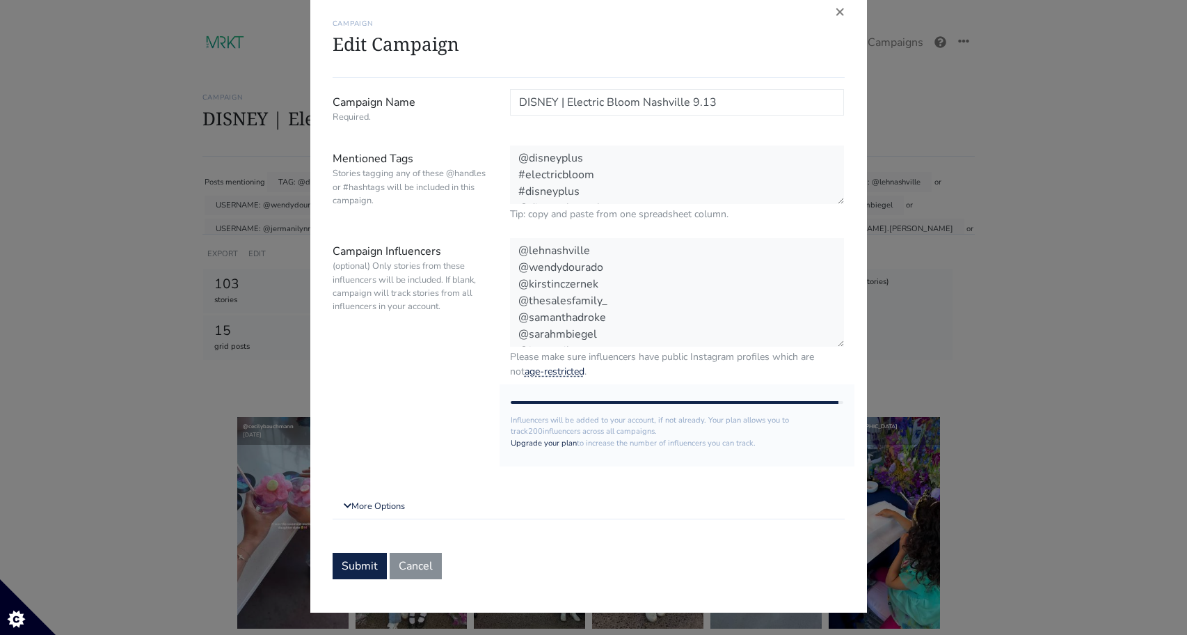
scroll to position [518, 0]
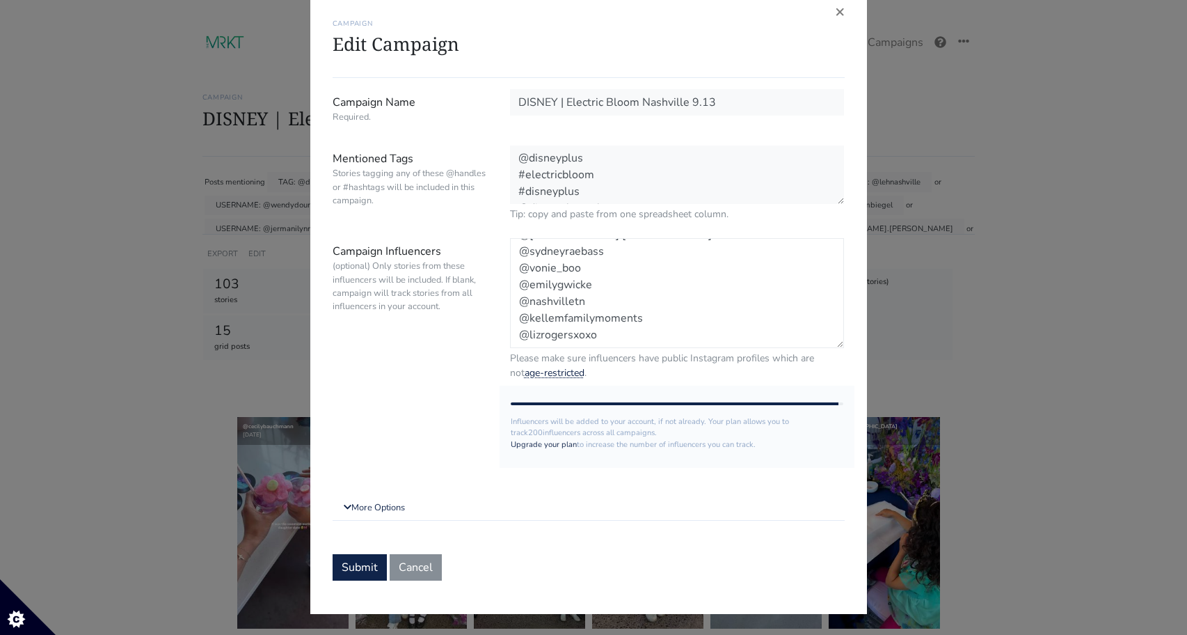
click at [592, 335] on textarea "@lehnashville @wendydourado @kirstinczernek @thesalesfamily_ @samanthadroke @sa…" at bounding box center [677, 293] width 335 height 110
paste textarea "girlnamedtom"
click at [512, 342] on textarea "@lehnashville @wendydourado @kirstinczernek @thesalesfamily_ @samanthadroke @sa…" at bounding box center [677, 293] width 335 height 110
type textarea "@lehnashville @wendydourado @kirstinczernek @thesalesfamily_ @samanthadroke @sa…"
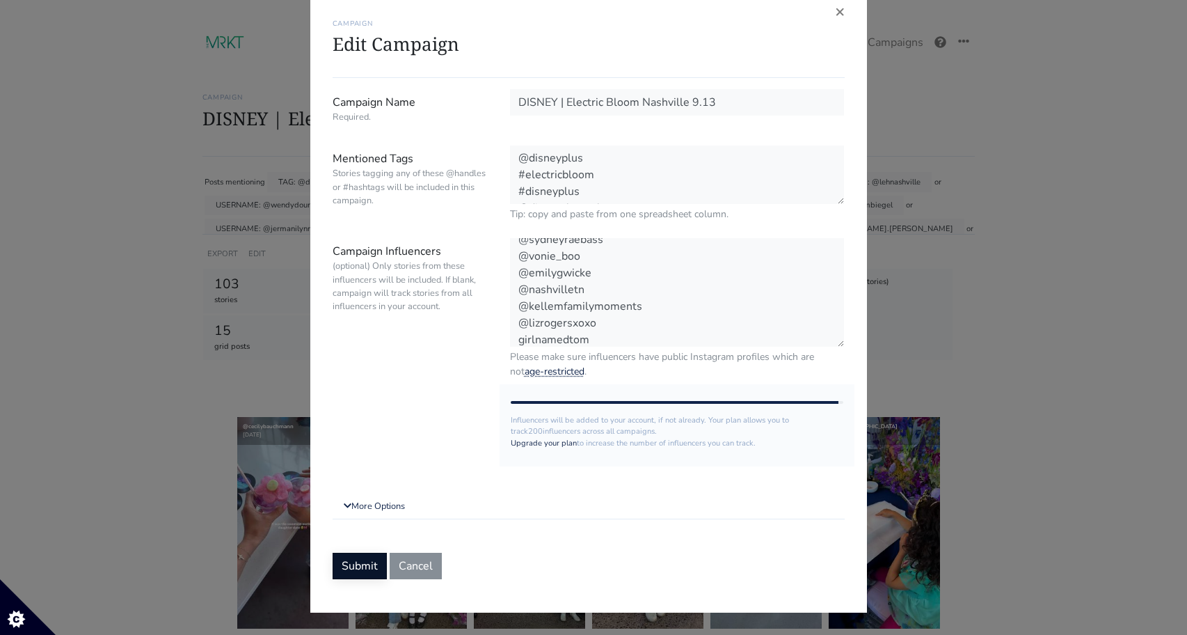
click at [347, 571] on button "Submit" at bounding box center [360, 566] width 54 height 26
